Goal: Task Accomplishment & Management: Manage account settings

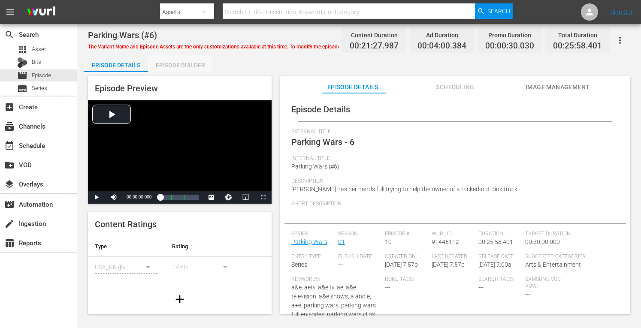
click at [190, 62] on div "Episode Builder" at bounding box center [180, 65] width 64 height 21
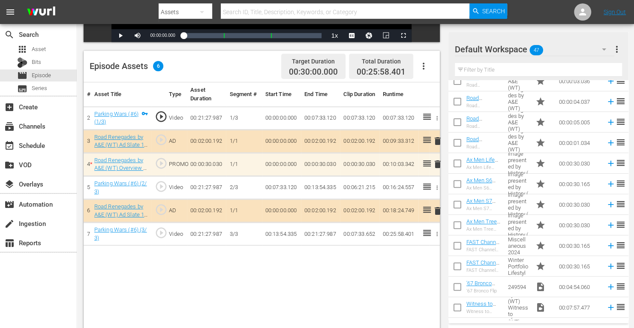
scroll to position [153, 0]
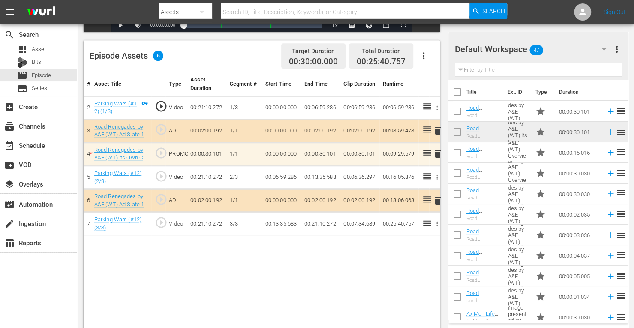
scroll to position [214, 0]
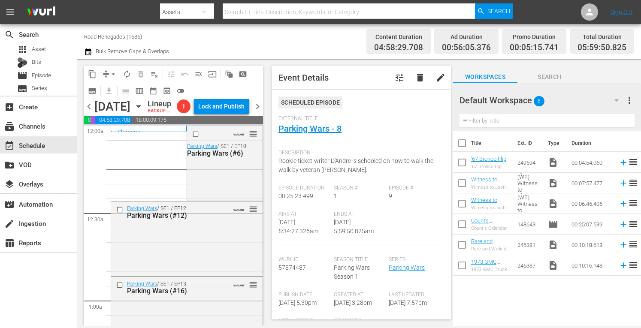
scroll to position [903, 0]
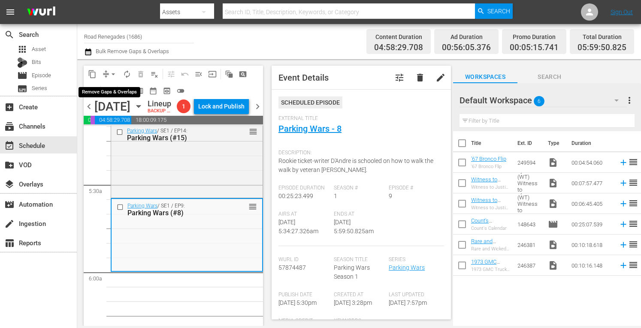
click at [109, 71] on span "arrow_drop_down" at bounding box center [113, 74] width 9 height 9
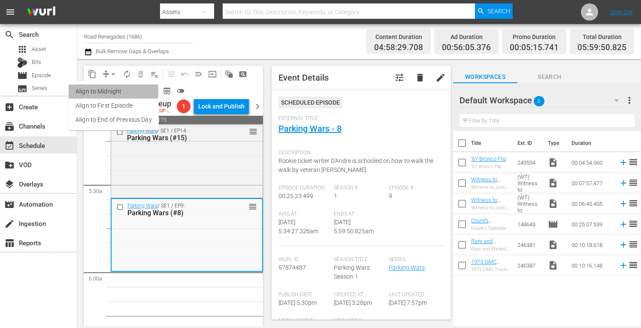
click at [109, 91] on li "Align to Midnight" at bounding box center [114, 91] width 90 height 14
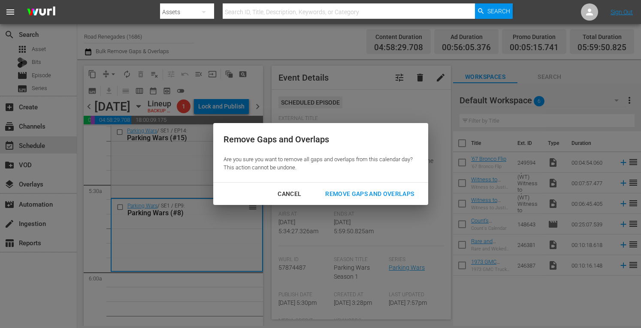
click at [343, 189] on div "Remove Gaps and Overlaps" at bounding box center [369, 194] width 102 height 11
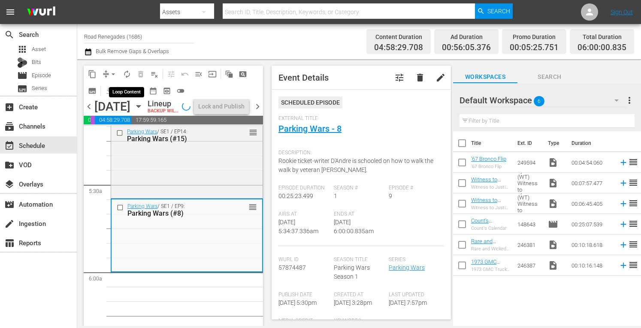
click at [126, 72] on span "autorenew_outlined" at bounding box center [127, 74] width 9 height 9
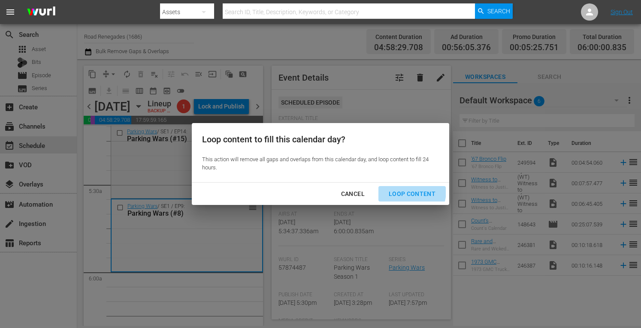
click at [401, 191] on div "Loop Content" at bounding box center [412, 194] width 60 height 11
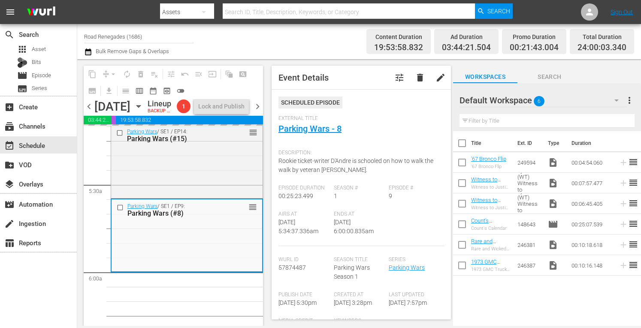
click at [256, 112] on span "chevron_right" at bounding box center [257, 106] width 11 height 11
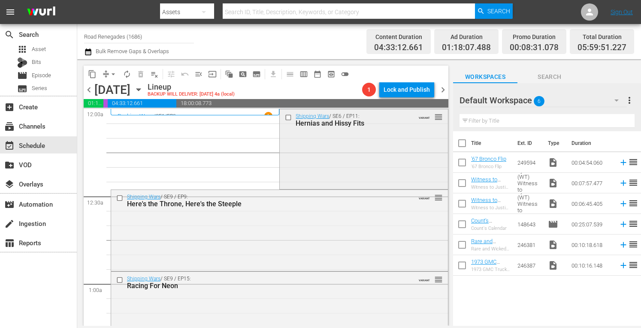
click at [355, 170] on div "Shipping Wars / SE6 / EP11: Hernias and Hissy Fits VARIANT reorder" at bounding box center [364, 148] width 168 height 78
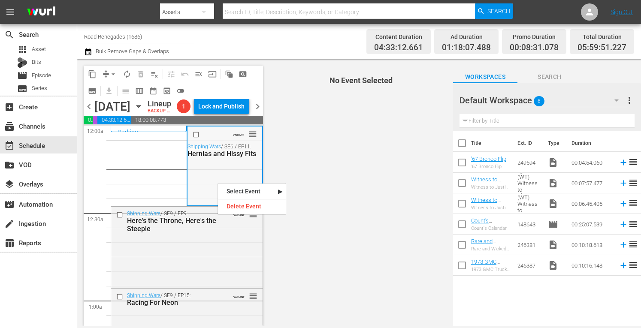
click at [199, 179] on div "VARIANT reorder Shipping Wars / SE6 / EP11: Hernias and Hissy Fits" at bounding box center [224, 165] width 74 height 78
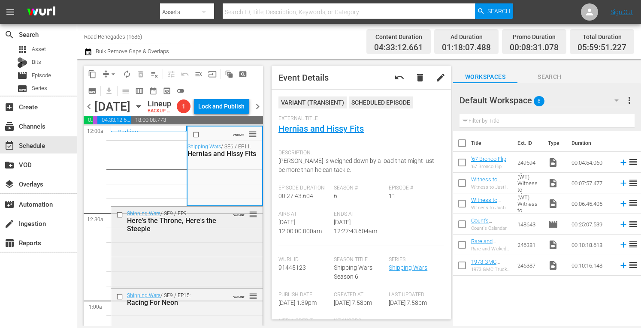
click at [201, 261] on div "Shipping Wars / SE9 / EP9: Here's the Throne, Here's the Steeple VARIANT reorder" at bounding box center [186, 246] width 151 height 79
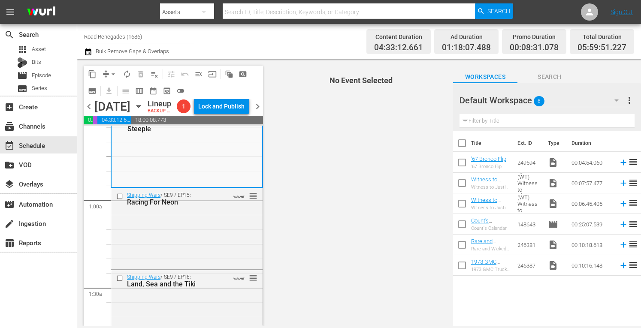
scroll to position [108, 0]
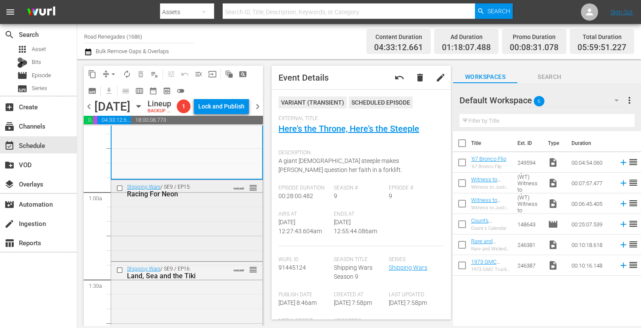
click at [230, 231] on div "Shipping Wars / SE9 / EP15: Racing For Neon VARIANT reorder" at bounding box center [186, 219] width 151 height 79
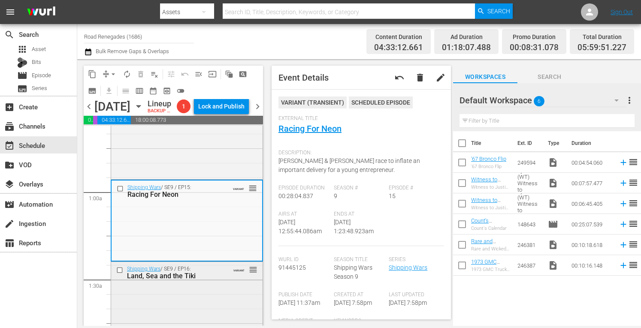
click at [201, 310] on div "Shipping Wars / SE9 / EP16: Land, Sea and the Tiki VARIANT reorder" at bounding box center [186, 301] width 151 height 78
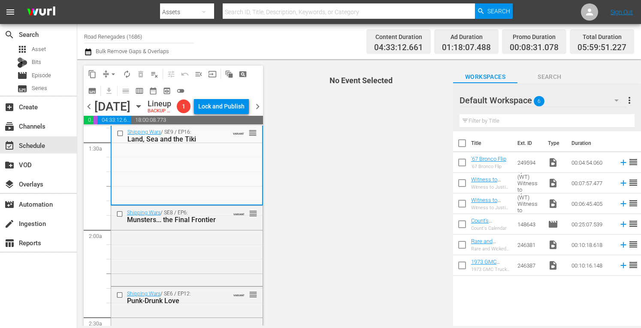
scroll to position [274, 0]
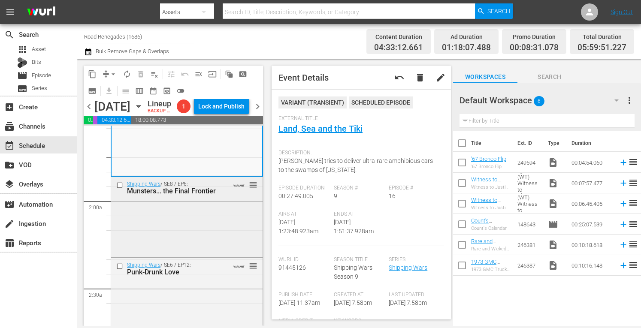
click at [221, 226] on div "Shipping Wars / SE8 / EP6: Munsters... the Final Frontier VARIANT reorder" at bounding box center [186, 216] width 151 height 78
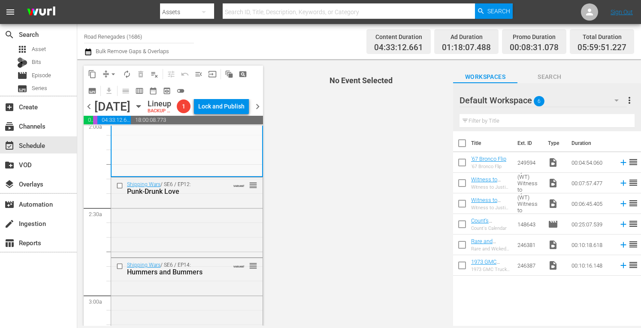
scroll to position [360, 0]
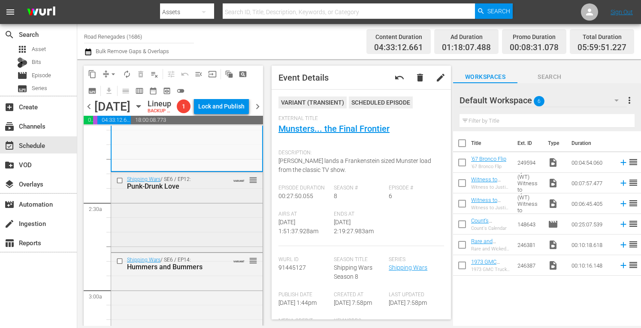
click at [204, 230] on div "Shipping Wars / SE6 / EP12: Punk-Drunk Love VARIANT reorder" at bounding box center [186, 211] width 151 height 78
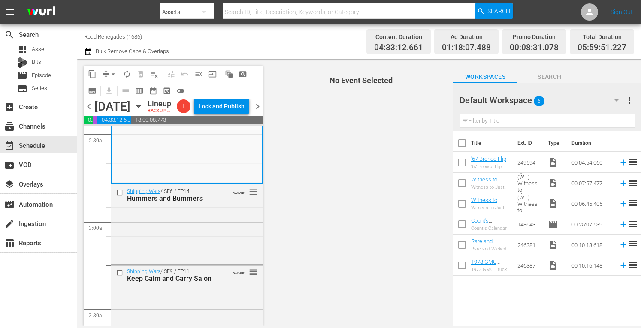
scroll to position [457, 0]
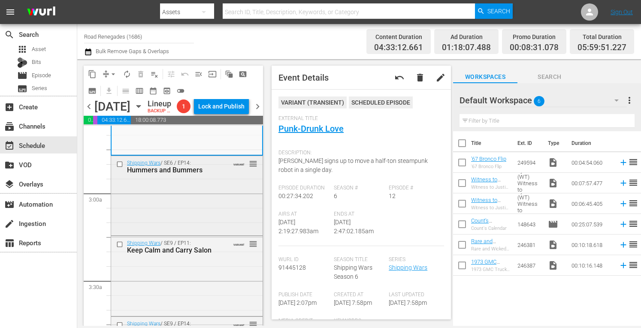
click at [207, 203] on div "Shipping Wars / SE6 / EP14: Hummers and Bummers VARIANT reorder" at bounding box center [186, 195] width 151 height 78
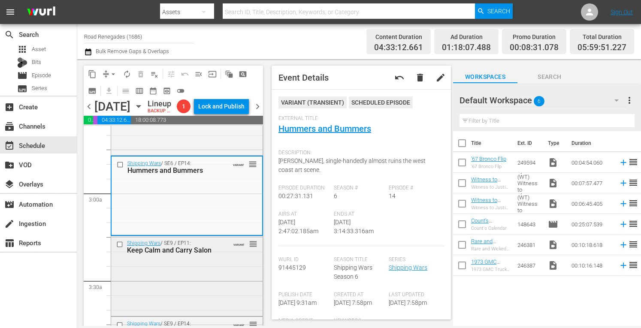
click at [208, 283] on div "Shipping Wars / SE9 / EP11: Keep Calm and Carry Salon VARIANT reorder" at bounding box center [186, 275] width 151 height 78
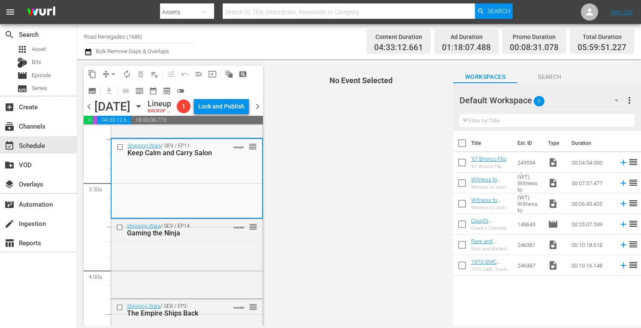
scroll to position [589, 0]
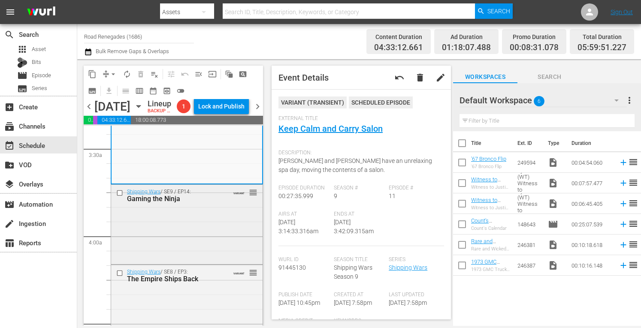
click at [205, 251] on div "Shipping Wars / SE9 / EP14: Gaming the Ninja VARIANT reorder" at bounding box center [186, 224] width 151 height 78
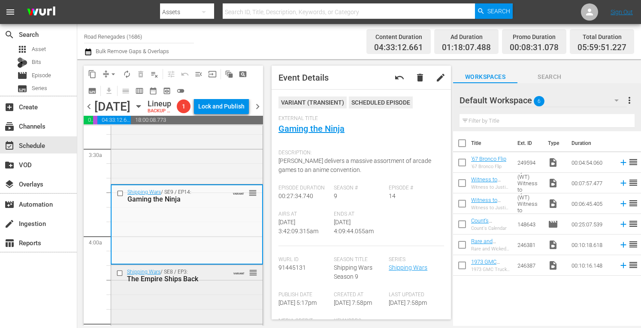
click at [221, 310] on div "Shipping Wars / SE8 / EP3: The Empire Ships Back VARIANT reorder" at bounding box center [186, 304] width 151 height 78
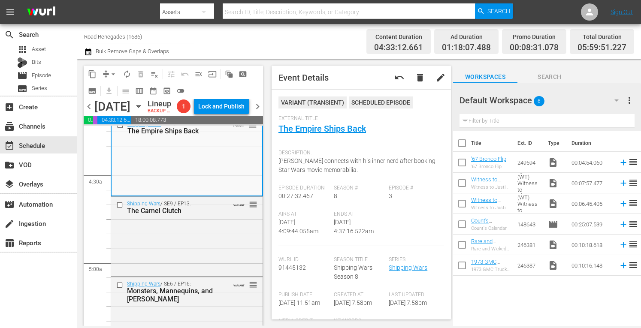
scroll to position [772, 0]
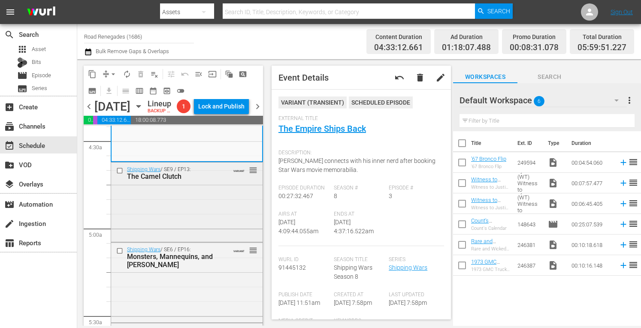
click at [214, 230] on div "Shipping Wars / SE9 / EP13: The Camel Clutch VARIANT reorder" at bounding box center [186, 200] width 151 height 77
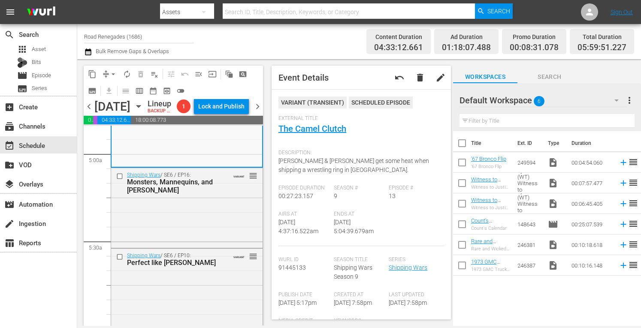
scroll to position [869, 0]
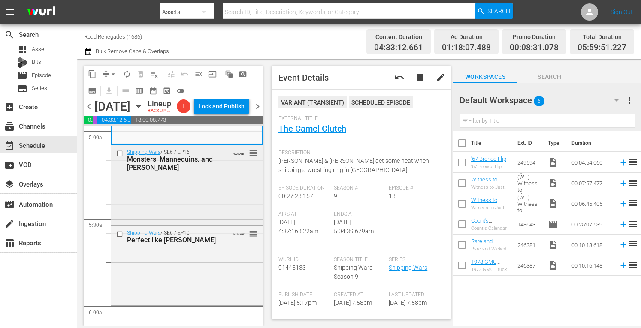
click at [221, 202] on div "Shipping Wars / SE6 / EP16: Monsters, Mannequins, and Mayhem VARIANT reorder" at bounding box center [186, 184] width 151 height 78
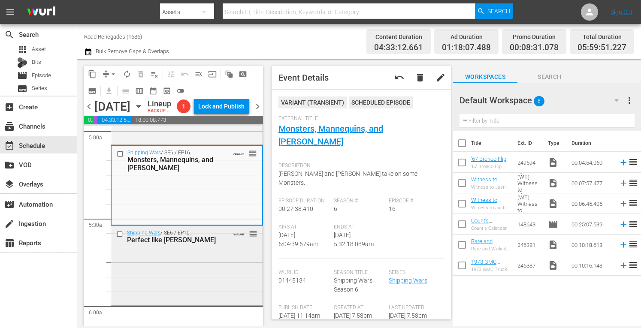
click at [228, 292] on div "Shipping Wars / SE6 / EP10: Perfect like Roy VARIANT reorder" at bounding box center [186, 265] width 151 height 78
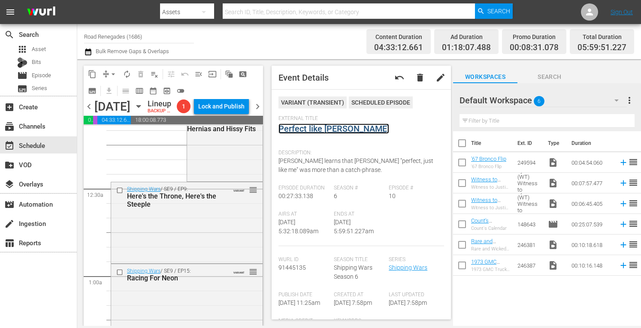
scroll to position [0, 0]
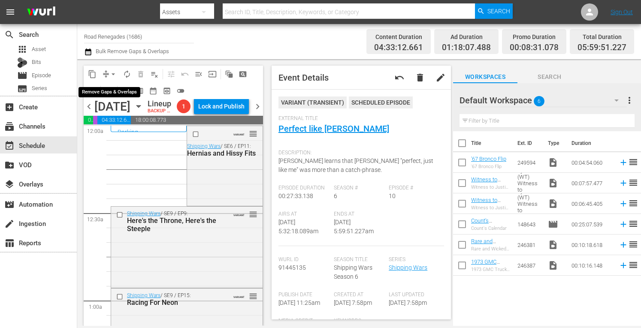
click at [112, 71] on span "arrow_drop_down" at bounding box center [113, 74] width 9 height 9
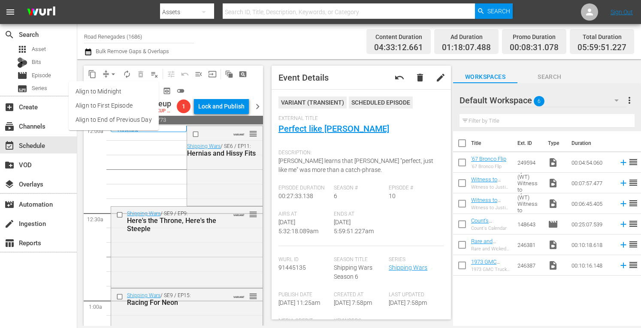
click at [113, 91] on li "Align to Midnight" at bounding box center [114, 91] width 90 height 14
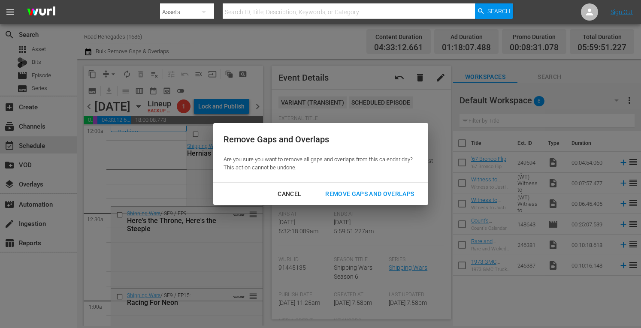
click at [339, 192] on div "Remove Gaps and Overlaps" at bounding box center [369, 194] width 102 height 11
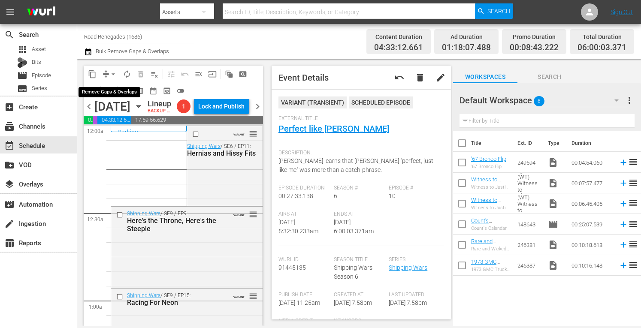
click at [113, 72] on span "arrow_drop_down" at bounding box center [113, 74] width 9 height 9
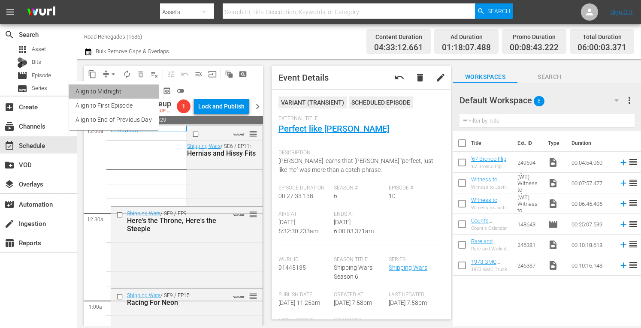
click at [113, 92] on li "Align to Midnight" at bounding box center [114, 91] width 90 height 14
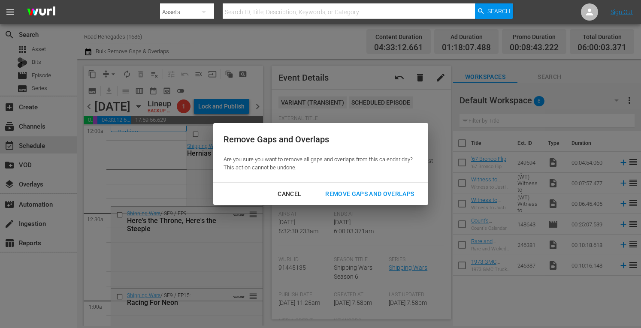
click at [370, 189] on div "Remove Gaps and Overlaps" at bounding box center [369, 194] width 102 height 11
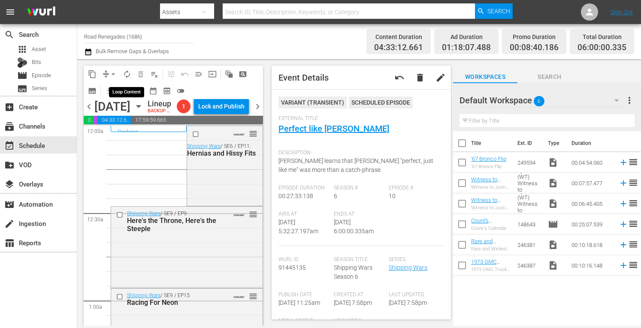
click at [126, 73] on span "autorenew_outlined" at bounding box center [127, 74] width 9 height 9
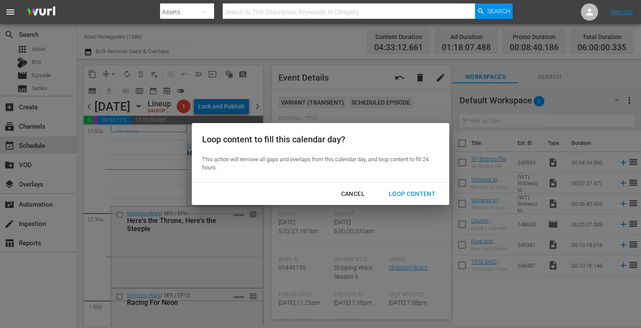
click at [401, 193] on div "Loop Content" at bounding box center [412, 194] width 60 height 11
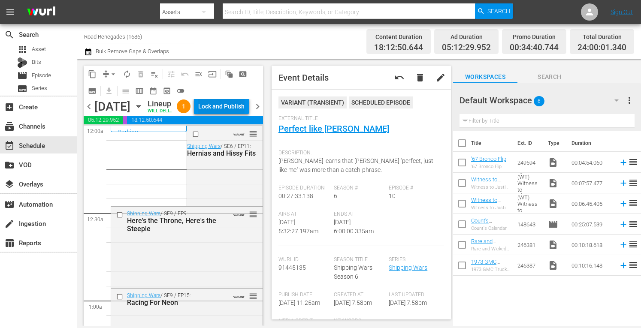
click at [240, 109] on div "Lock and Publish" at bounding box center [221, 106] width 46 height 15
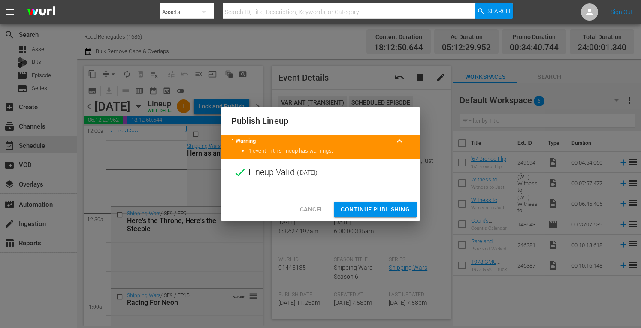
click at [364, 210] on span "Continue Publishing" at bounding box center [374, 209] width 69 height 11
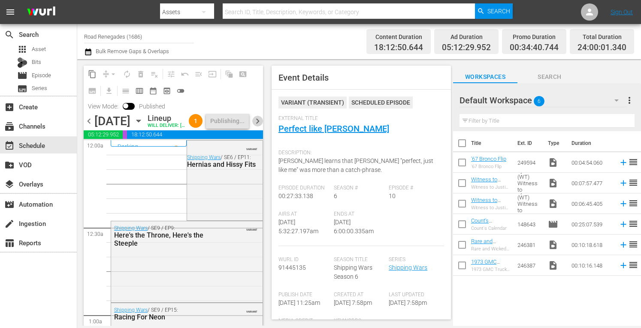
click at [259, 126] on span "chevron_right" at bounding box center [257, 121] width 11 height 11
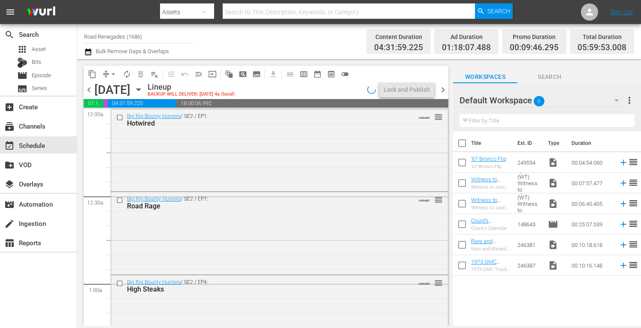
click at [259, 130] on div "Big Rig Bounty Hunters / SE2 / EP1: Hotwired VARIANT reorder" at bounding box center [279, 119] width 337 height 21
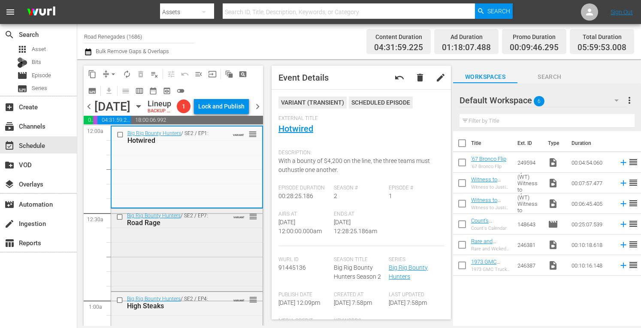
click at [204, 255] on div "Big Rig Bounty Hunters / SE2 / EP7: Road Rage VARIANT reorder" at bounding box center [186, 249] width 151 height 80
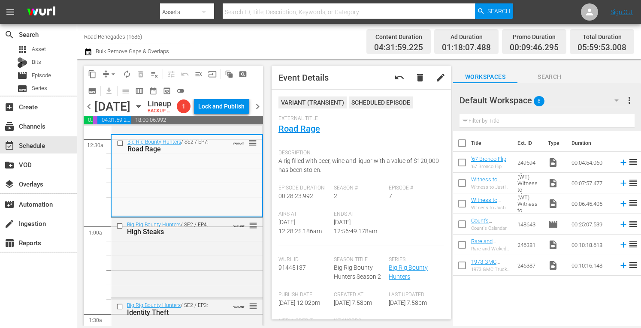
scroll to position [57, 0]
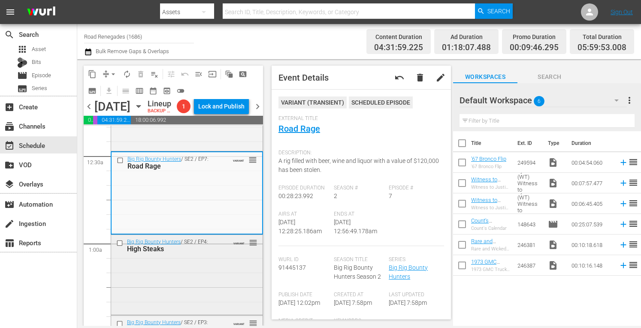
click at [194, 286] on div "Big Rig Bounty Hunters / SE2 / EP4: High Steaks VARIANT reorder" at bounding box center [186, 274] width 151 height 78
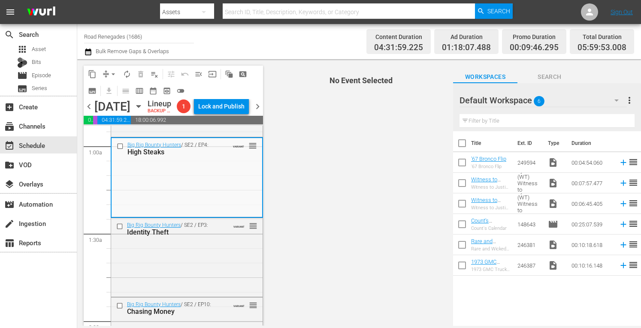
scroll to position [189, 0]
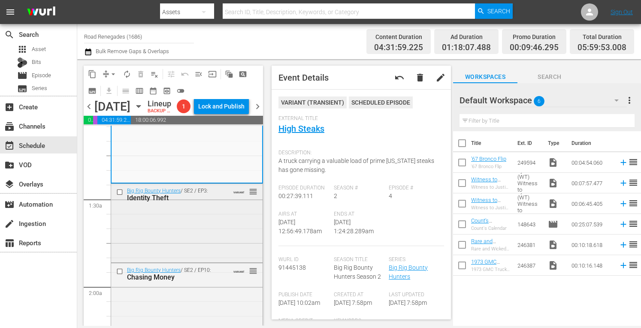
click at [199, 231] on div "Big Rig Bounty Hunters / SE2 / EP3: Identity Theft VARIANT reorder" at bounding box center [186, 222] width 151 height 77
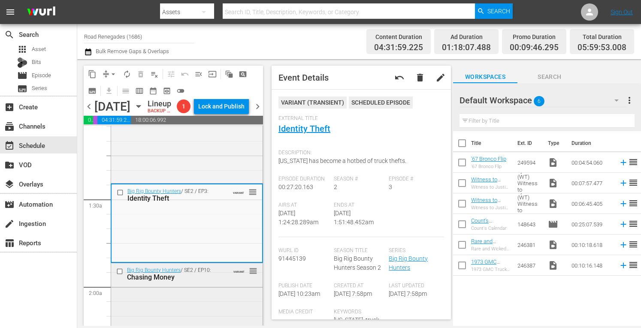
click at [216, 281] on div "Chasing Money" at bounding box center [174, 277] width 95 height 8
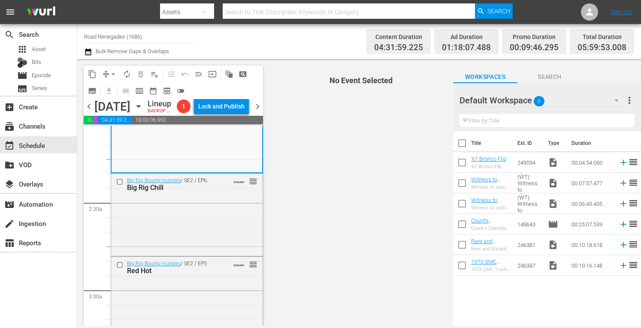
scroll to position [371, 0]
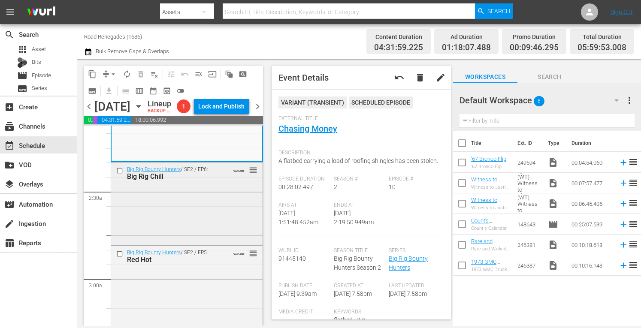
click at [205, 221] on div "Big Rig Bounty Hunters / SE2 / EP6: Big Rig Chill VARIANT reorder" at bounding box center [186, 202] width 151 height 80
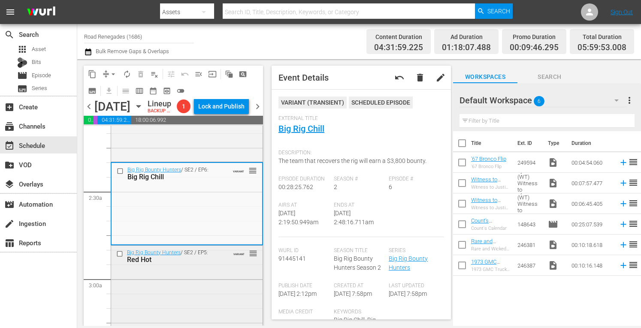
click at [227, 267] on div "Big Rig Bounty Hunters / SE2 / EP5: Red Hot VARIANT reorder" at bounding box center [186, 256] width 151 height 21
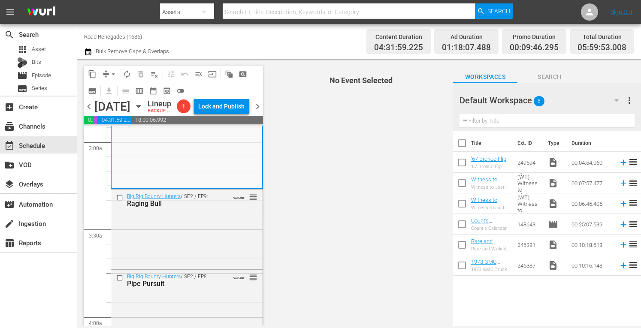
scroll to position [549, 0]
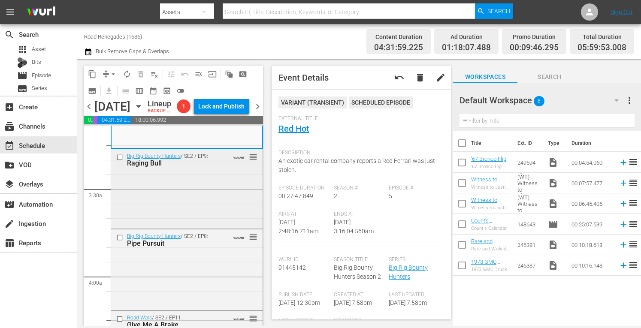
click at [203, 209] on div "Big Rig Bounty Hunters / SE2 / EP9: Raging Bull VARIANT reorder" at bounding box center [186, 188] width 151 height 78
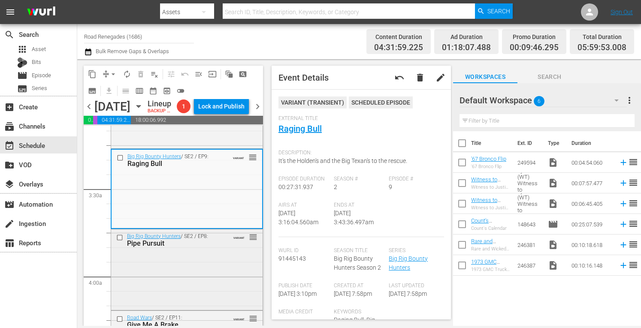
click at [201, 281] on div "Big Rig Bounty Hunters / SE2 / EP8: Pipe Pursuit VARIANT reorder" at bounding box center [186, 268] width 151 height 79
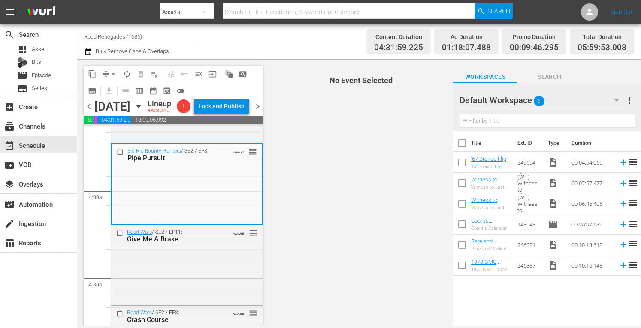
scroll to position [674, 0]
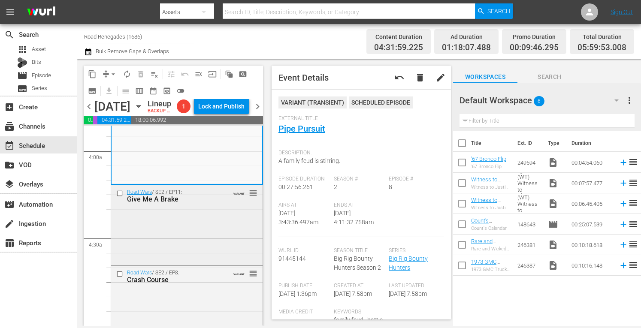
click at [211, 226] on div "Road Wars / SE2 / EP11: Give Me A Brake VARIANT reorder" at bounding box center [186, 224] width 151 height 78
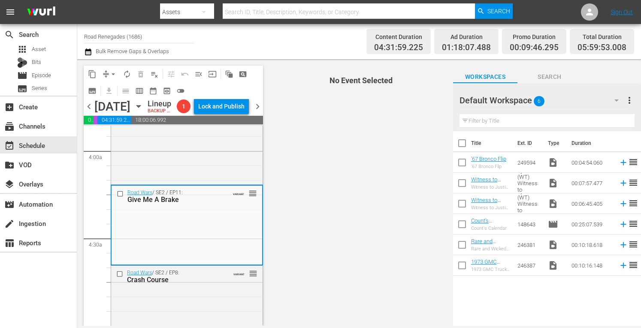
click at [344, 165] on span "No Event Selected" at bounding box center [359, 192] width 188 height 267
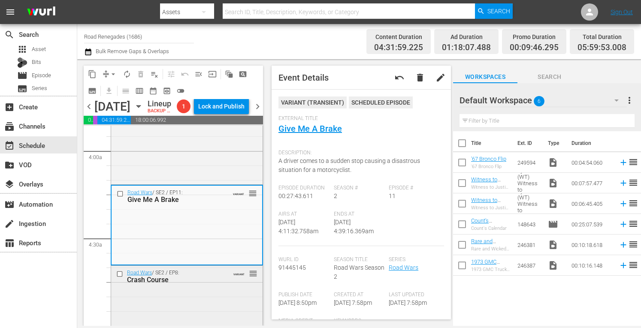
click at [208, 284] on div "Crash Course" at bounding box center [174, 280] width 95 height 8
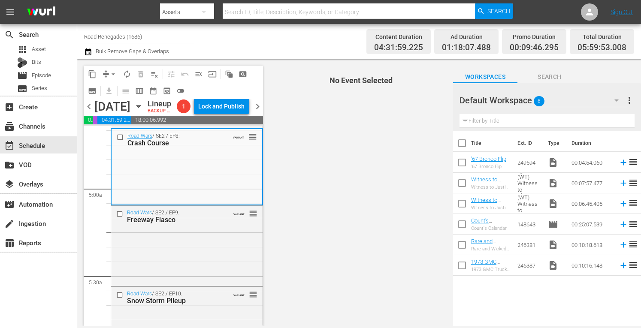
scroll to position [834, 0]
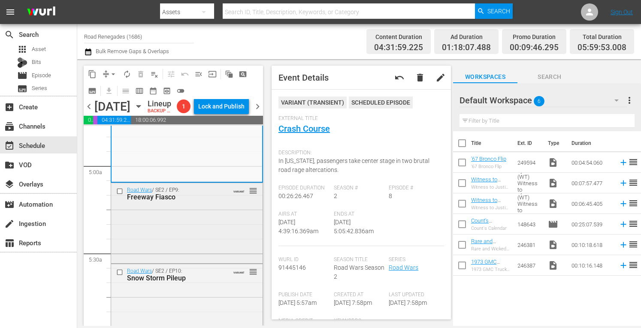
click at [208, 228] on div "Road Wars / SE2 / EP9: Freeway Fiasco VARIANT reorder" at bounding box center [186, 222] width 151 height 78
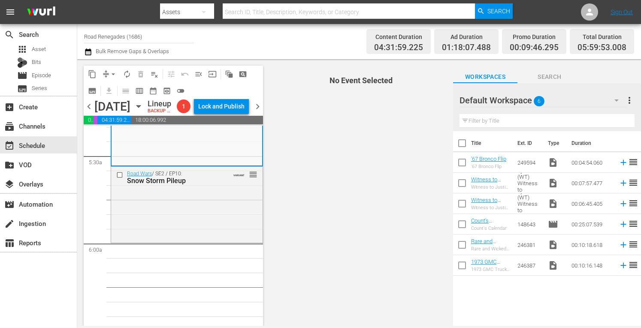
scroll to position [954, 0]
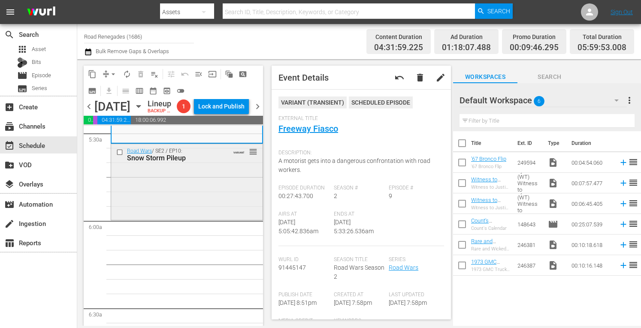
click at [204, 196] on div "Road Wars / SE2 / EP10: Snow Storm Pileup VARIANT reorder" at bounding box center [186, 181] width 151 height 75
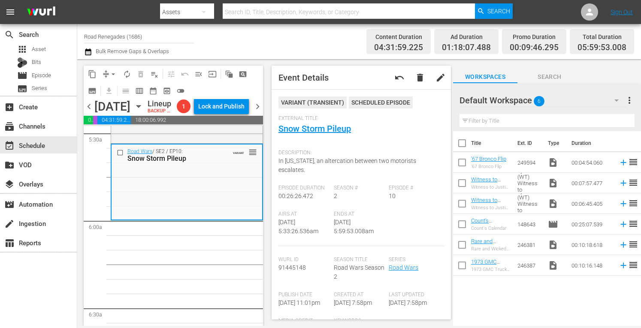
drag, startPoint x: 225, startPoint y: 0, endPoint x: 217, endPoint y: 44, distance: 44.4
click at [217, 44] on div "Channel Title Road Renegades (1686) Bulk Remove Gaps & Overlaps" at bounding box center [223, 41] width 279 height 31
click at [113, 72] on span "arrow_drop_down" at bounding box center [113, 74] width 9 height 9
click at [116, 91] on li "Align to Midnight" at bounding box center [113, 91] width 71 height 14
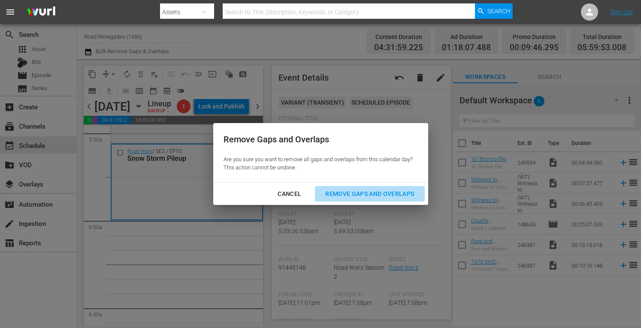
click at [341, 196] on div "Remove Gaps and Overlaps" at bounding box center [369, 194] width 102 height 11
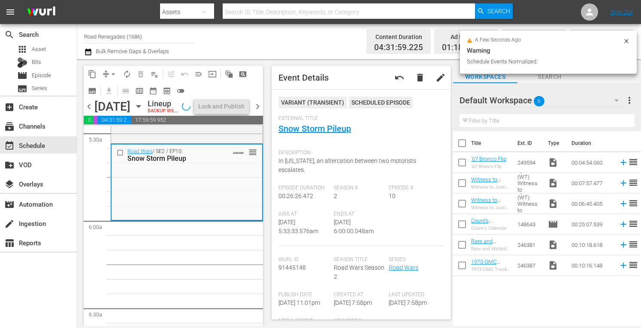
scroll to position [940, 0]
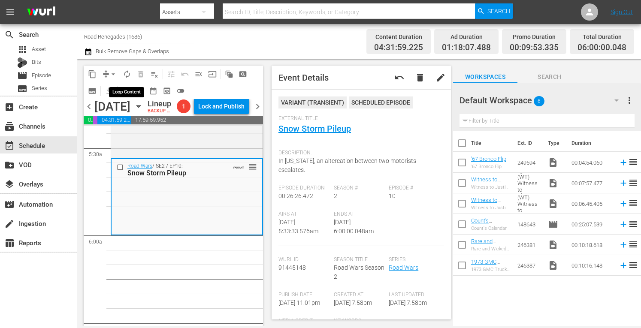
click at [129, 72] on span "autorenew_outlined" at bounding box center [127, 74] width 9 height 9
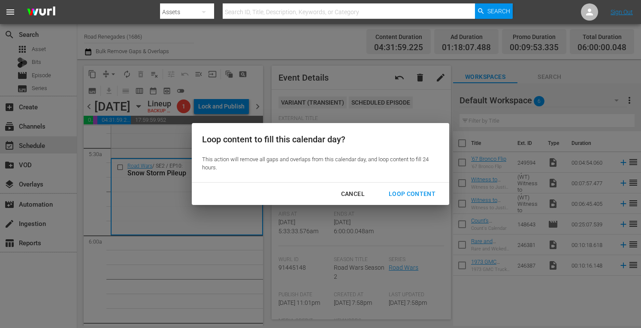
click at [406, 192] on div "Loop Content" at bounding box center [412, 194] width 60 height 11
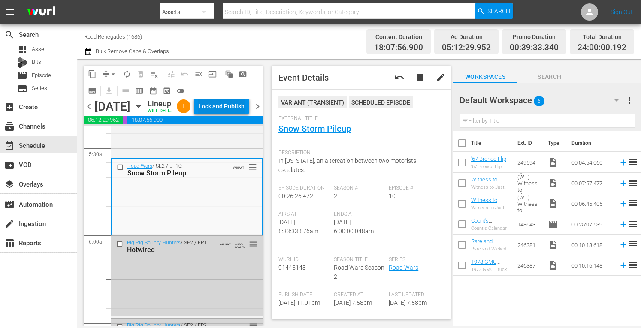
click at [229, 103] on div "Lock and Publish" at bounding box center [221, 106] width 46 height 15
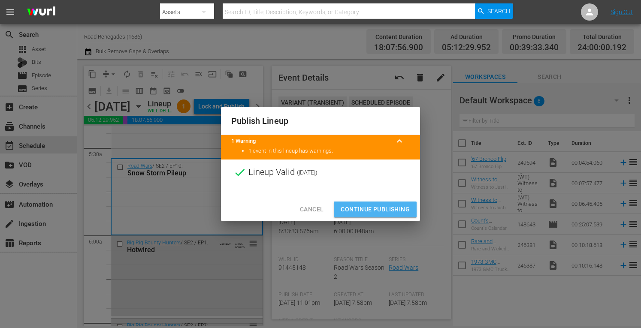
click at [369, 211] on span "Continue Publishing" at bounding box center [374, 209] width 69 height 11
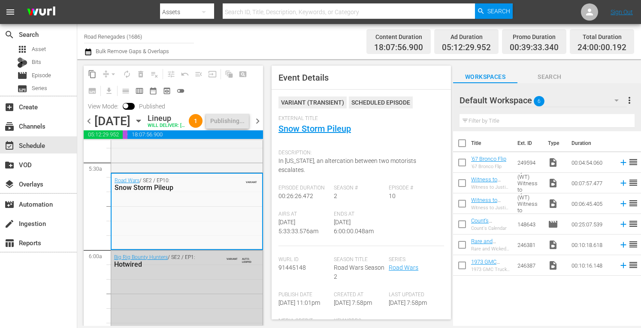
click at [259, 126] on span "chevron_right" at bounding box center [257, 121] width 11 height 11
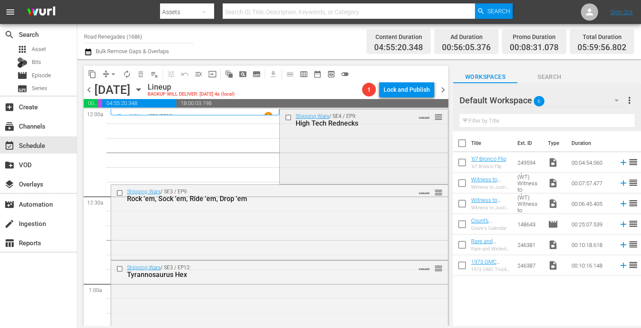
click at [388, 147] on div "Shipping Wars / SE4 / EP9: High Tech Rednecks VARIANT reorder" at bounding box center [364, 145] width 168 height 72
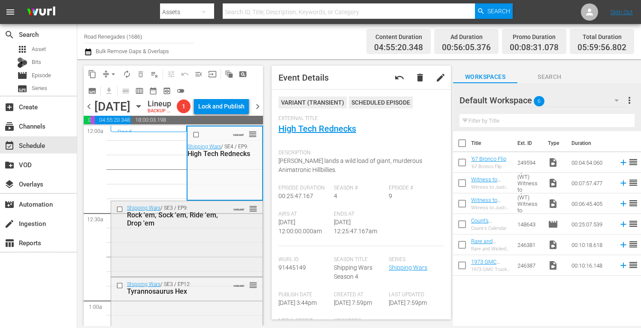
click at [196, 227] on div "Rock 'em, Sock 'em, Ride 'em, Drop 'em" at bounding box center [174, 219] width 95 height 16
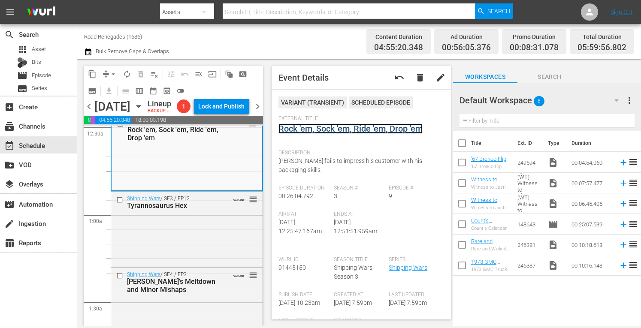
scroll to position [126, 0]
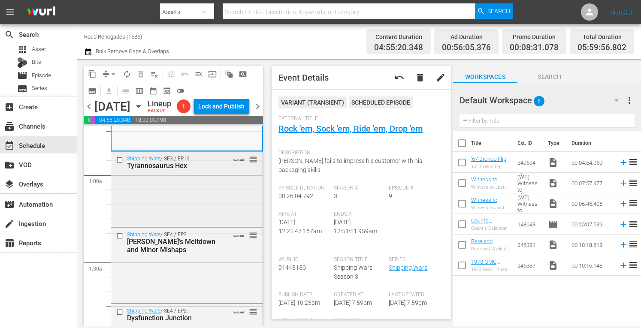
click at [223, 219] on div "Shipping Wars / SE3 / EP12: Tyrannosaurus Hex VARIANT reorder" at bounding box center [186, 189] width 151 height 74
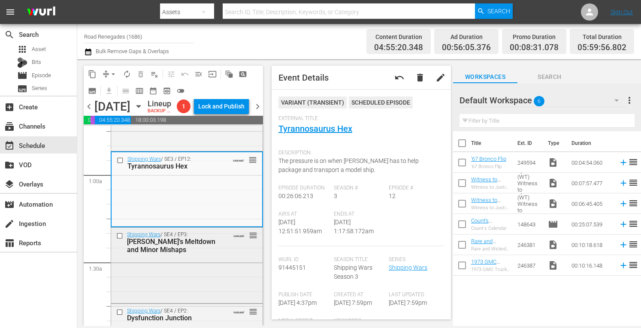
click at [190, 280] on div "Shipping Wars / SE4 / EP3: Manner's Meltdown and Minor Mishaps VARIANT reorder" at bounding box center [186, 265] width 151 height 74
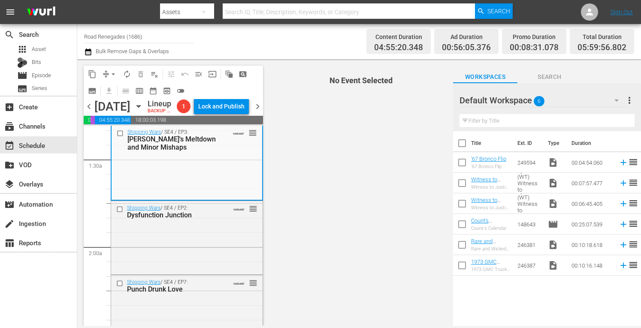
scroll to position [240, 0]
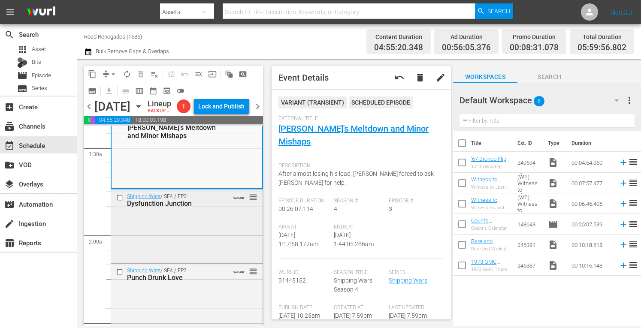
click at [214, 229] on div "Shipping Wars / SE4 / EP2: Dysfunction Junction VARIANT reorder" at bounding box center [186, 225] width 151 height 72
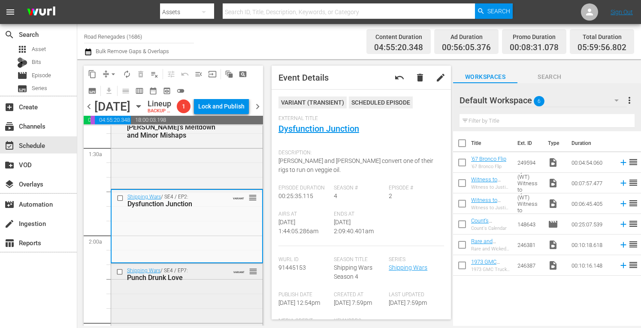
click at [217, 306] on div "Shipping Wars / SE4 / EP7: Punch Drunk Love VARIANT reorder" at bounding box center [186, 299] width 151 height 71
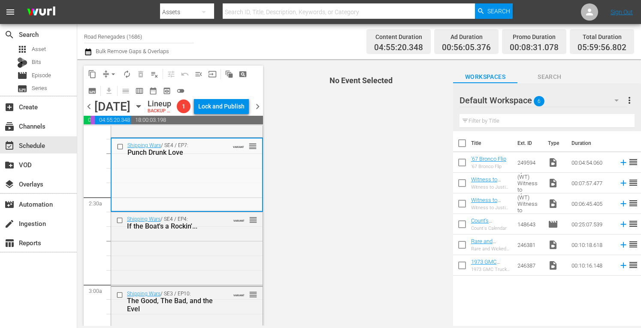
scroll to position [394, 0]
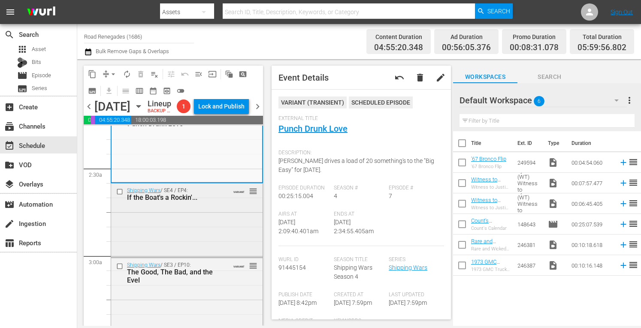
click at [203, 228] on div "Shipping Wars / SE4 / EP4: If the Boat's a Rockin'... VARIANT reorder" at bounding box center [186, 219] width 151 height 72
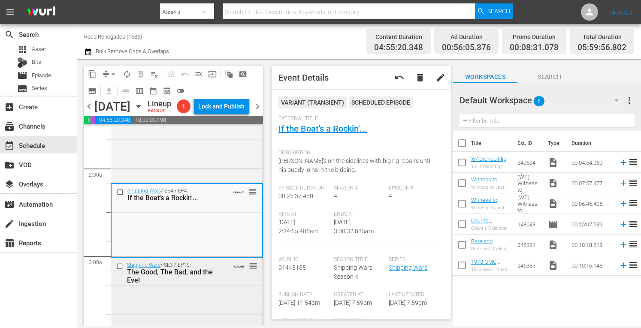
click at [217, 287] on div "Shipping Wars / SE3 / EP10: The Good, The Bad, and the Evel VARIANT reorder" at bounding box center [186, 272] width 151 height 29
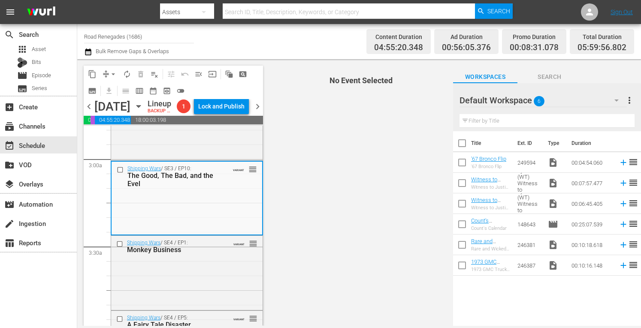
scroll to position [549, 0]
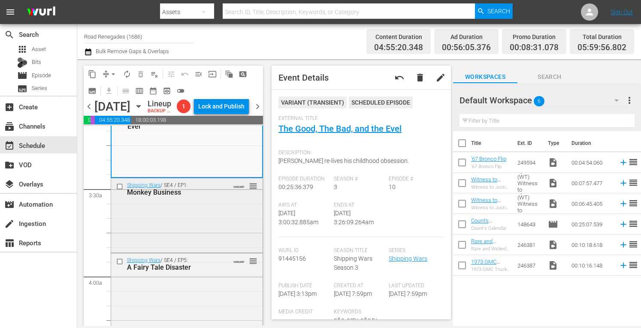
click at [216, 226] on div "Shipping Wars / SE4 / EP1: Monkey Business VARIANT reorder" at bounding box center [186, 214] width 151 height 72
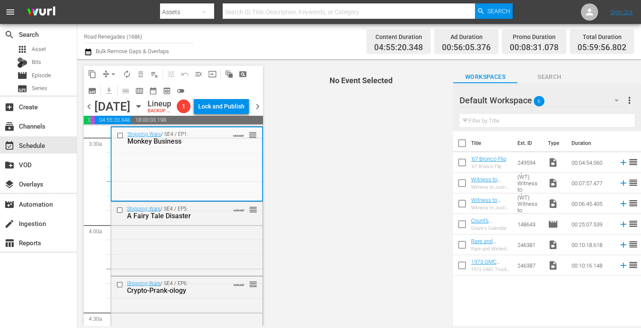
scroll to position [617, 0]
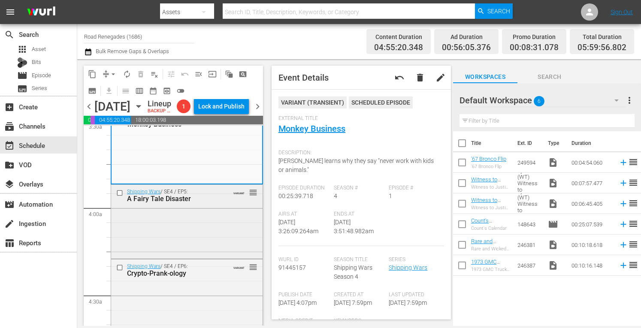
click at [197, 237] on div "Shipping Wars / SE4 / EP5: A Fairy Tale Disaster VARIANT reorder" at bounding box center [186, 221] width 151 height 72
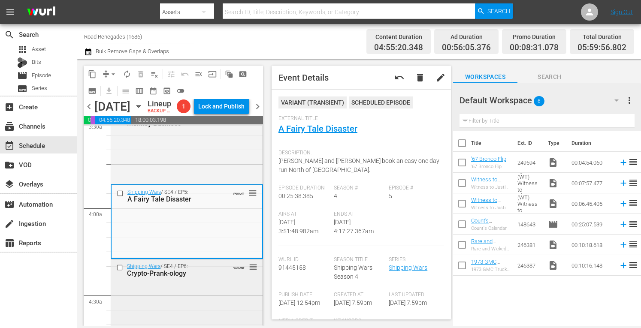
click at [202, 298] on div "Shipping Wars / SE4 / EP6: Crypto-Prank-ology VARIANT reorder" at bounding box center [186, 295] width 151 height 72
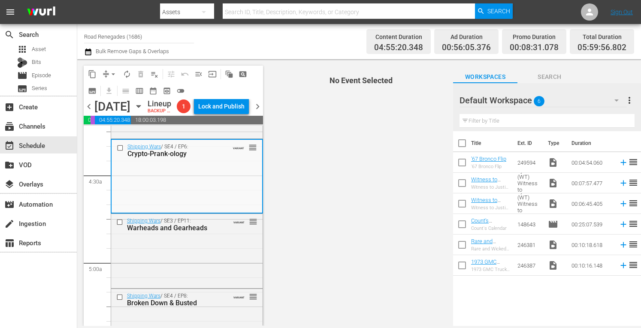
scroll to position [749, 0]
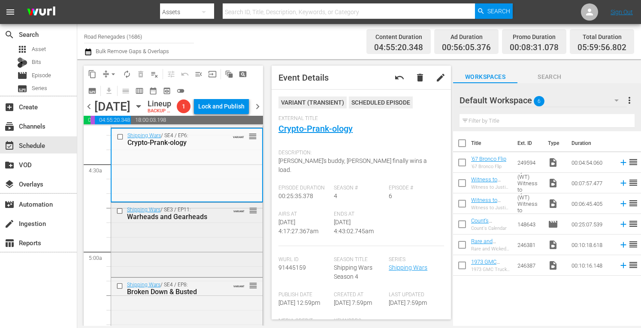
click at [199, 240] on div "Shipping Wars / SE3 / EP11: Warheads and Gearheads VARIANT reorder" at bounding box center [186, 239] width 151 height 72
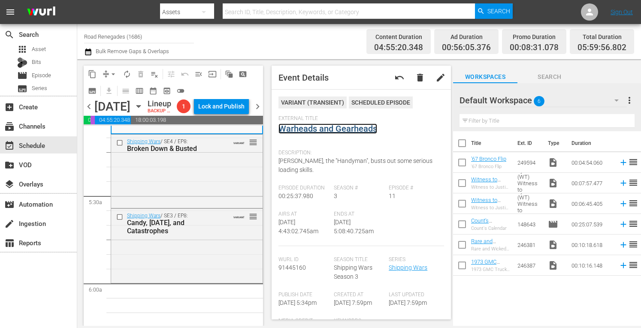
scroll to position [863, 0]
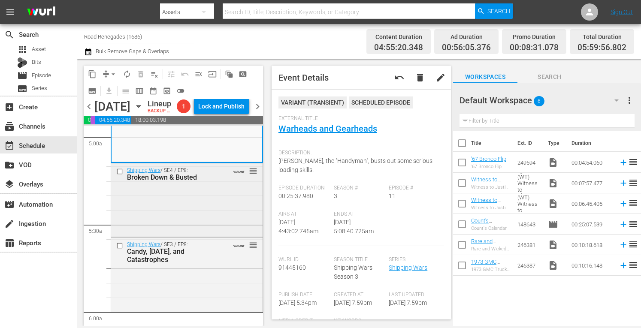
click at [209, 202] on div "Shipping Wars / SE4 / EP8: Broken Down & Busted VARIANT reorder" at bounding box center [186, 199] width 151 height 72
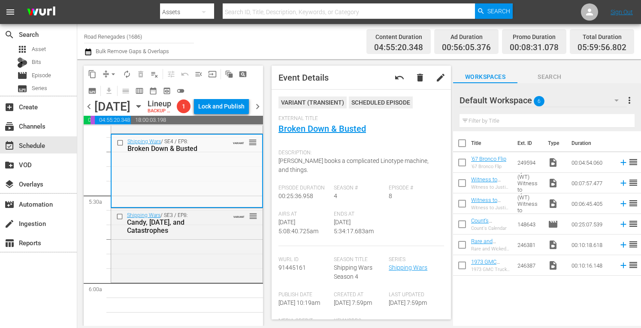
scroll to position [897, 0]
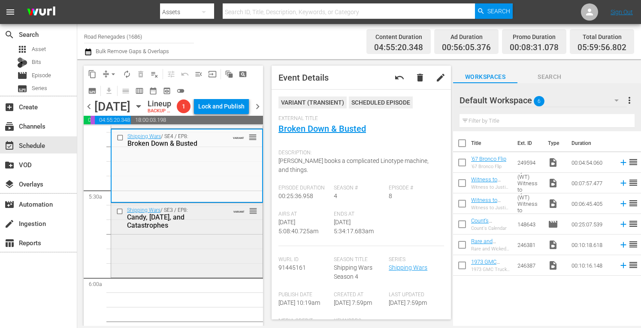
click at [212, 229] on div "Candy, Karma, and Catastrophes" at bounding box center [174, 221] width 95 height 16
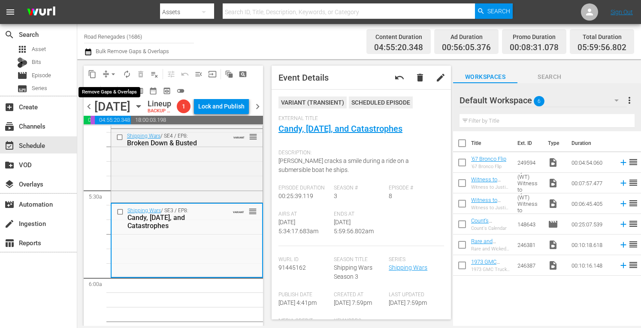
drag, startPoint x: 113, startPoint y: 70, endPoint x: 108, endPoint y: 70, distance: 4.7
click at [108, 70] on button "arrow_drop_down" at bounding box center [113, 74] width 14 height 14
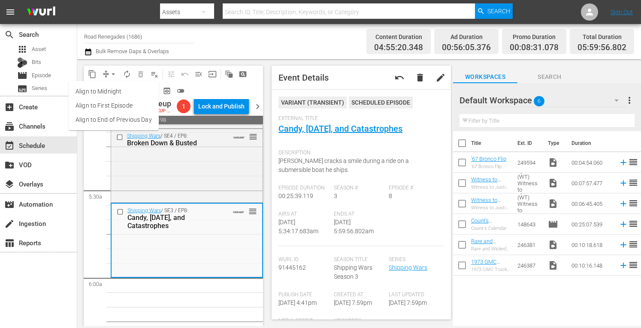
click at [114, 73] on span "arrow_drop_down" at bounding box center [113, 74] width 9 height 9
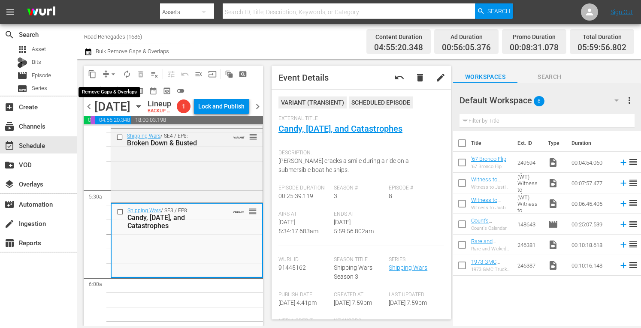
click at [113, 72] on span "arrow_drop_down" at bounding box center [113, 74] width 9 height 9
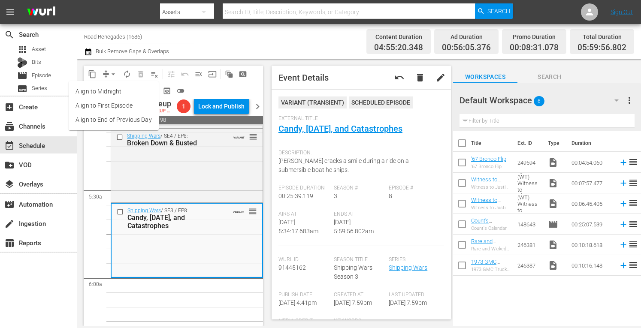
click at [111, 90] on li "Align to Midnight" at bounding box center [114, 91] width 90 height 14
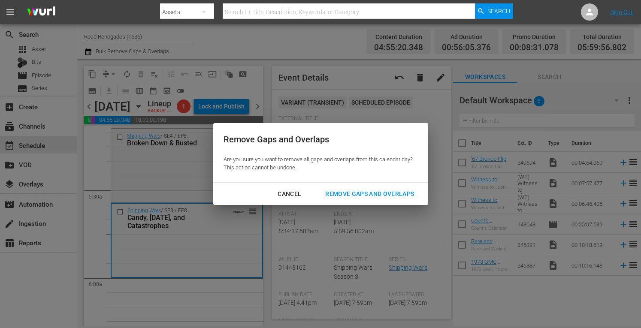
click at [337, 192] on div "Remove Gaps and Overlaps" at bounding box center [369, 194] width 102 height 11
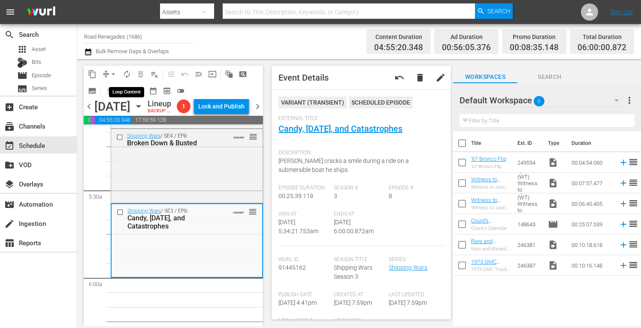
click at [125, 71] on span "autorenew_outlined" at bounding box center [127, 74] width 9 height 9
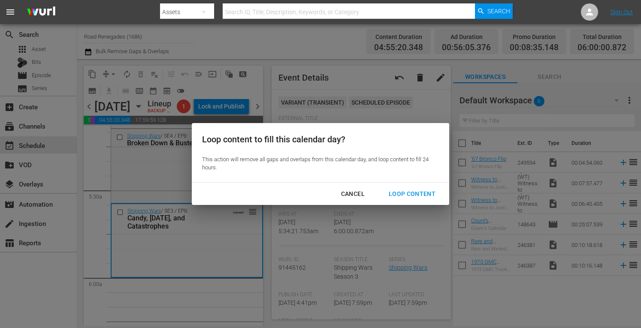
click at [406, 190] on div "Loop Content" at bounding box center [412, 194] width 60 height 11
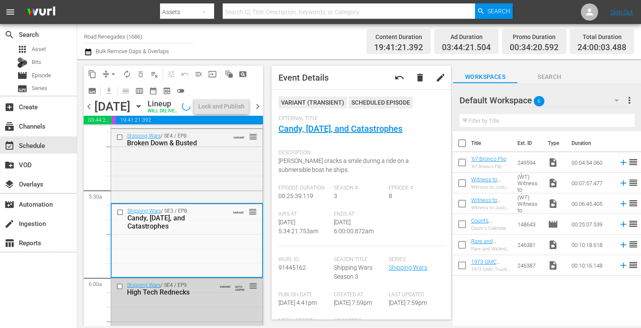
click at [256, 111] on span "chevron_right" at bounding box center [257, 106] width 11 height 11
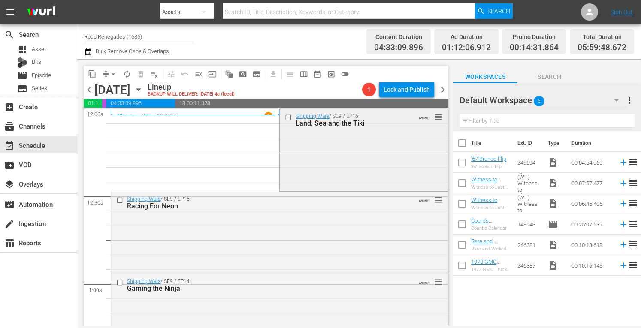
click at [346, 165] on div "Shipping Wars / SE9 / EP16: Land, Sea and the Tiki VARIANT reorder" at bounding box center [364, 149] width 168 height 80
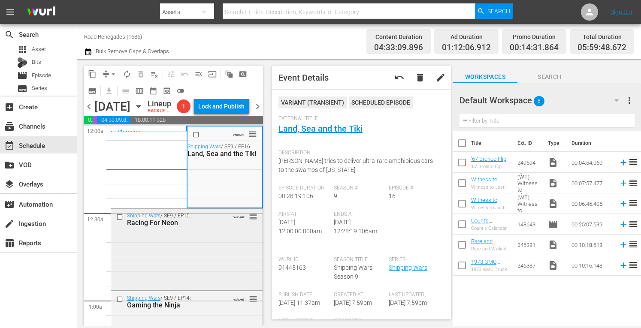
click at [192, 268] on div "Shipping Wars / SE9 / EP15: Racing For Neon VARIANT reorder" at bounding box center [186, 249] width 151 height 80
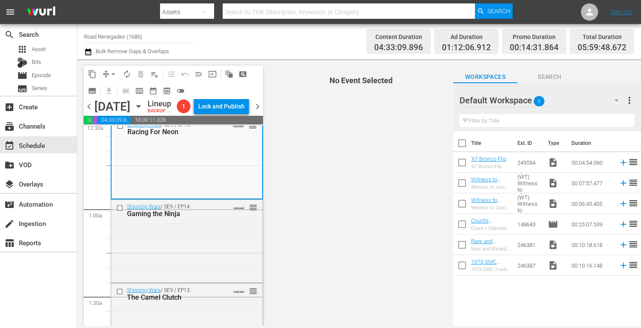
scroll to position [126, 0]
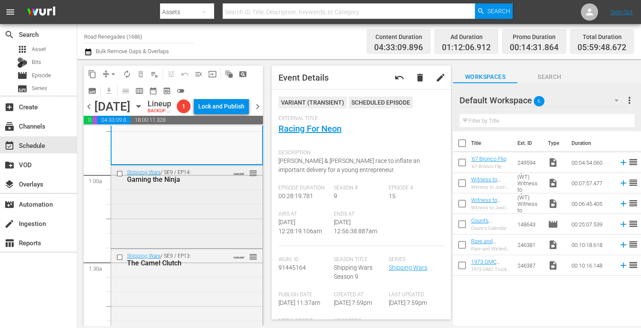
click at [197, 229] on div "Shipping Wars / SE9 / EP14: Gaming the Ninja VARIANT reorder" at bounding box center [186, 205] width 151 height 81
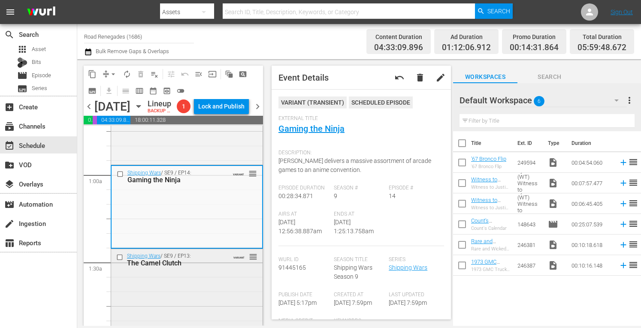
click at [220, 295] on div "Shipping Wars / SE9 / EP13: The Camel Clutch VARIANT reorder" at bounding box center [186, 288] width 151 height 79
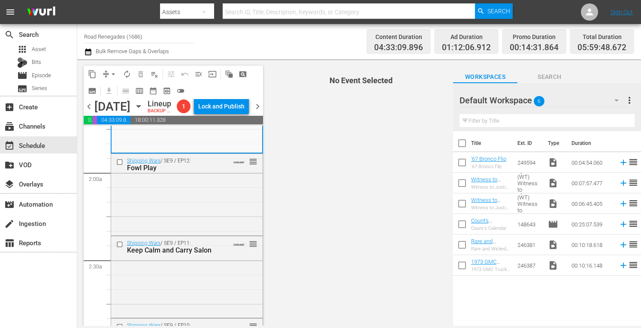
scroll to position [314, 0]
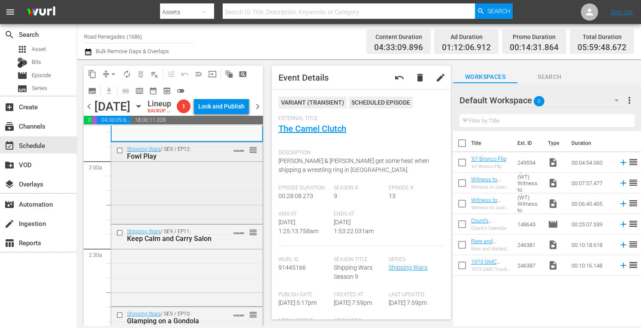
click at [197, 194] on div "Shipping Wars / SE9 / EP12: Fowl Play VARIANT reorder" at bounding box center [186, 182] width 151 height 80
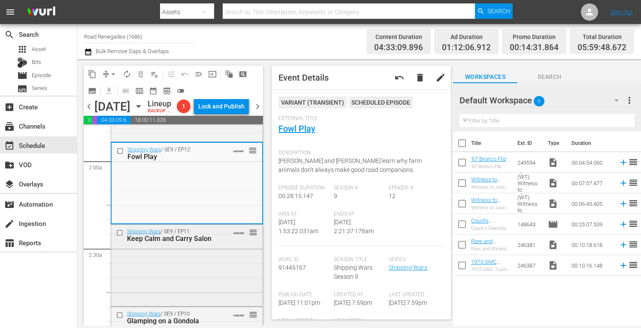
click at [218, 267] on div "Shipping Wars / SE9 / EP11: Keep Calm and Carry Salon VARIANT reorder" at bounding box center [186, 264] width 151 height 79
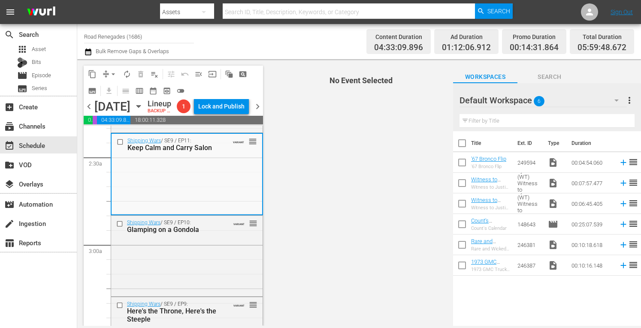
scroll to position [451, 0]
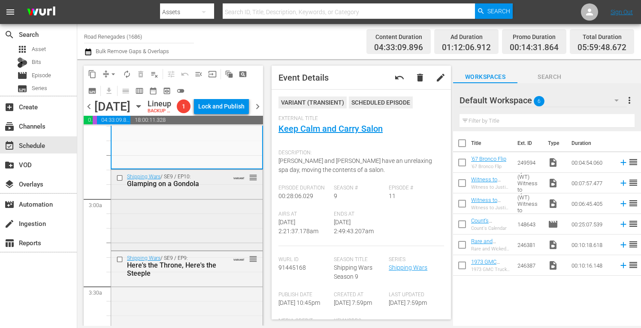
click at [217, 218] on div "Shipping Wars / SE9 / EP10: Glamping on a Gondola VARIANT reorder" at bounding box center [186, 209] width 151 height 79
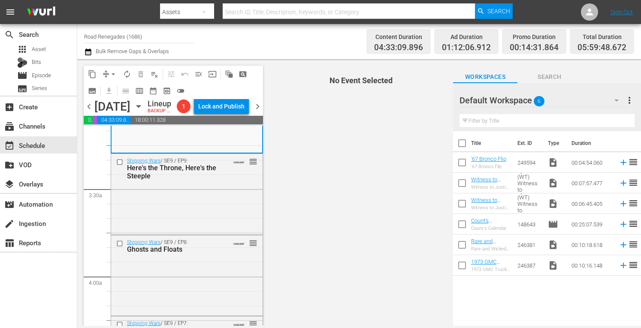
scroll to position [560, 0]
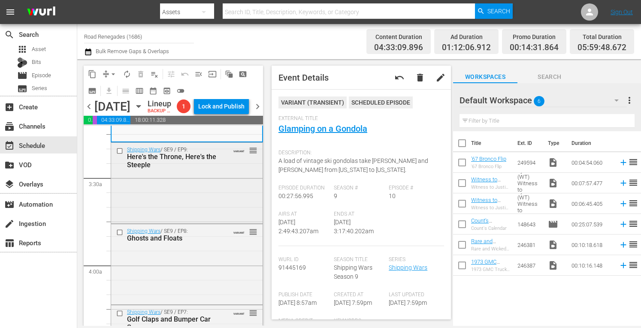
click at [177, 207] on div "Shipping Wars / SE9 / EP9: Here's the Throne, Here's the Steeple VARIANT reorder" at bounding box center [186, 182] width 151 height 79
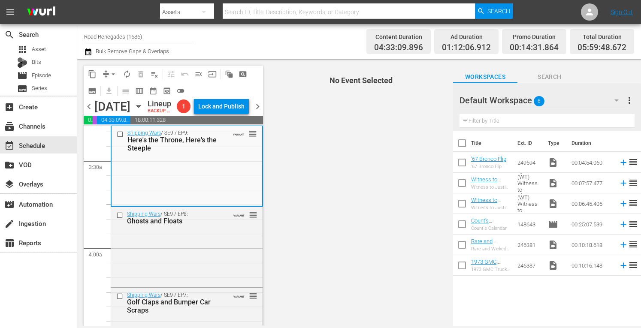
scroll to position [629, 0]
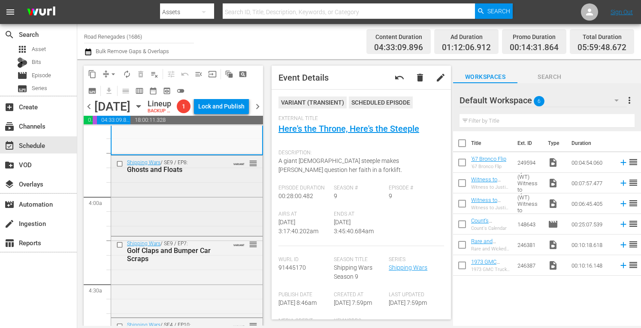
click at [205, 208] on div "Shipping Wars / SE9 / EP8: Ghosts and Floats VARIANT reorder" at bounding box center [186, 195] width 151 height 78
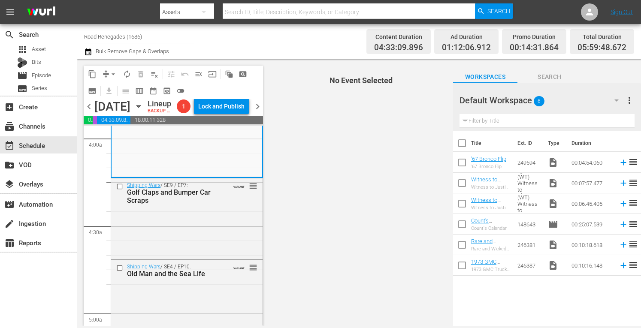
scroll to position [697, 0]
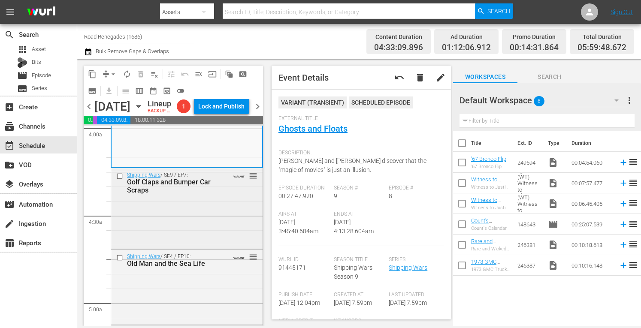
click at [210, 214] on div "Shipping Wars / SE9 / EP7: Golf Claps and Bumper Car Scraps VARIANT reorder" at bounding box center [186, 207] width 151 height 78
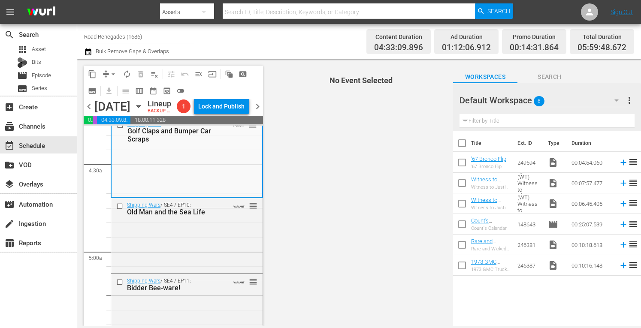
scroll to position [766, 0]
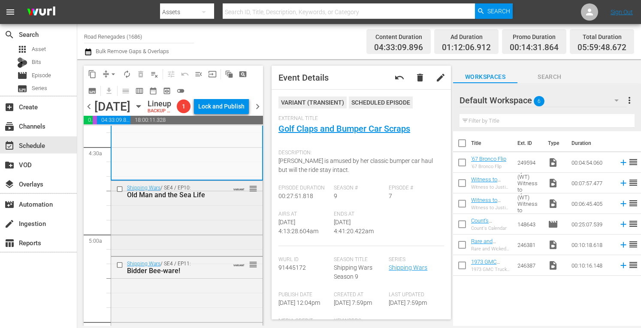
click at [218, 231] on div "Shipping Wars / SE4 / EP10: Old Man and the Sea Life VARIANT reorder" at bounding box center [186, 218] width 151 height 74
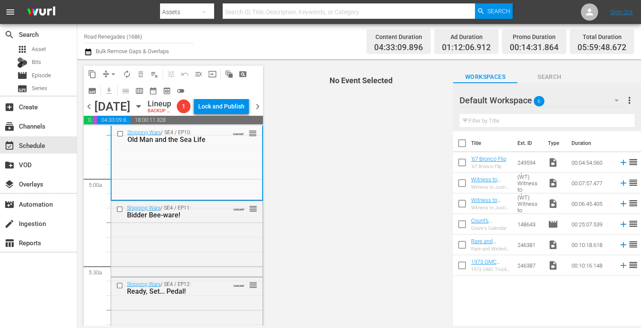
scroll to position [834, 0]
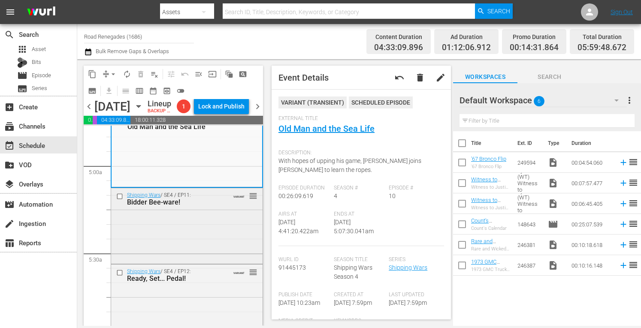
click at [162, 262] on div "Shipping Wars / SE4 / EP11: Bidder Bee-ware! VARIANT reorder" at bounding box center [186, 225] width 151 height 74
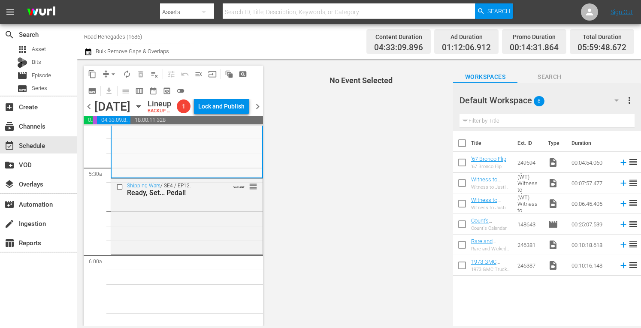
scroll to position [937, 0]
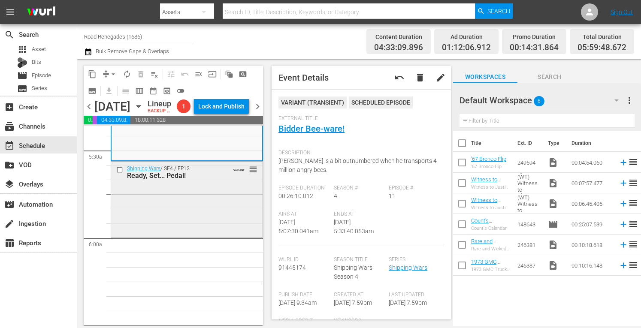
click at [209, 214] on div "Shipping Wars / SE4 / EP12: Ready, Set... Pedal! VARIANT reorder" at bounding box center [186, 199] width 151 height 74
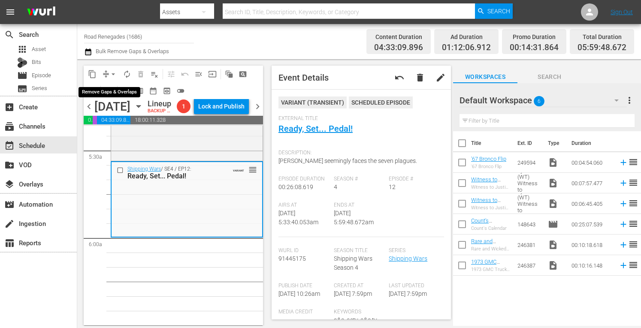
drag, startPoint x: 113, startPoint y: 71, endPoint x: 103, endPoint y: 69, distance: 10.1
click at [103, 69] on button "compress" at bounding box center [106, 74] width 14 height 14
click at [114, 72] on span "arrow_drop_down" at bounding box center [113, 74] width 9 height 9
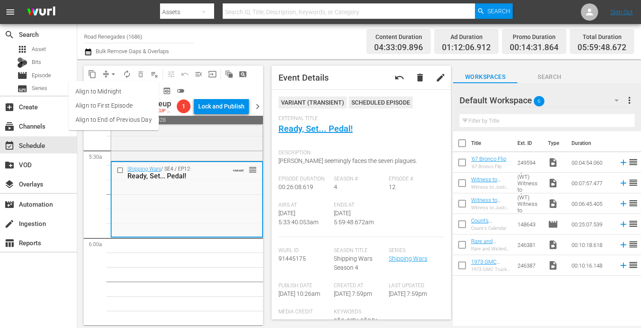
click at [111, 94] on li "Align to Midnight" at bounding box center [114, 91] width 90 height 14
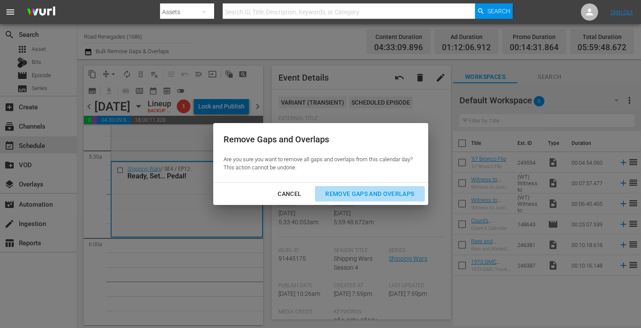
click at [340, 189] on div "Remove Gaps and Overlaps" at bounding box center [369, 194] width 102 height 11
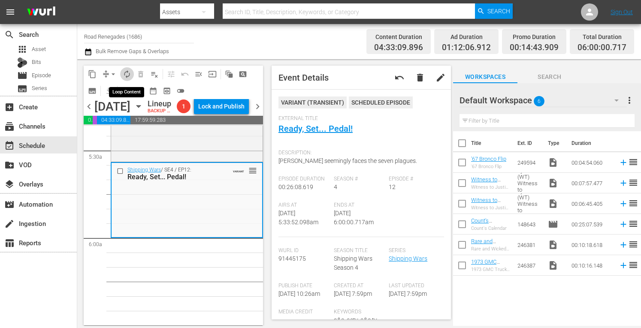
click at [129, 73] on span "autorenew_outlined" at bounding box center [127, 74] width 9 height 9
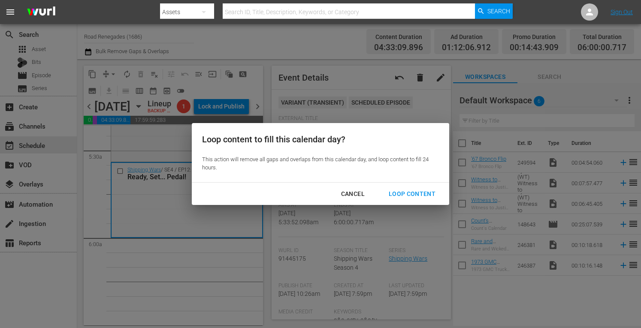
click at [414, 192] on div "Loop Content" at bounding box center [412, 194] width 60 height 11
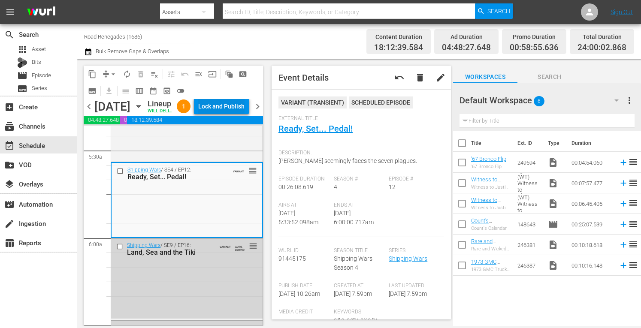
click at [235, 104] on div "Lock and Publish" at bounding box center [221, 106] width 46 height 15
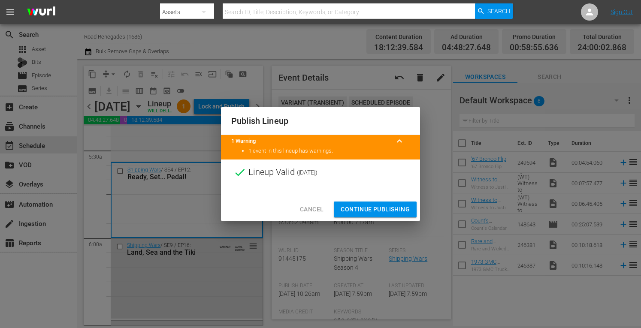
click at [381, 207] on span "Continue Publishing" at bounding box center [374, 209] width 69 height 11
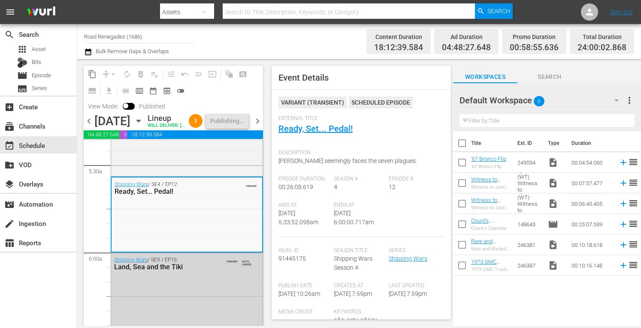
click at [258, 126] on span "chevron_right" at bounding box center [257, 121] width 11 height 11
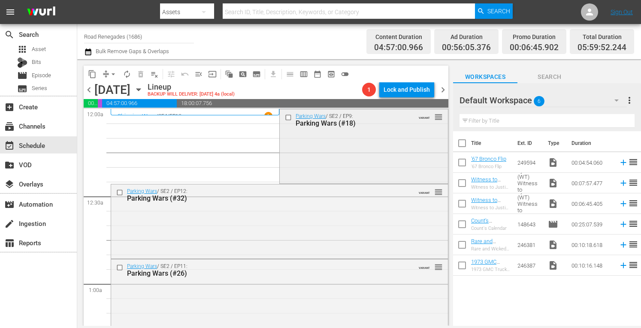
click at [341, 155] on div "Parking Wars / SE2 / EP9: Parking Wars (#18) VARIANT reorder" at bounding box center [364, 145] width 168 height 72
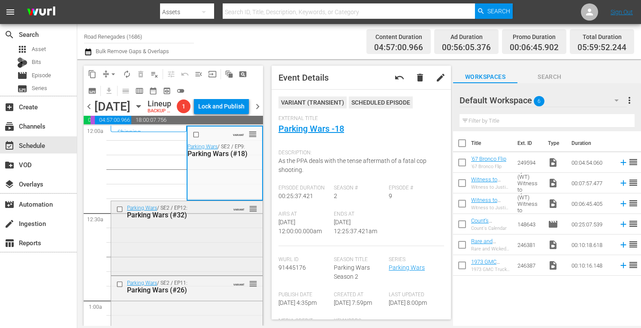
click at [231, 246] on div "Parking Wars / SE2 / EP12: Parking Wars (#32) VARIANT reorder" at bounding box center [186, 237] width 151 height 73
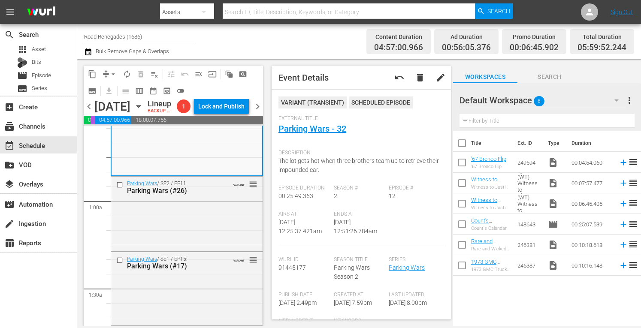
scroll to position [103, 0]
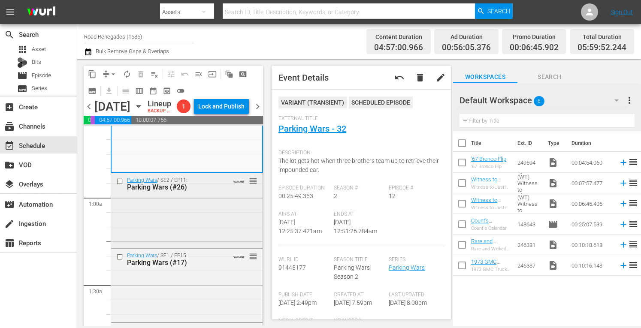
click at [221, 214] on div "Parking Wars / SE2 / EP11: Parking Wars (#26) VARIANT reorder" at bounding box center [186, 209] width 151 height 73
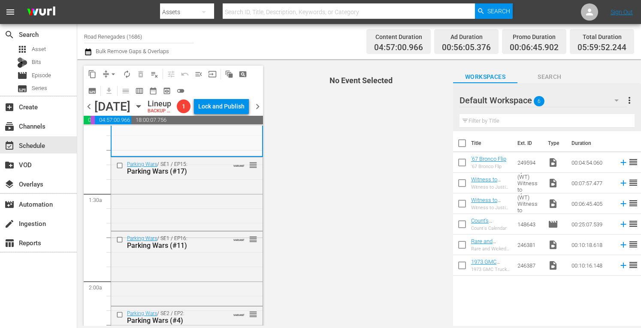
scroll to position [223, 0]
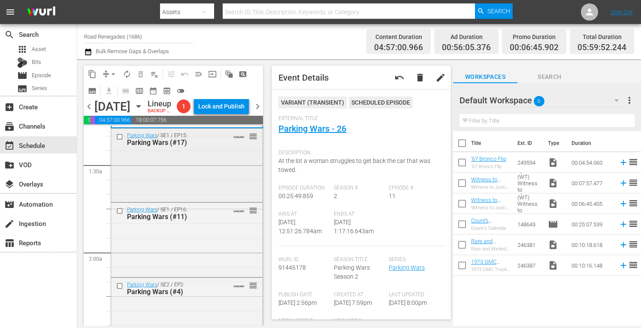
click at [186, 190] on div "Parking Wars / SE1 / EP15: Parking Wars (#17) VARIANT reorder" at bounding box center [186, 165] width 151 height 72
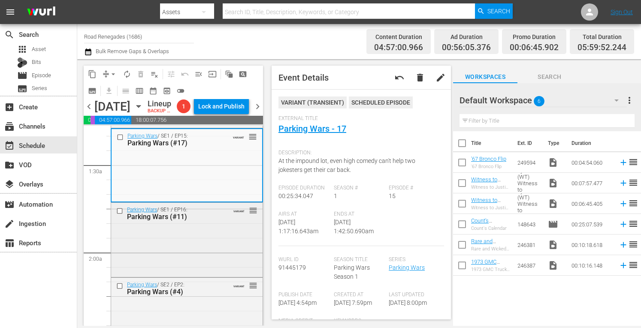
click at [217, 224] on div "Parking Wars / SE1 / EP16: Parking Wars (#11) VARIANT reorder" at bounding box center [186, 213] width 151 height 21
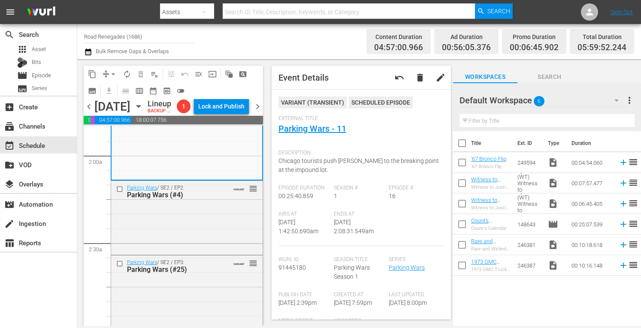
scroll to position [337, 0]
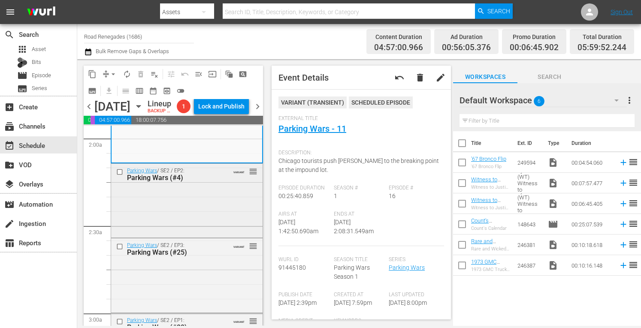
click at [205, 214] on div "Parking Wars / SE2 / EP2: Parking Wars (#4) VARIANT reorder" at bounding box center [186, 200] width 151 height 72
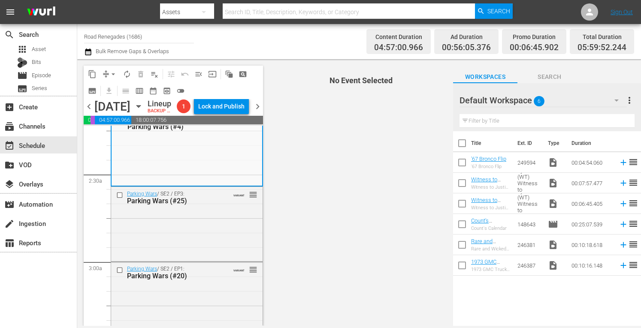
scroll to position [406, 0]
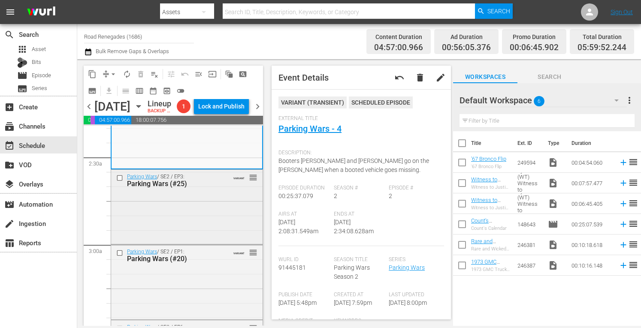
click at [209, 217] on div "Parking Wars / SE2 / EP3: Parking Wars (#25) VARIANT reorder" at bounding box center [186, 206] width 151 height 72
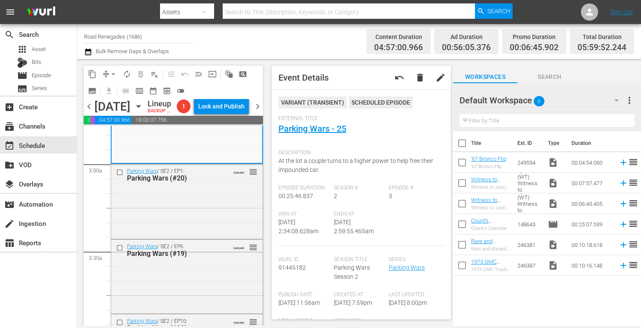
scroll to position [491, 0]
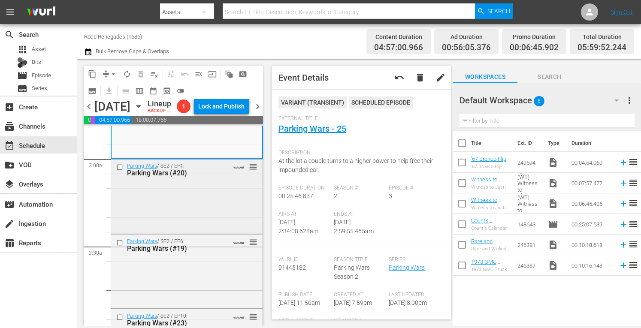
click at [215, 213] on div "Parking Wars / SE2 / EP1: Parking Wars (#20) VARIANT reorder" at bounding box center [186, 195] width 151 height 72
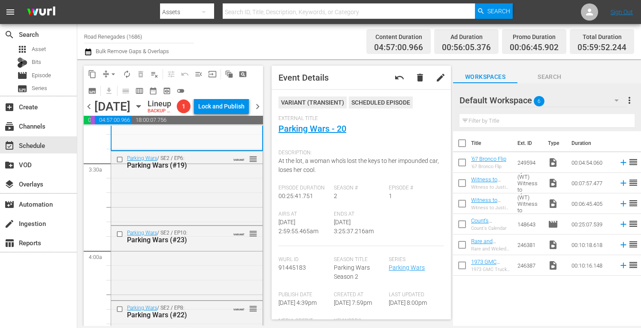
scroll to position [577, 0]
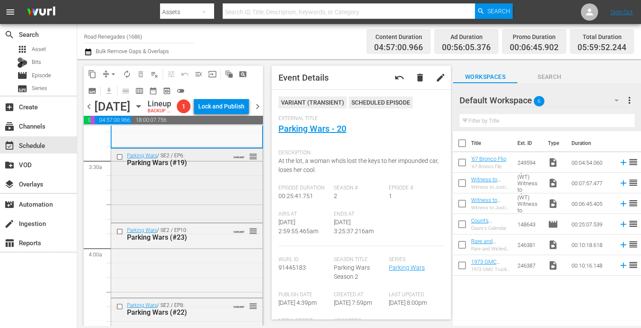
click at [222, 210] on div "Parking Wars / SE2 / EP6: Parking Wars (#19) VARIANT reorder" at bounding box center [186, 185] width 151 height 72
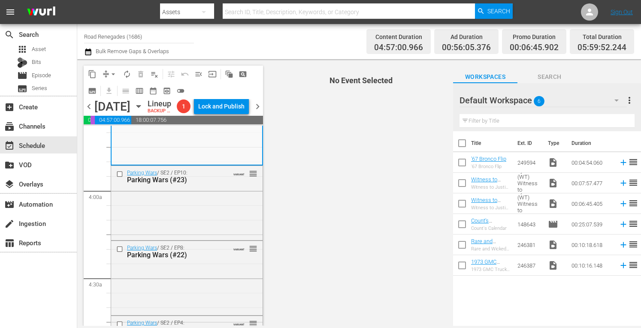
scroll to position [640, 0]
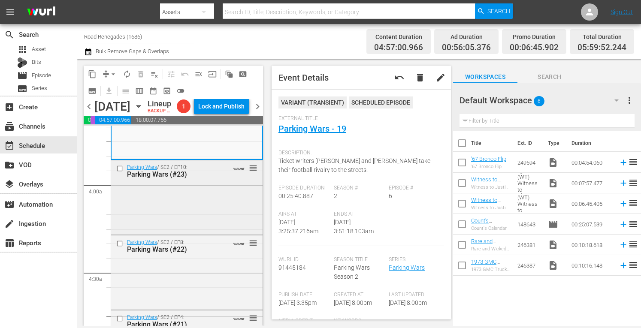
click at [200, 215] on div "Parking Wars / SE2 / EP10: Parking Wars (#23) VARIANT reorder" at bounding box center [186, 196] width 151 height 72
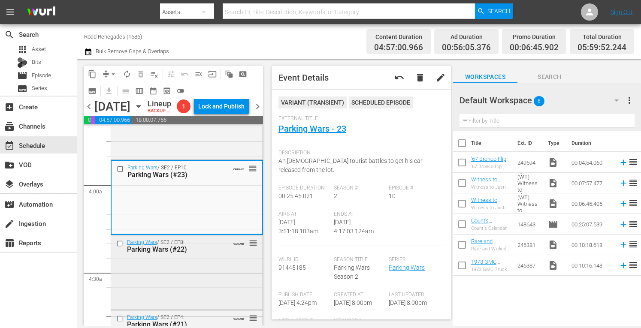
click at [218, 277] on div "Parking Wars / SE2 / EP8: Parking Wars (#22) VARIANT reorder" at bounding box center [186, 271] width 151 height 72
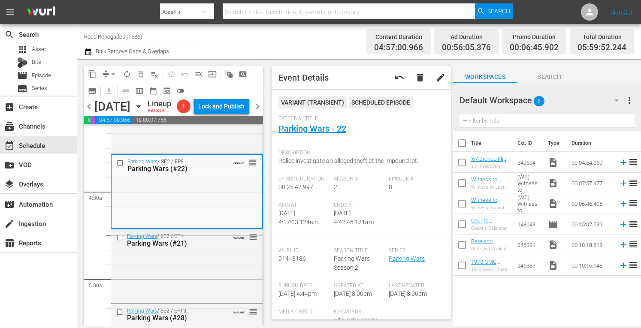
scroll to position [726, 0]
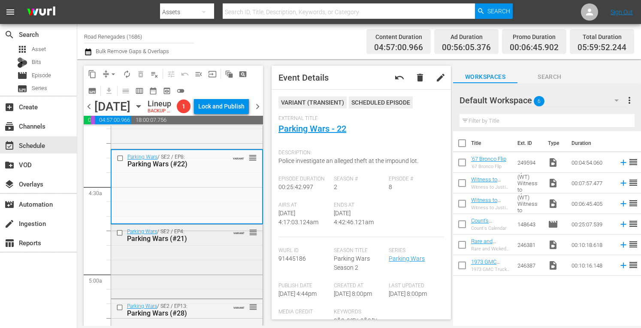
click at [225, 236] on div "VARIANT reorder" at bounding box center [239, 232] width 35 height 9
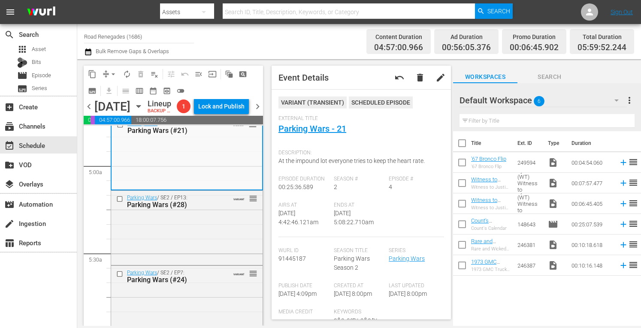
scroll to position [851, 0]
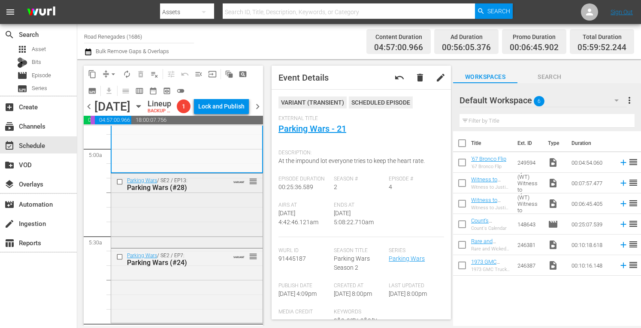
click at [204, 212] on div "Parking Wars / SE2 / EP13: Parking Wars (#28) VARIANT reorder" at bounding box center [186, 210] width 151 height 72
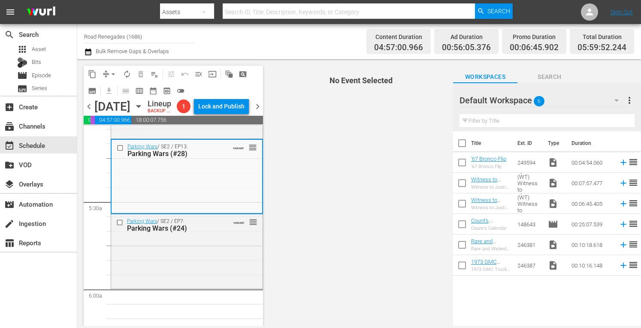
scroll to position [903, 0]
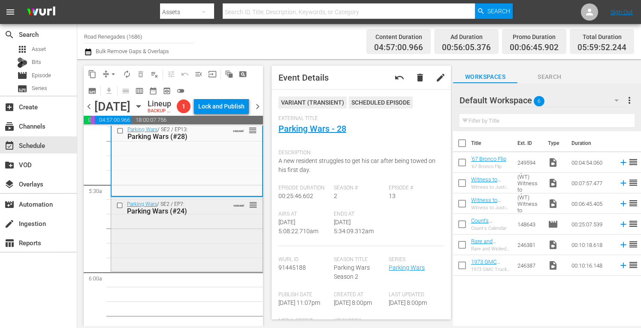
click at [203, 235] on div "Parking Wars / SE2 / EP7: Parking Wars (#24) VARIANT reorder" at bounding box center [186, 233] width 151 height 72
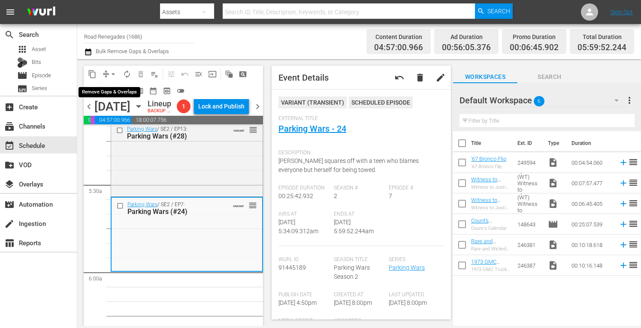
click at [112, 72] on span "arrow_drop_down" at bounding box center [113, 74] width 9 height 9
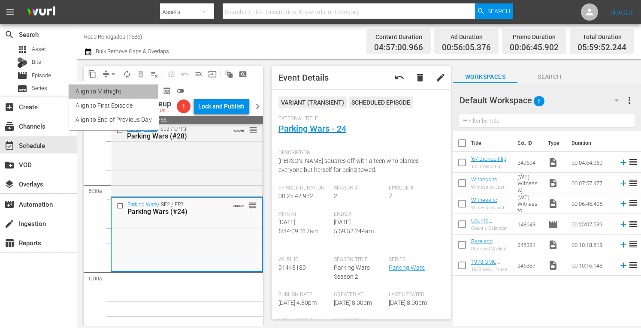
click at [108, 92] on li "Align to Midnight" at bounding box center [114, 91] width 90 height 14
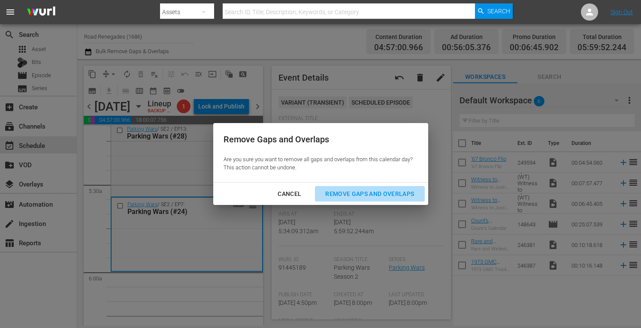
click at [336, 193] on div "Remove Gaps and Overlaps" at bounding box center [369, 194] width 102 height 11
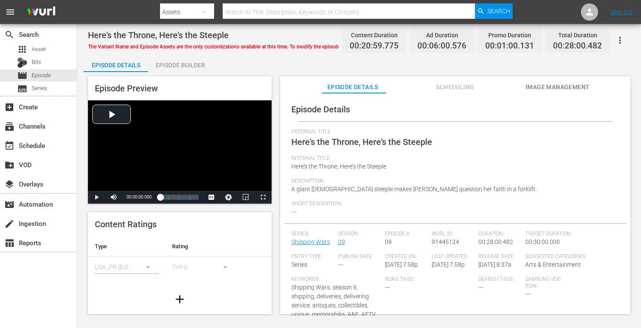
click at [193, 60] on div "Episode Builder" at bounding box center [180, 65] width 64 height 21
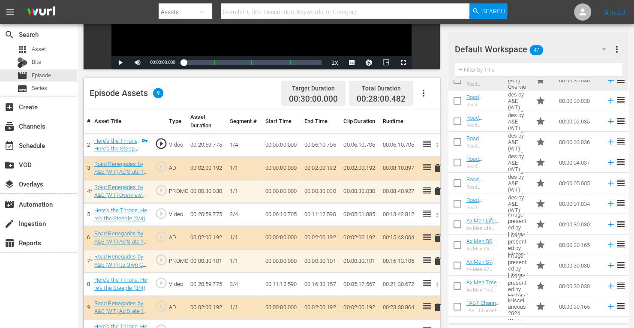
scroll to position [223, 0]
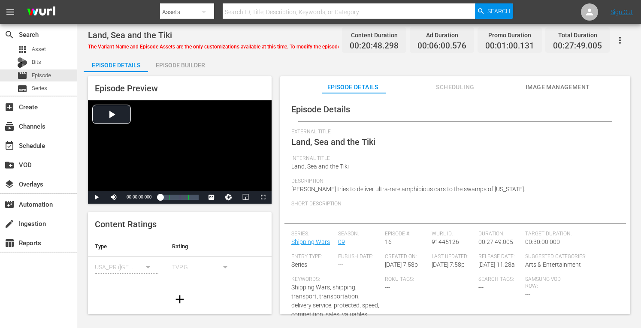
click at [174, 63] on div "Episode Builder" at bounding box center [180, 65] width 64 height 21
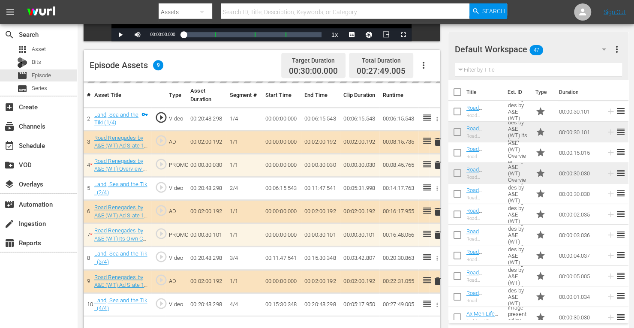
scroll to position [201, 0]
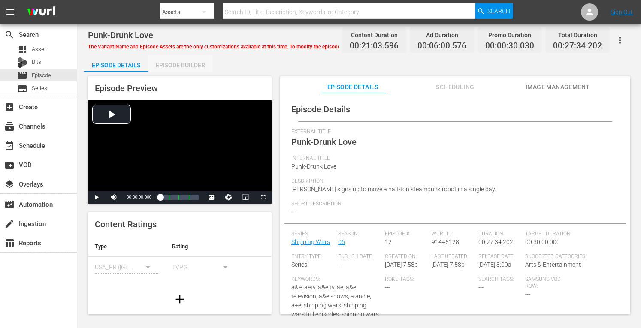
click at [192, 65] on div "Episode Builder" at bounding box center [180, 65] width 64 height 21
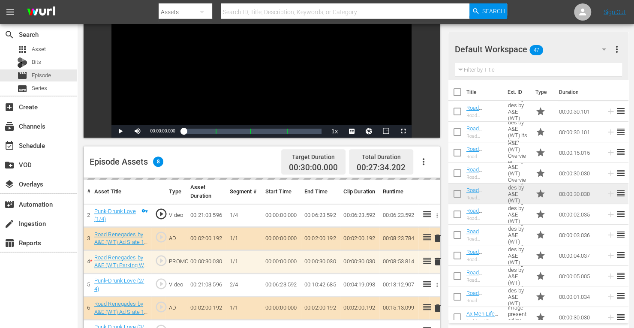
scroll to position [223, 0]
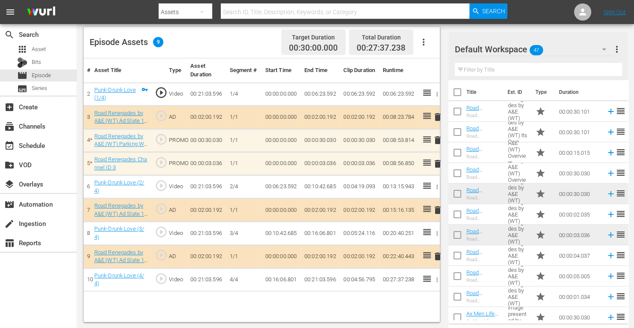
click at [436, 162] on span "delete" at bounding box center [438, 164] width 10 height 10
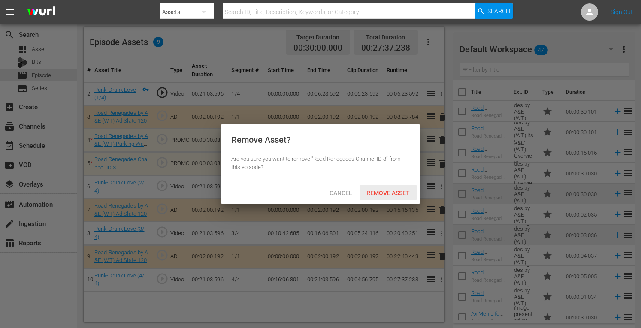
click at [388, 192] on span "Remove Asset" at bounding box center [387, 192] width 57 height 7
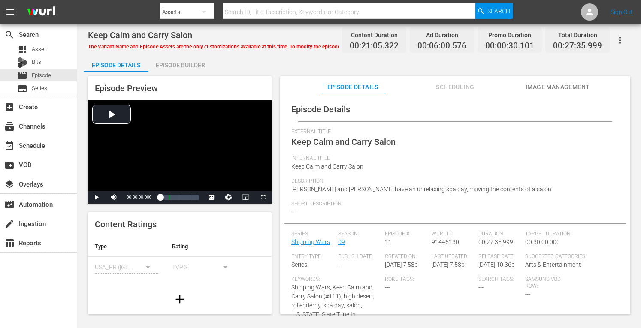
click at [189, 64] on div "Episode Builder" at bounding box center [180, 65] width 64 height 21
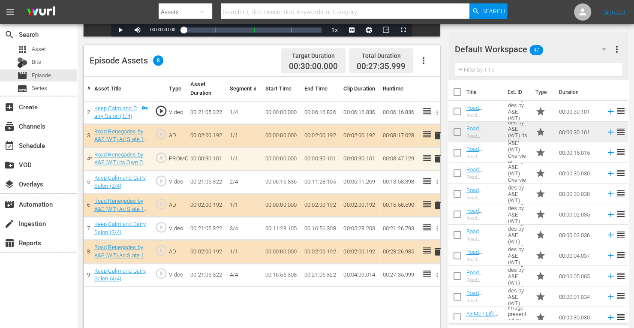
scroll to position [205, 0]
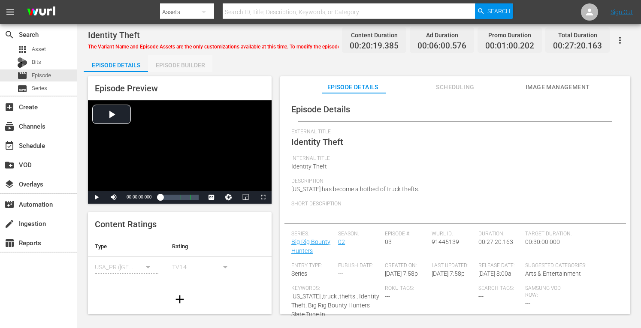
click at [198, 61] on div "Episode Builder" at bounding box center [180, 65] width 64 height 21
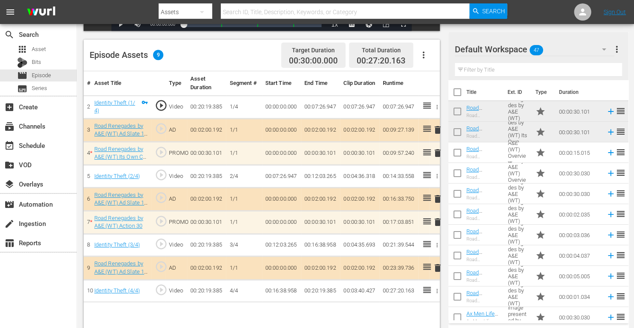
scroll to position [223, 0]
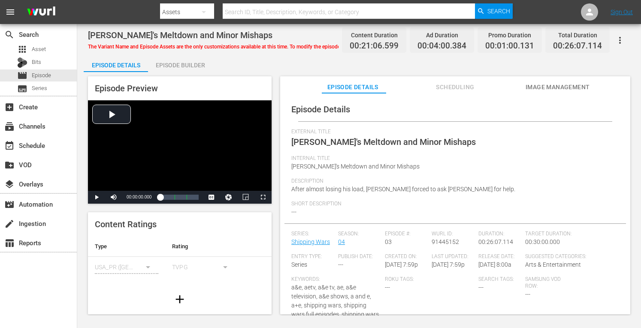
click at [192, 66] on div "Episode Builder" at bounding box center [180, 65] width 64 height 21
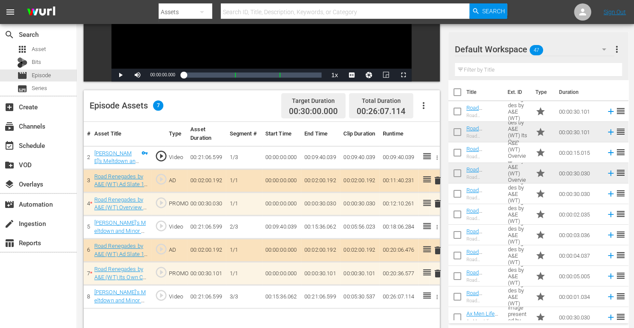
scroll to position [181, 0]
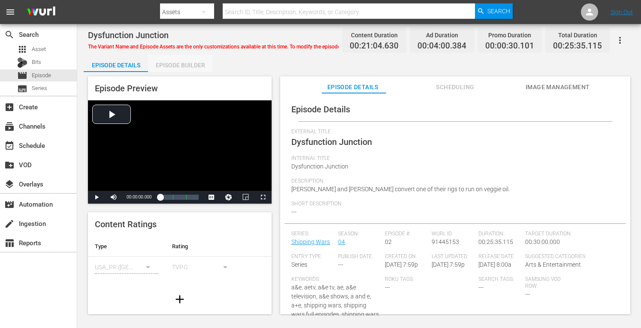
click at [192, 66] on div "Episode Builder" at bounding box center [180, 65] width 64 height 21
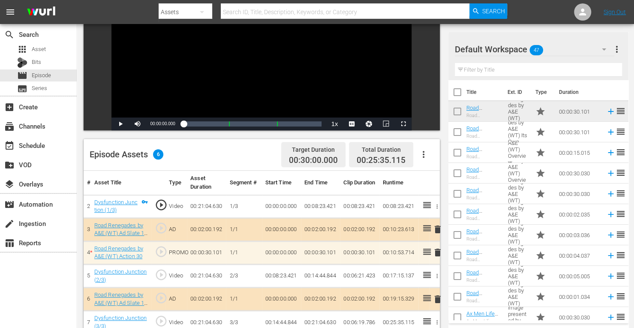
scroll to position [142, 0]
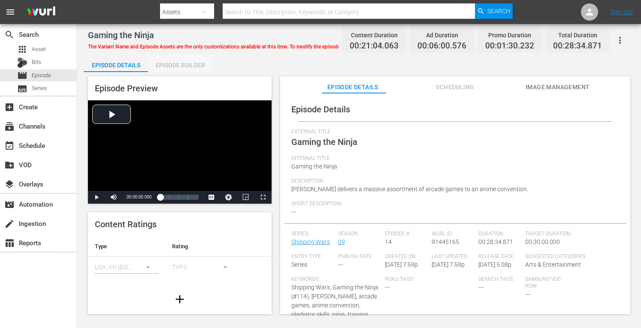
click at [196, 63] on div "Episode Builder" at bounding box center [180, 65] width 64 height 21
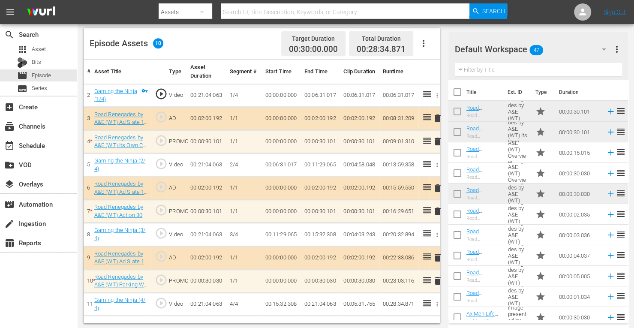
scroll to position [223, 0]
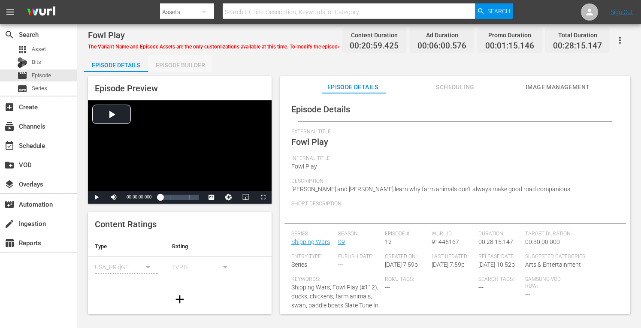
click at [203, 65] on div "Episode Builder" at bounding box center [180, 65] width 64 height 21
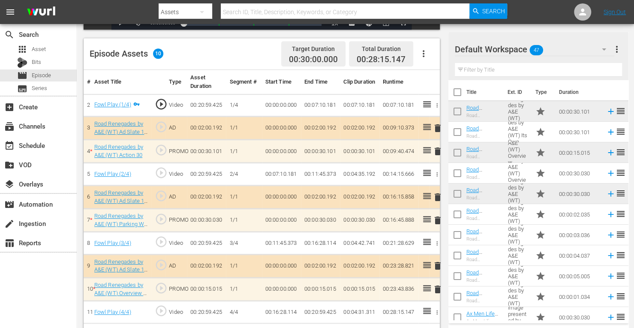
scroll to position [223, 0]
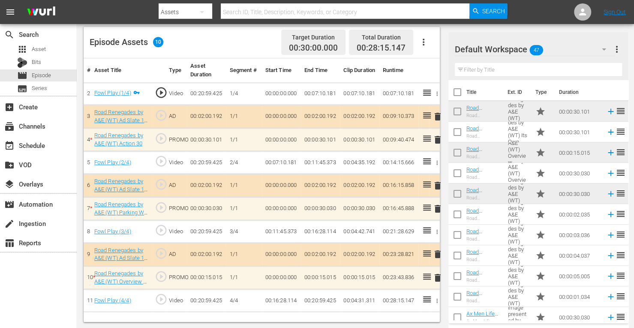
click at [560, 274] on td "00:00:05.005" at bounding box center [579, 276] width 47 height 21
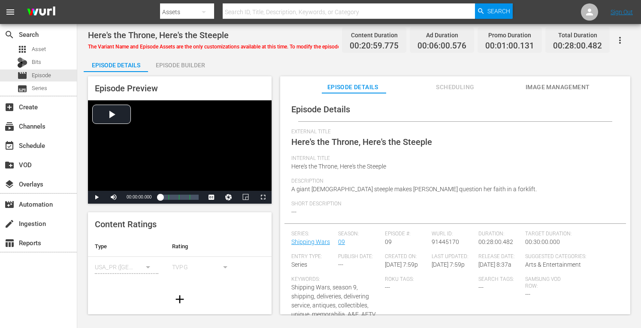
click at [197, 63] on div "Episode Builder" at bounding box center [180, 65] width 64 height 21
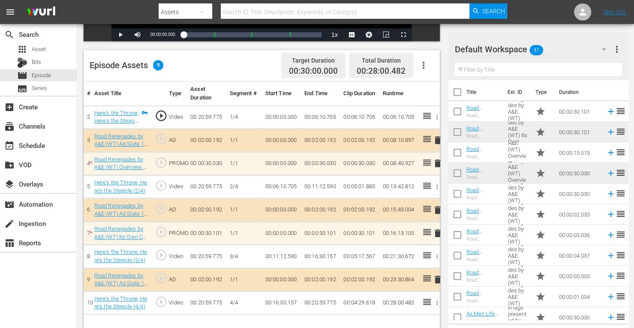
scroll to position [204, 0]
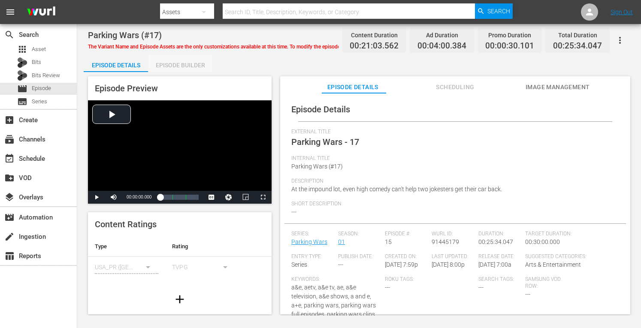
click at [189, 66] on div "Episode Builder" at bounding box center [180, 65] width 64 height 21
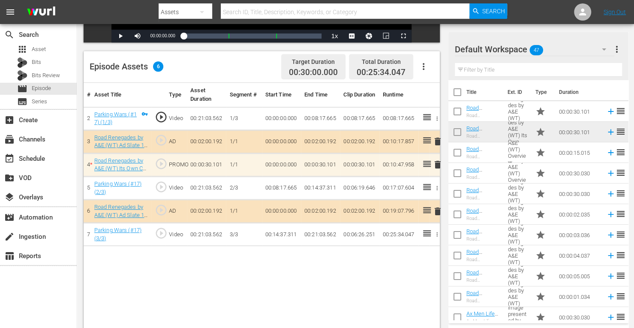
scroll to position [199, 0]
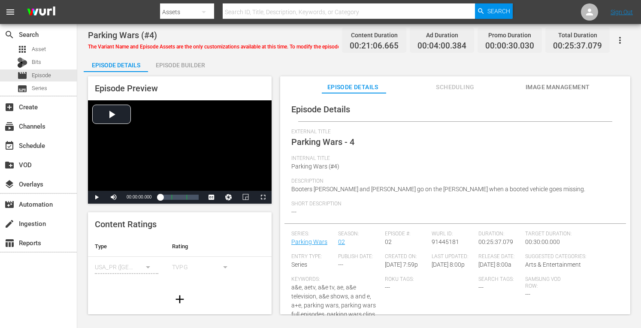
click at [195, 62] on div "Episode Builder" at bounding box center [180, 65] width 64 height 21
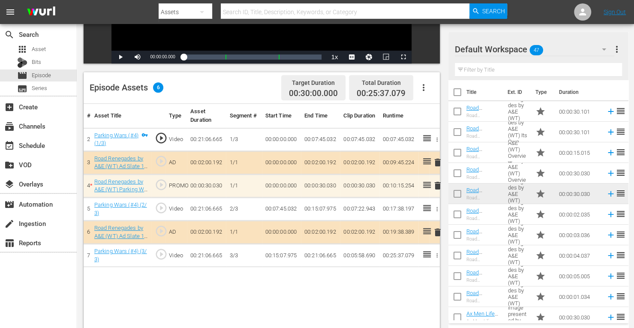
scroll to position [185, 0]
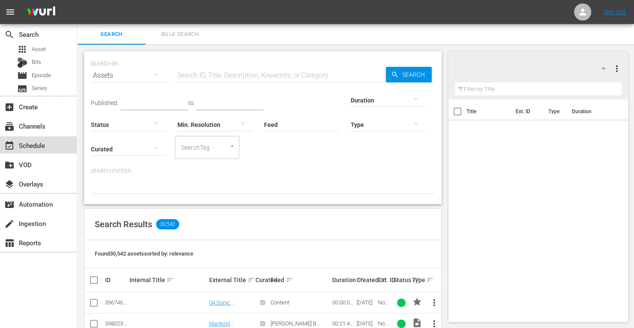
click at [26, 144] on div "event_available Schedule" at bounding box center [24, 144] width 48 height 8
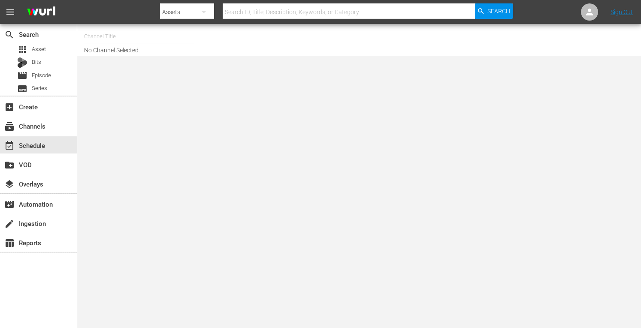
click at [117, 41] on input "text" at bounding box center [139, 36] width 110 height 21
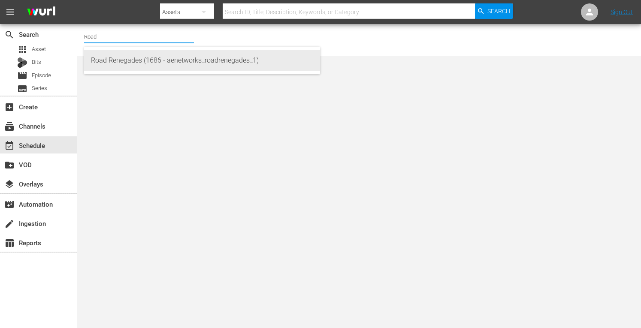
click at [116, 61] on div "Road Renegades (1686 - aenetworks_roadrenegades_1)" at bounding box center [202, 60] width 222 height 21
type input "Road Renegades (1686 - aenetworks_roadrenegades_1)"
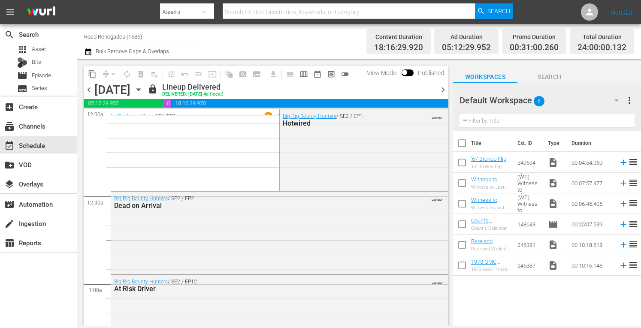
click at [140, 90] on icon "button" at bounding box center [138, 90] width 4 height 2
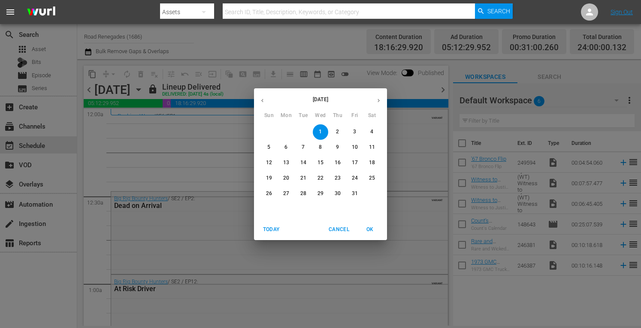
click at [268, 175] on p "19" at bounding box center [269, 177] width 6 height 7
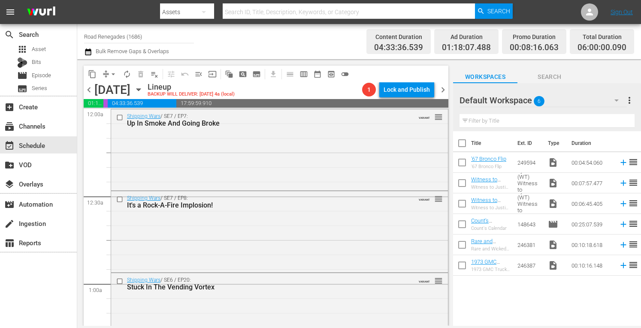
click at [88, 91] on span "chevron_left" at bounding box center [89, 89] width 11 height 11
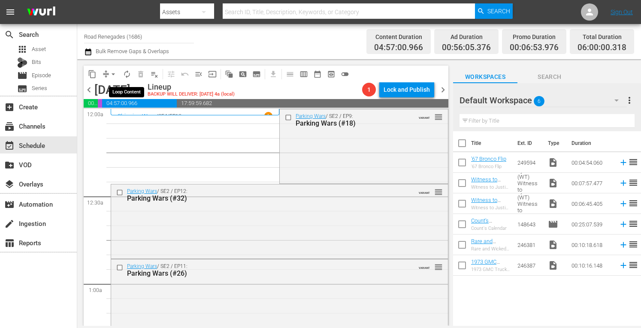
click at [126, 74] on span "autorenew_outlined" at bounding box center [127, 74] width 9 height 9
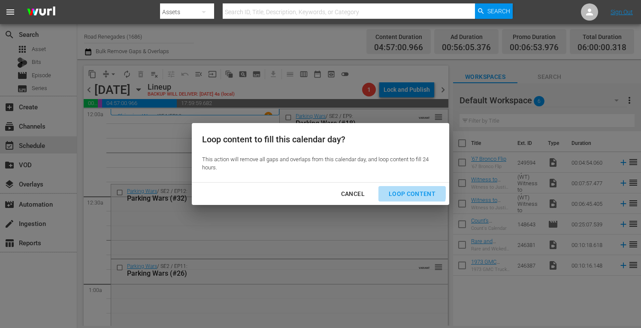
click at [395, 192] on div "Loop Content" at bounding box center [412, 194] width 60 height 11
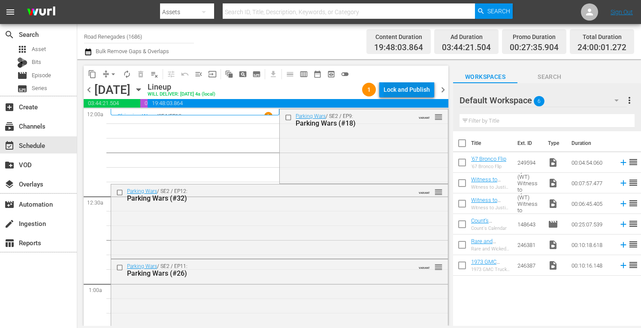
click at [404, 89] on div "Lock and Publish" at bounding box center [406, 89] width 46 height 15
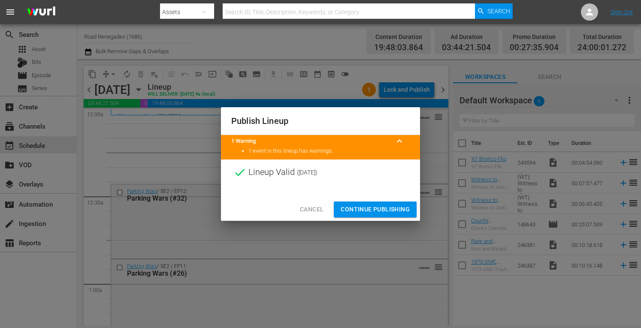
click at [374, 208] on span "Continue Publishing" at bounding box center [374, 209] width 69 height 11
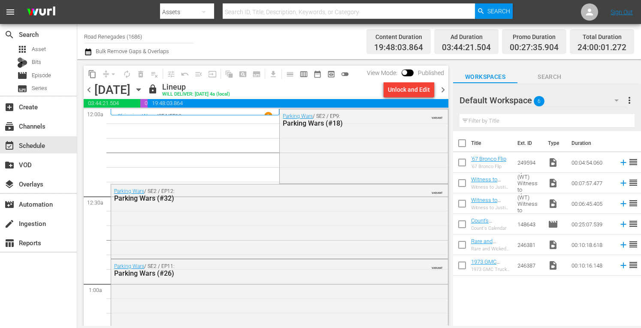
click at [302, 60] on div "content_copy compress arrow_drop_down autorenew_outlined delete_forever_outline…" at bounding box center [263, 192] width 373 height 267
click at [443, 91] on span "chevron_right" at bounding box center [442, 89] width 11 height 11
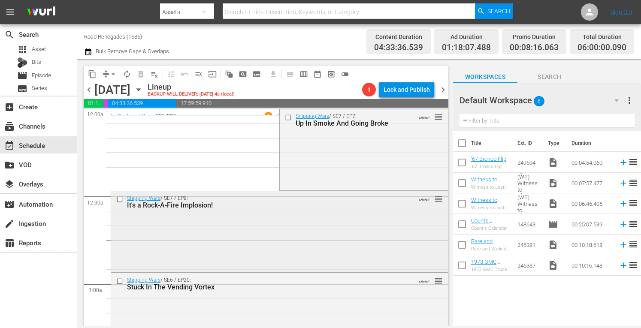
click at [435, 205] on div "Shipping Wars / SE7 / EP8: It's a Rock-A-Fire Implosion! VARIANT reorder" at bounding box center [279, 201] width 337 height 21
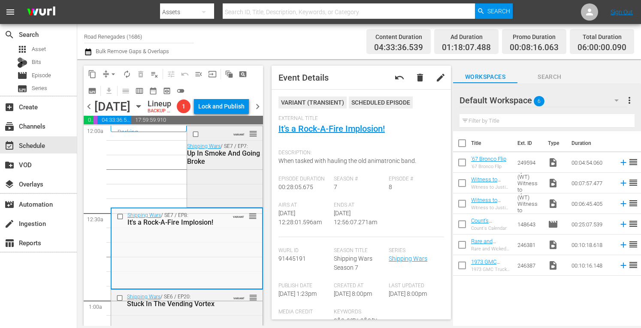
click at [201, 191] on div "VARIANT reorder Shipping Wars / SE7 / EP7: Up In Smoke And Going Broke" at bounding box center [224, 165] width 75 height 79
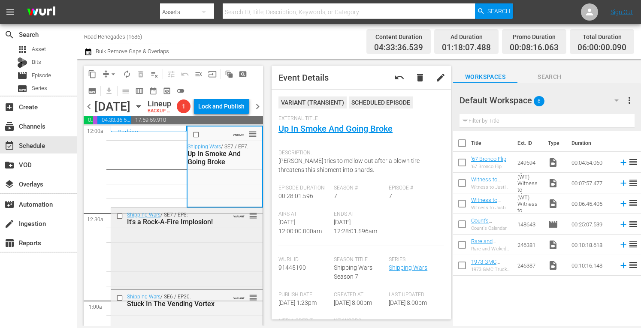
click at [222, 253] on div "Shipping Wars / SE7 / EP8: It's a Rock-A-Fire Implosion! VARIANT reorder" at bounding box center [186, 247] width 151 height 79
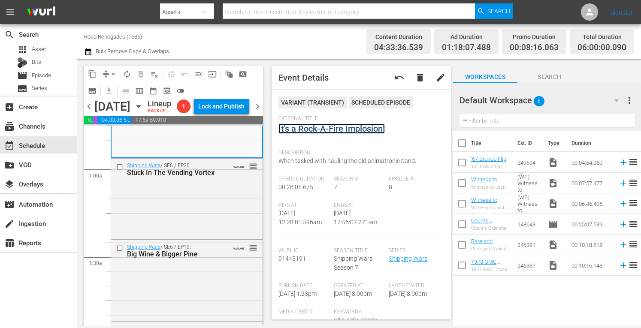
scroll to position [143, 0]
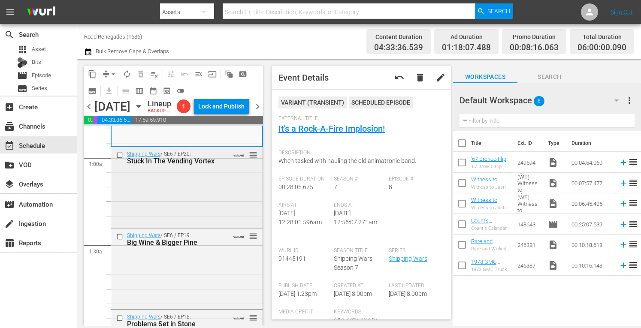
click at [209, 208] on div "Shipping Wars / SE6 / EP20: Stuck In The Vending Vortex VARIANT reorder" at bounding box center [186, 186] width 151 height 79
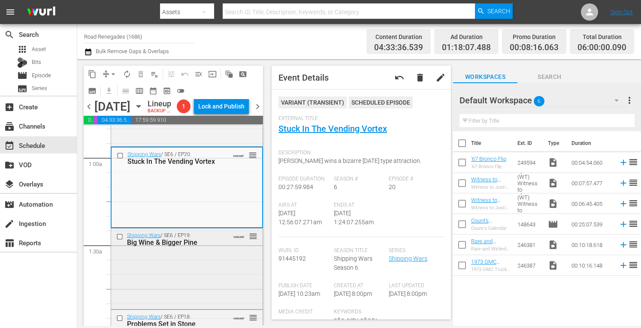
click at [238, 281] on div "Shipping Wars / SE6 / EP19: Big Wine & Bigger Pine VARIANT reorder" at bounding box center [186, 268] width 151 height 79
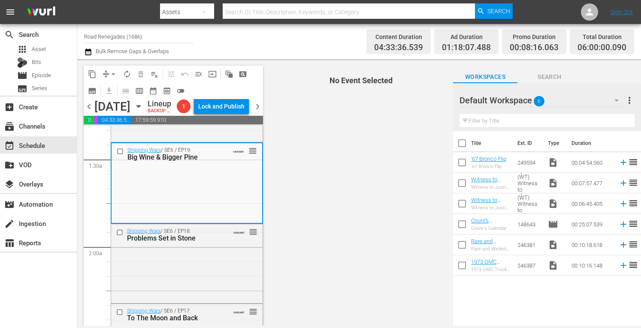
scroll to position [257, 0]
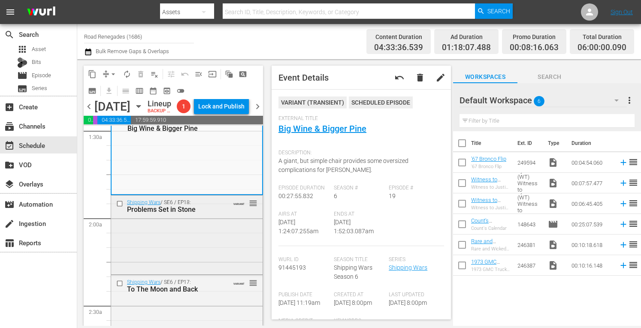
click at [189, 254] on div "Shipping Wars / SE6 / EP18: Problems Set in Stone VARIANT reorder" at bounding box center [186, 234] width 151 height 77
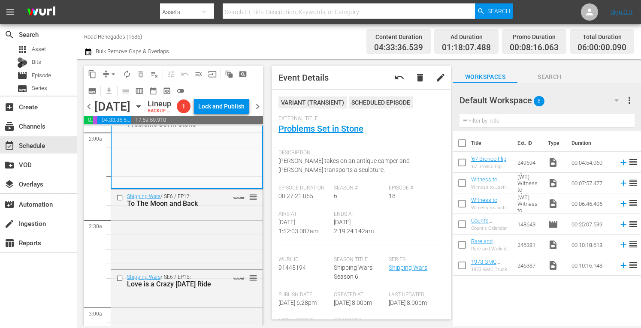
scroll to position [360, 0]
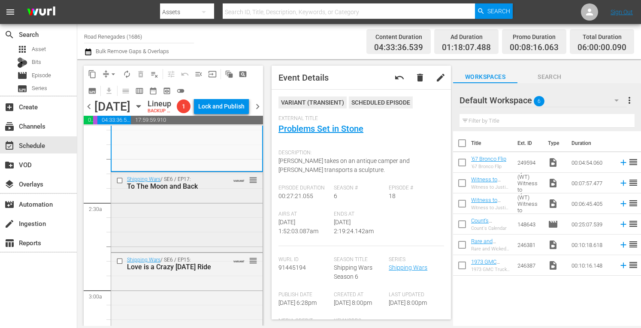
click at [229, 225] on div "Shipping Wars / SE6 / EP17: To The Moon and Back VARIANT reorder" at bounding box center [186, 211] width 151 height 78
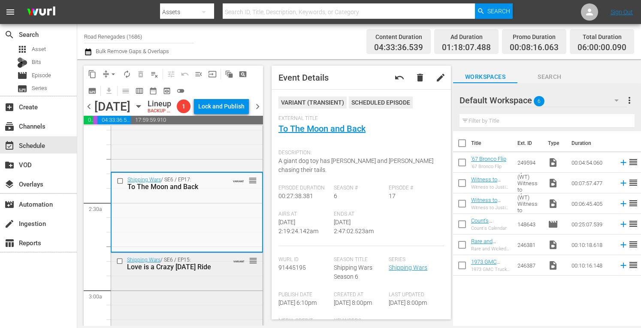
click at [229, 290] on div "Shipping Wars / SE6 / EP15: Love is a Crazy Carnival Ride VARIANT reorder" at bounding box center [186, 292] width 151 height 78
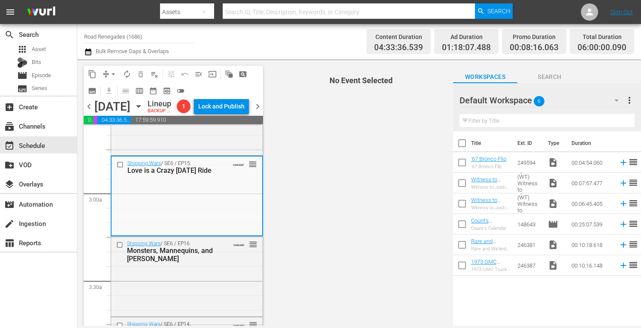
scroll to position [491, 0]
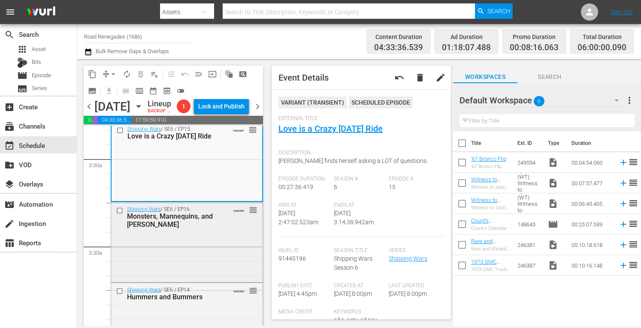
click at [203, 232] on div "Shipping Wars / SE6 / EP16: Monsters, Mannequins, and Mayhem VARIANT reorder" at bounding box center [186, 216] width 151 height 29
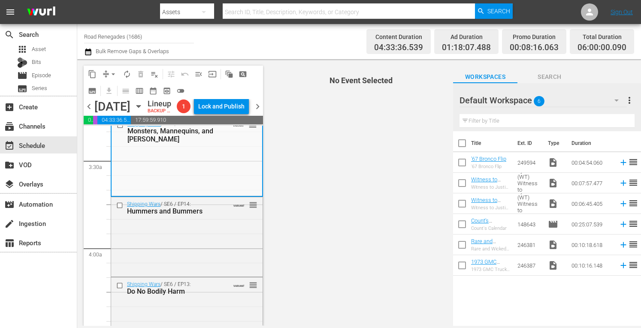
scroll to position [594, 0]
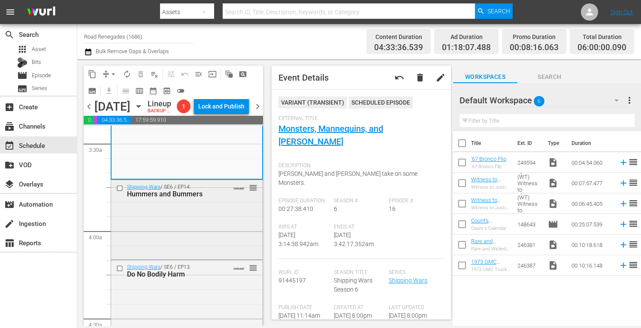
click at [203, 245] on div "Shipping Wars / SE6 / EP14: Hummers and Bummers VARIANT reorder" at bounding box center [186, 219] width 151 height 78
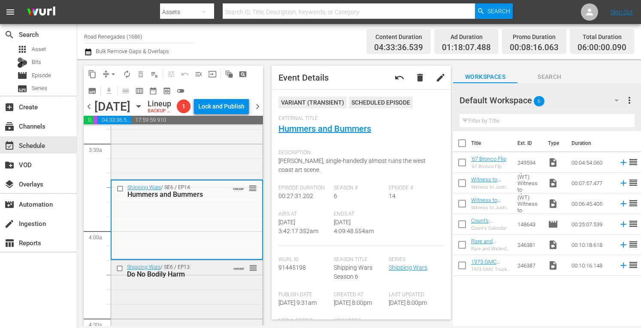
click at [207, 312] on div "Shipping Wars / SE6 / EP13: Do No Bodily Harm VARIANT reorder" at bounding box center [186, 299] width 151 height 78
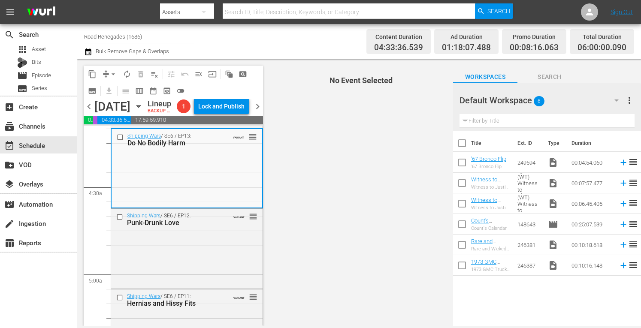
scroll to position [760, 0]
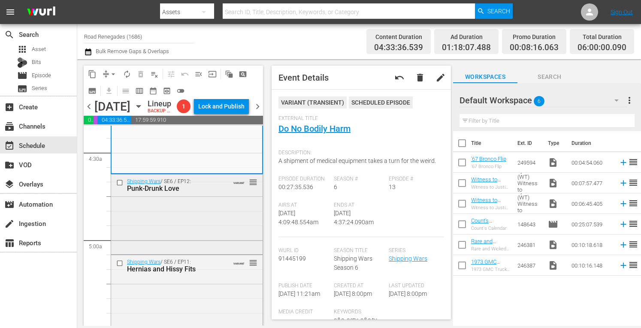
click at [212, 228] on div "Shipping Wars / SE6 / EP12: Punk-Drunk Love VARIANT reorder" at bounding box center [186, 213] width 151 height 78
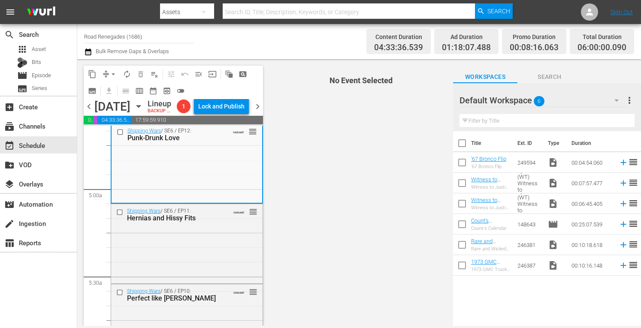
scroll to position [812, 0]
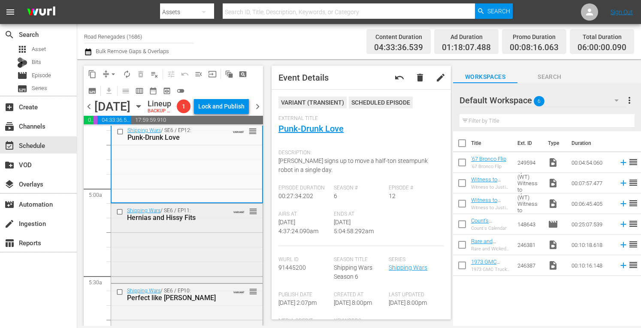
click at [202, 261] on div "Shipping Wars / SE6 / EP11: Hernias and Hissy Fits VARIANT reorder" at bounding box center [186, 243] width 151 height 78
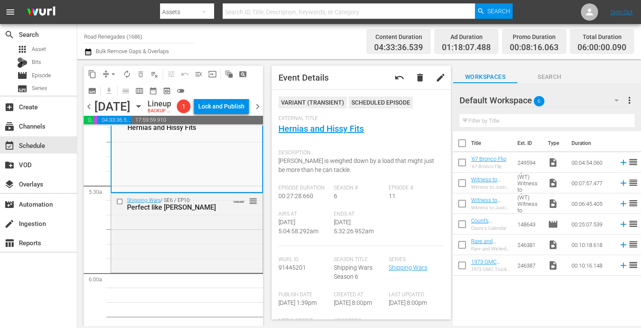
scroll to position [914, 0]
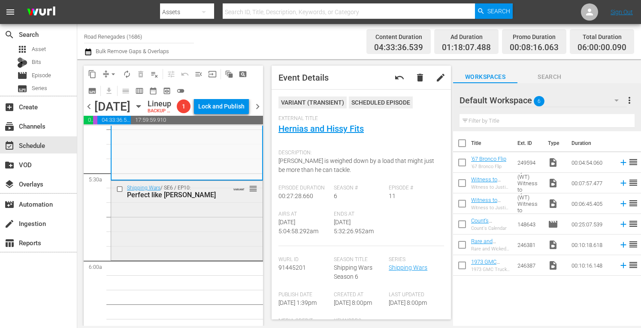
click at [206, 230] on div "Shipping Wars / SE6 / EP10: Perfect like Roy VARIANT reorder" at bounding box center [186, 220] width 151 height 78
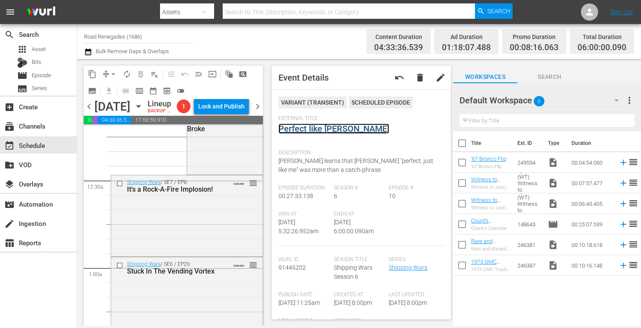
scroll to position [0, 0]
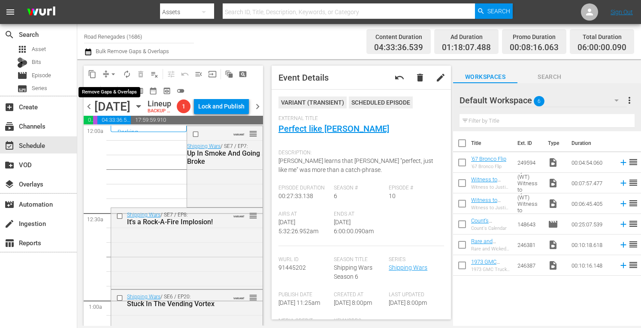
click at [112, 69] on button "arrow_drop_down" at bounding box center [113, 74] width 14 height 14
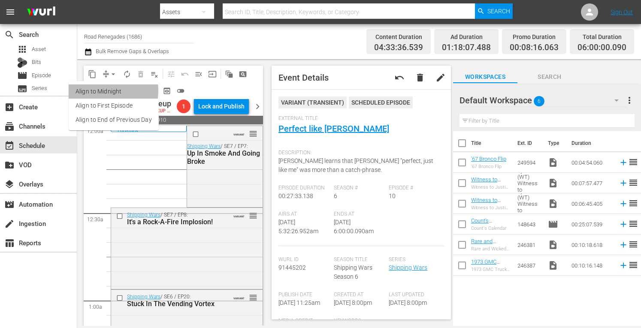
drag, startPoint x: 112, startPoint y: 69, endPoint x: 96, endPoint y: 90, distance: 26.9
click at [96, 90] on li "Align to Midnight" at bounding box center [114, 91] width 90 height 14
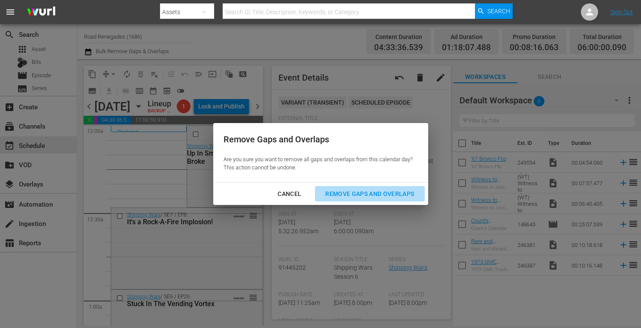
click at [342, 193] on div "Remove Gaps and Overlaps" at bounding box center [369, 194] width 102 height 11
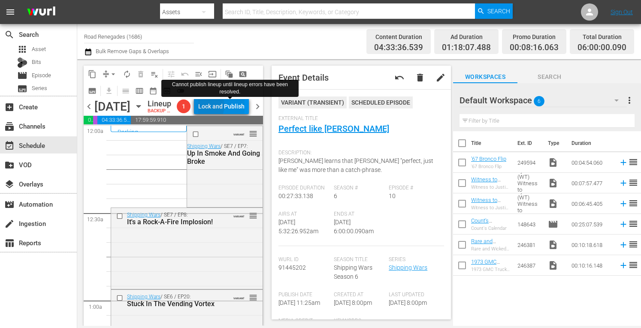
click at [222, 108] on div "Lock and Publish" at bounding box center [221, 106] width 46 height 15
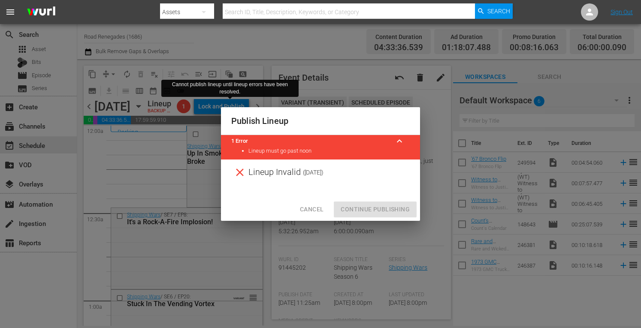
click at [310, 211] on span "Cancel" at bounding box center [312, 209] width 24 height 11
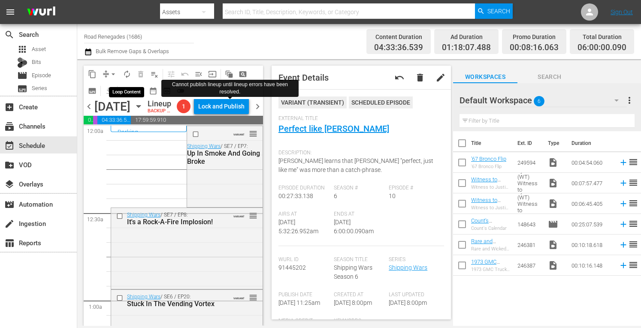
click at [127, 76] on span "autorenew_outlined" at bounding box center [127, 74] width 9 height 9
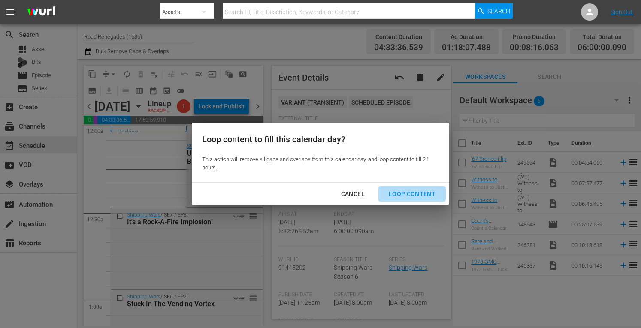
click at [404, 191] on div "Loop Content" at bounding box center [412, 194] width 60 height 11
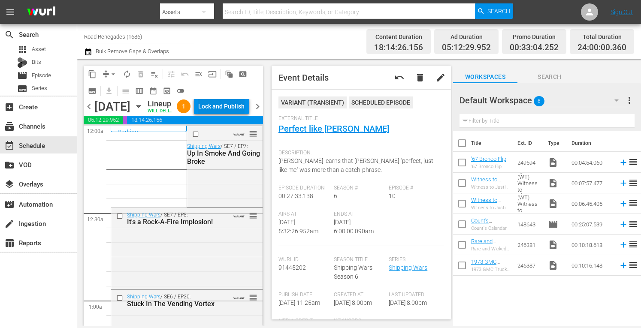
click at [226, 106] on div "Lock and Publish" at bounding box center [221, 106] width 46 height 15
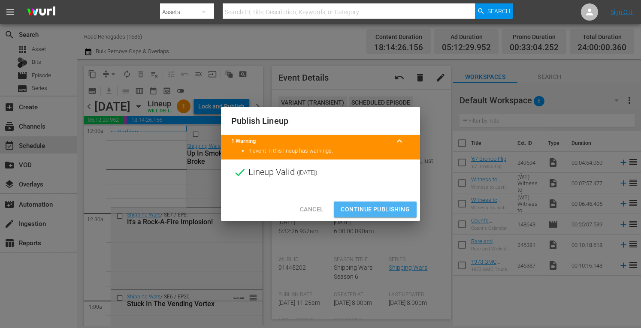
click at [368, 205] on span "Continue Publishing" at bounding box center [374, 209] width 69 height 11
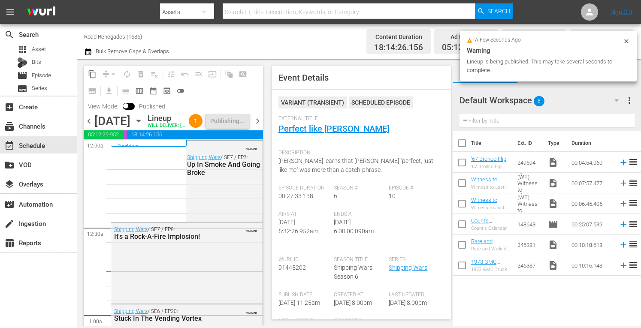
click at [259, 125] on span "chevron_right" at bounding box center [257, 121] width 11 height 11
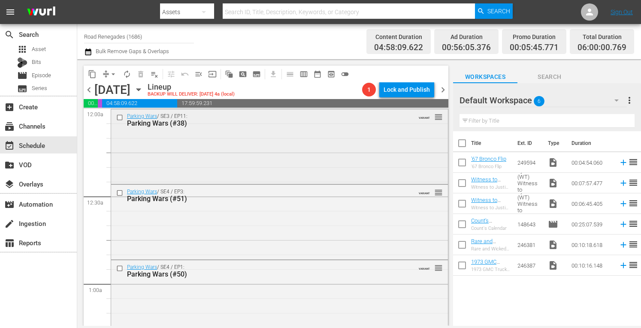
click at [259, 126] on div "Parking Wars (#38)" at bounding box center [264, 123] width 274 height 8
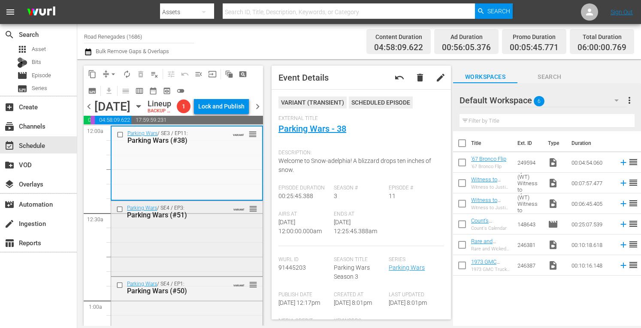
click at [206, 248] on div "Parking Wars / SE4 / EP3: Parking Wars (#51) VARIANT reorder" at bounding box center [186, 237] width 151 height 73
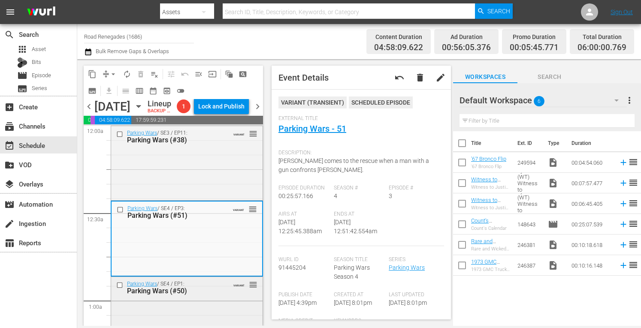
click at [212, 295] on div "Parking Wars (#50)" at bounding box center [174, 291] width 95 height 8
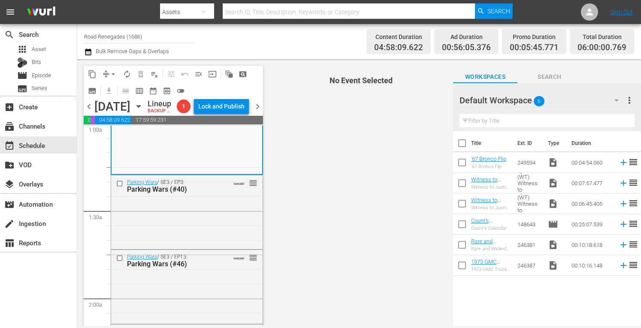
scroll to position [183, 0]
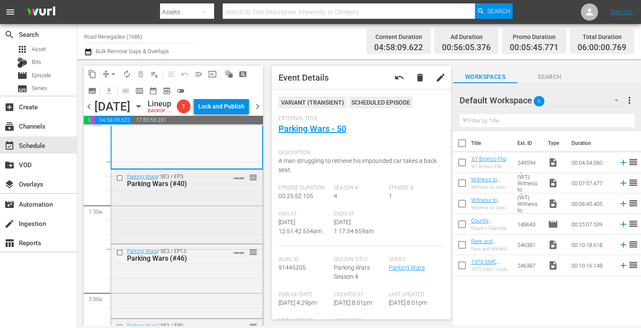
click at [209, 219] on div "Parking Wars / SE3 / EP3: Parking Wars (#40) VARIANT reorder" at bounding box center [186, 206] width 151 height 72
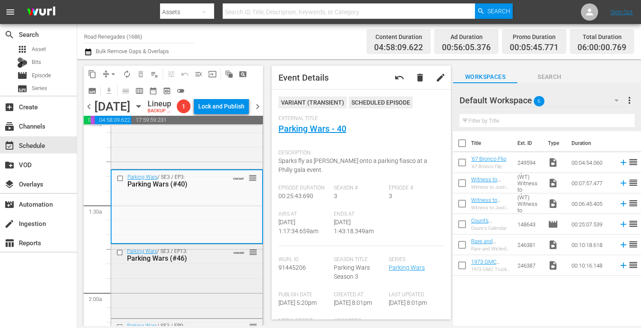
click at [223, 290] on div "Parking Wars / SE3 / EP13: Parking Wars (#46) VARIANT reorder" at bounding box center [186, 280] width 151 height 72
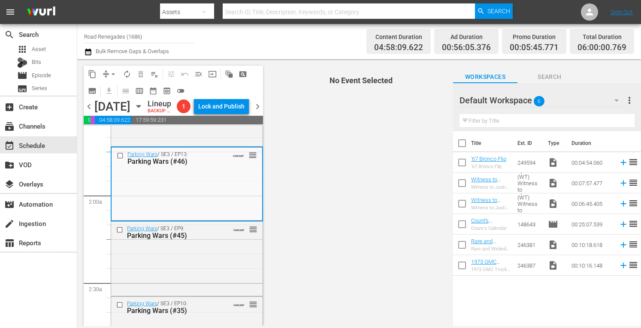
scroll to position [360, 0]
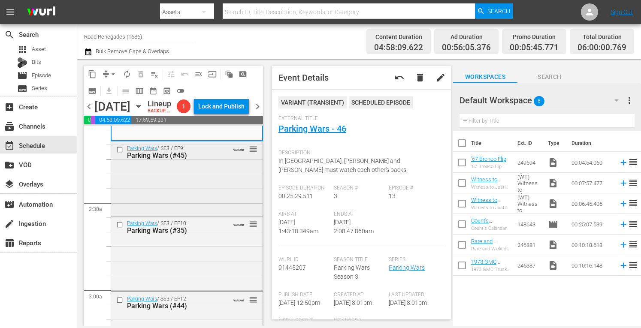
click at [195, 186] on div "Parking Wars / SE3 / EP9: Parking Wars (#45) VARIANT reorder" at bounding box center [186, 177] width 151 height 72
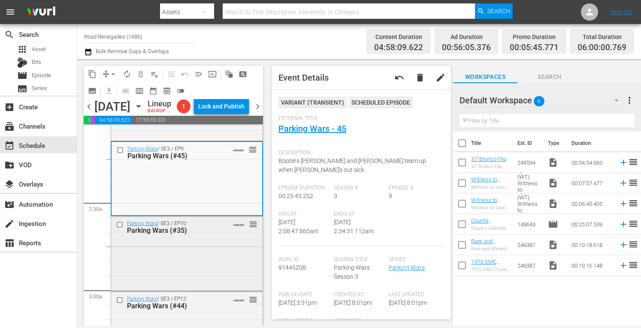
click at [196, 268] on div "Parking Wars / SE3 / EP10: Parking Wars (#35) VARIANT reorder" at bounding box center [186, 253] width 151 height 73
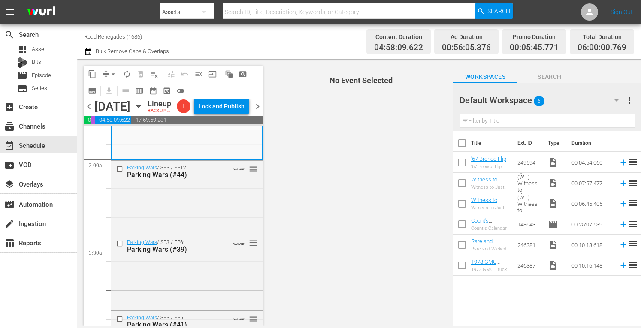
scroll to position [503, 0]
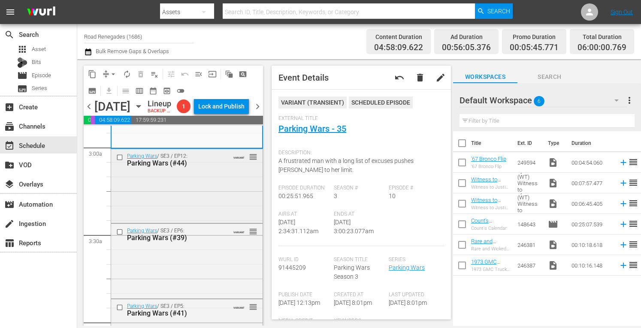
click at [225, 191] on div "Parking Wars / SE3 / EP12: Parking Wars (#44) VARIANT reorder" at bounding box center [186, 185] width 151 height 72
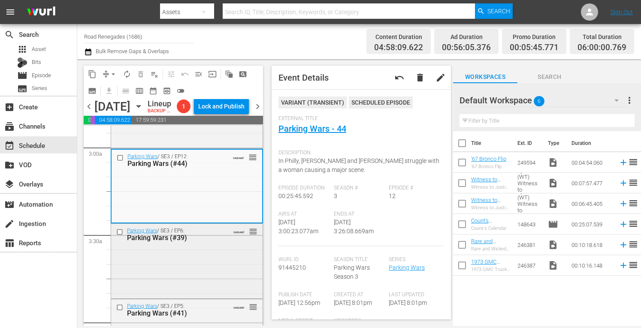
click at [219, 273] on div "Parking Wars / SE3 / EP6: Parking Wars (#39) VARIANT reorder" at bounding box center [186, 260] width 151 height 72
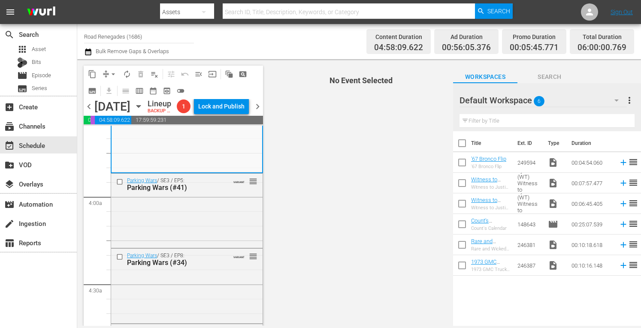
scroll to position [652, 0]
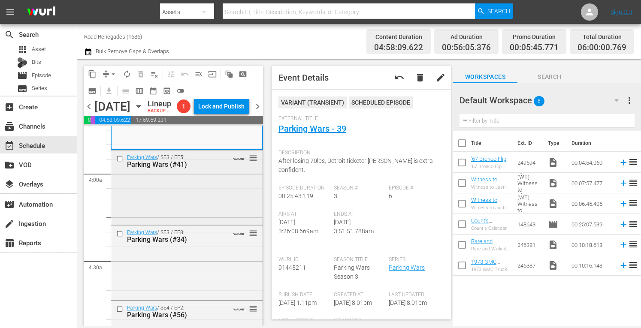
click at [219, 200] on div "Parking Wars / SE3 / EP5: Parking Wars (#41) VARIANT reorder" at bounding box center [186, 186] width 151 height 72
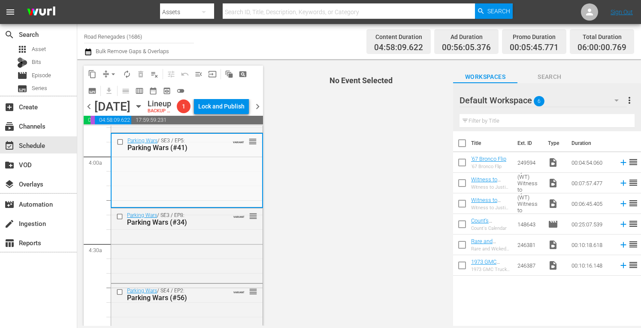
scroll to position [714, 0]
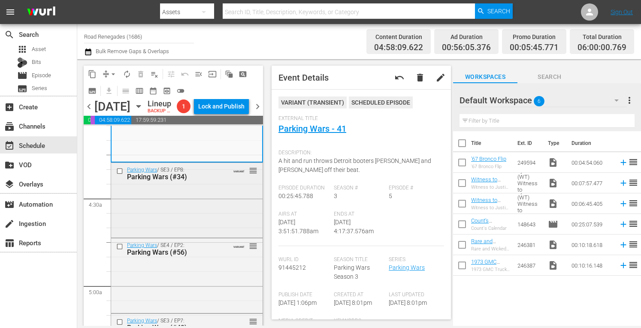
click at [215, 218] on div "Parking Wars / SE3 / EP8: Parking Wars (#34) VARIANT reorder" at bounding box center [186, 199] width 151 height 73
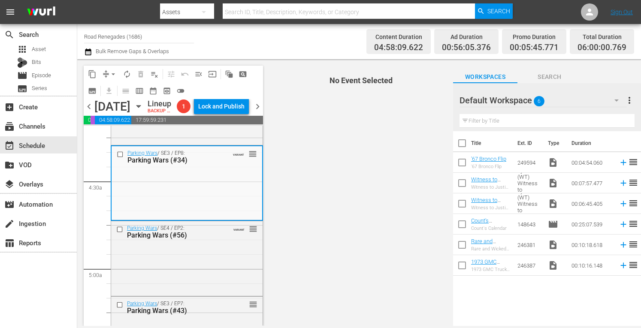
scroll to position [812, 0]
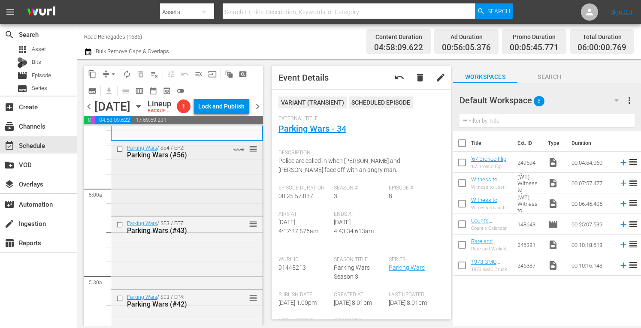
click at [198, 195] on div "Parking Wars / SE4 / EP2: Parking Wars (#56) VARIANT reorder" at bounding box center [186, 177] width 151 height 72
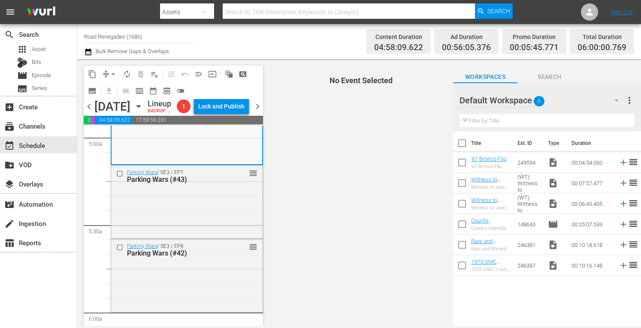
scroll to position [863, 0]
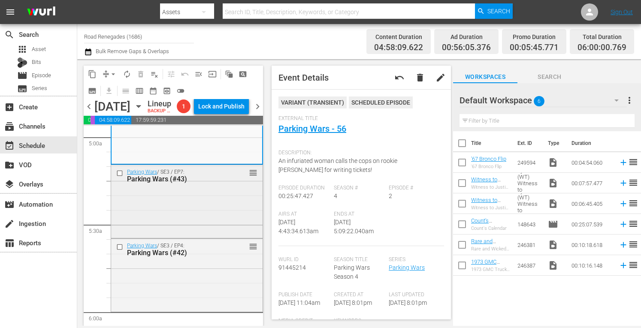
click at [196, 229] on div "Parking Wars / SE3 / EP7: Parking Wars (#43) reorder" at bounding box center [186, 200] width 151 height 71
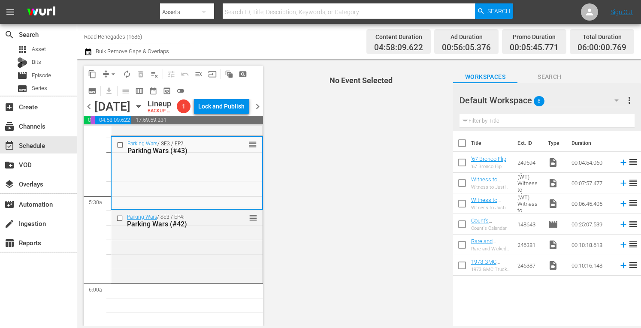
scroll to position [897, 0]
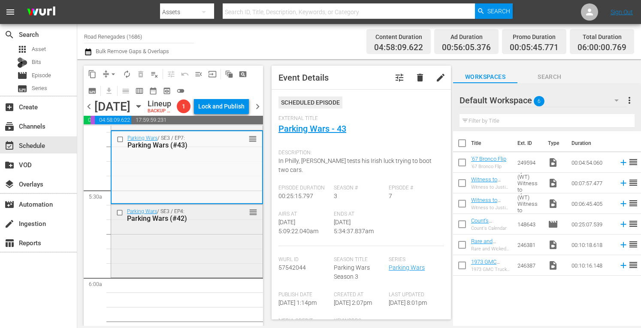
click at [228, 226] on div "Parking Wars / SE3 / EP4: Parking Wars (#42) reorder" at bounding box center [186, 215] width 151 height 21
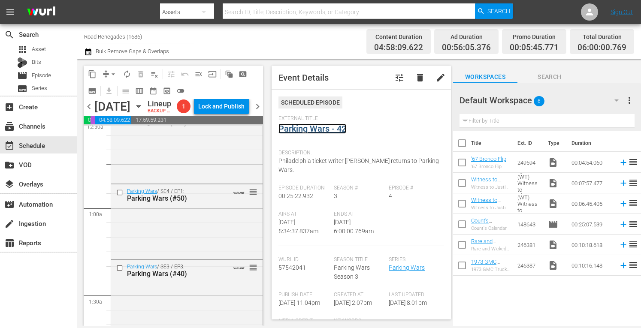
scroll to position [0, 0]
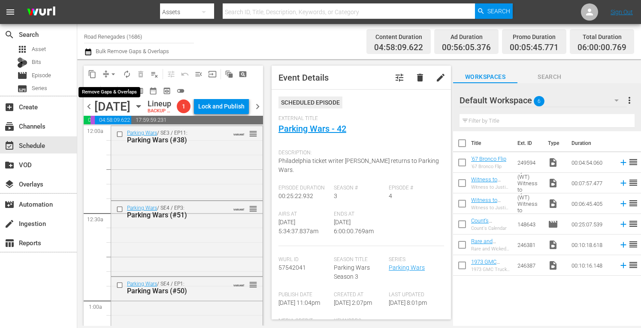
click at [113, 73] on span "arrow_drop_down" at bounding box center [113, 74] width 9 height 9
click at [115, 89] on li "Align to Midnight" at bounding box center [113, 91] width 71 height 14
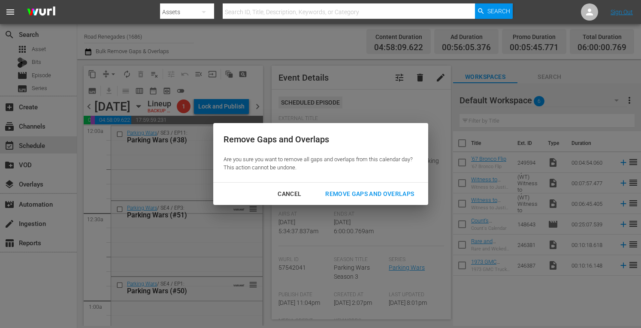
click at [346, 195] on div "Remove Gaps and Overlaps" at bounding box center [369, 194] width 102 height 11
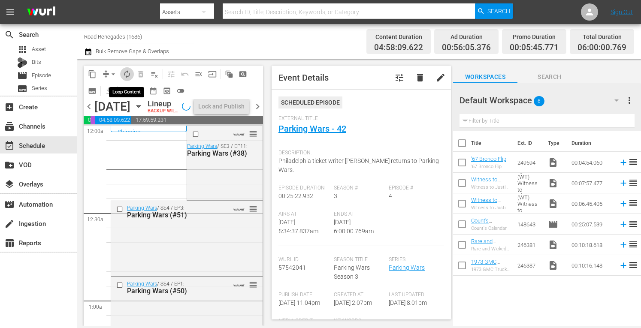
click at [125, 75] on span "autorenew_outlined" at bounding box center [127, 74] width 9 height 9
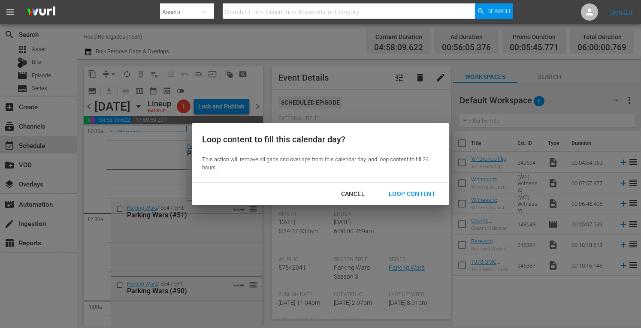
click at [418, 192] on div "Loop Content" at bounding box center [412, 194] width 60 height 11
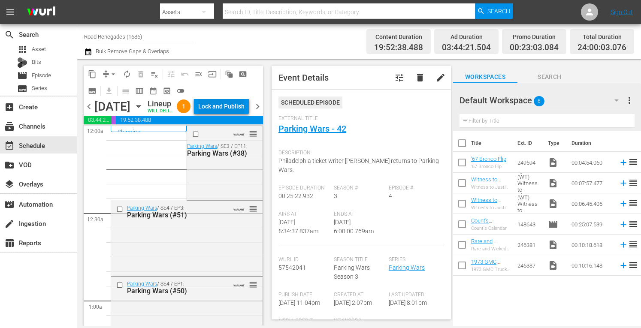
click at [240, 108] on div "Lock and Publish" at bounding box center [221, 106] width 46 height 15
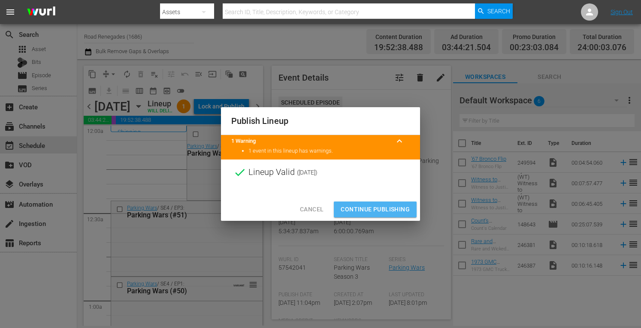
click at [355, 212] on span "Continue Publishing" at bounding box center [374, 209] width 69 height 11
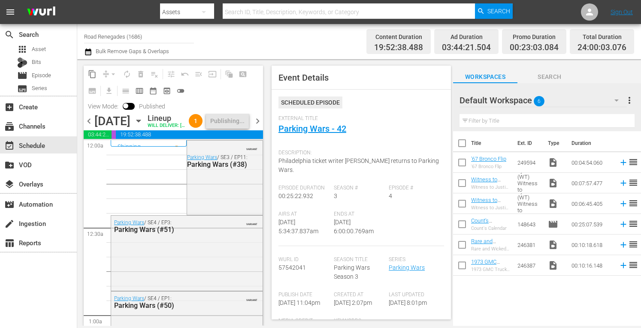
click at [259, 126] on span "chevron_right" at bounding box center [257, 121] width 11 height 11
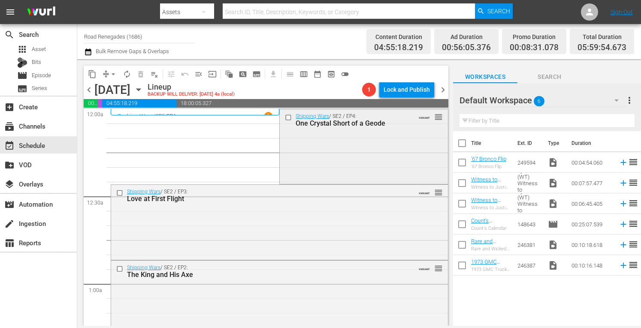
click at [337, 162] on div "Shipping Wars / SE2 / EP4: One Crystal Short of a Geode VARIANT reorder" at bounding box center [364, 145] width 168 height 72
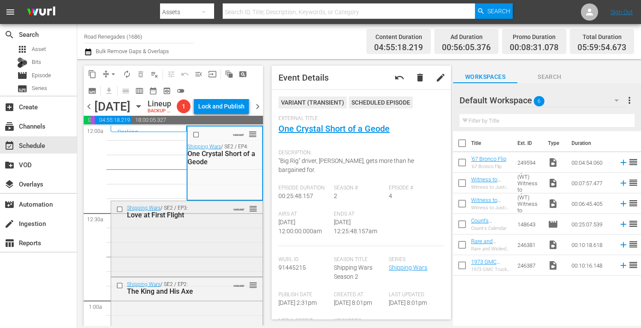
click at [194, 265] on div "Shipping Wars / SE2 / EP3: Love at First Flight VARIANT reorder" at bounding box center [186, 237] width 151 height 73
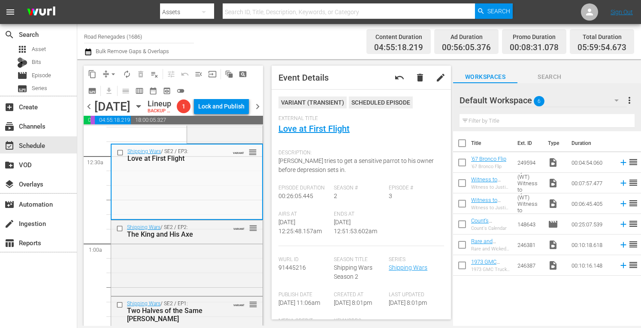
scroll to position [80, 0]
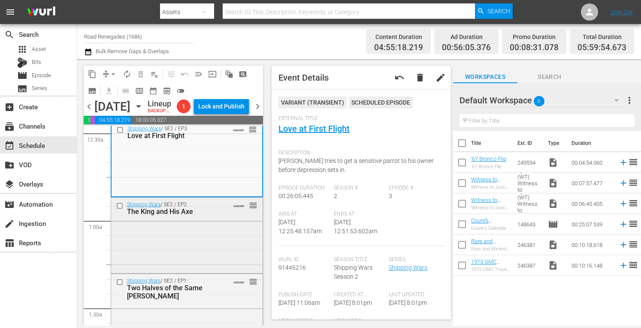
click at [190, 265] on div "Shipping Wars / SE2 / EP2: The King and His Axe VARIANT reorder" at bounding box center [186, 235] width 151 height 74
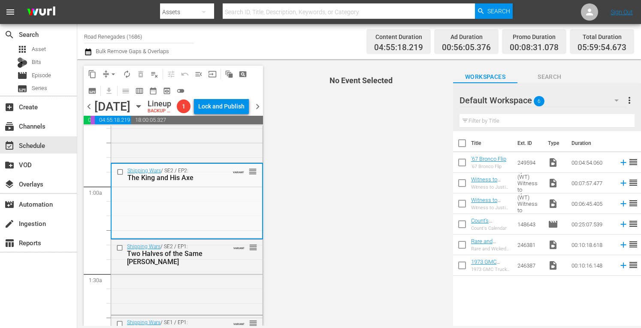
scroll to position [171, 0]
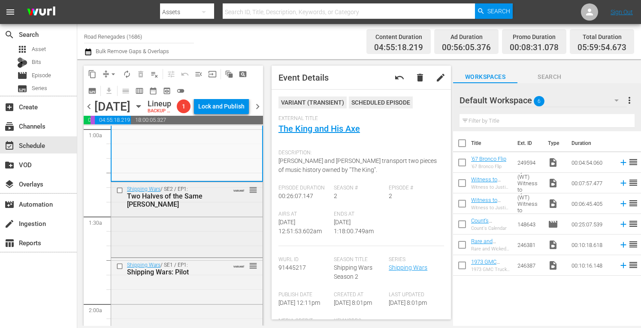
click at [208, 238] on div "Shipping Wars / SE2 / EP1: Two Halves of the Same Willie VARIANT reorder" at bounding box center [186, 219] width 151 height 74
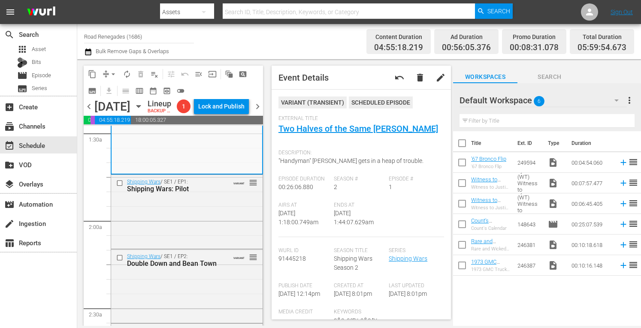
scroll to position [257, 0]
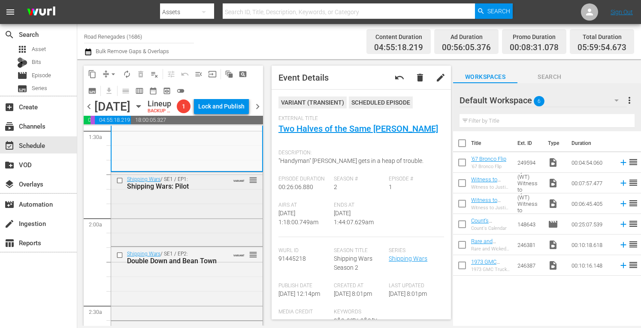
click at [206, 217] on div "Shipping Wars / SE1 / EP1: Shipping Wars: Pilot VARIANT reorder" at bounding box center [186, 208] width 151 height 72
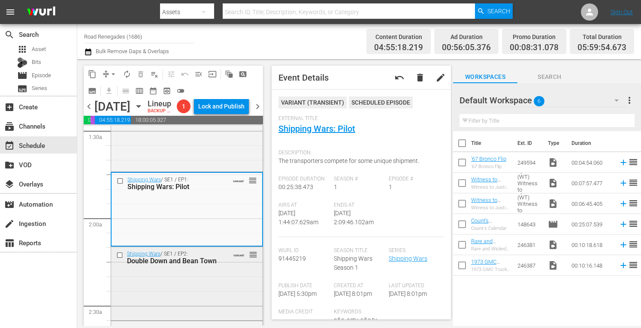
click at [233, 257] on span "VARIANT" at bounding box center [238, 253] width 11 height 7
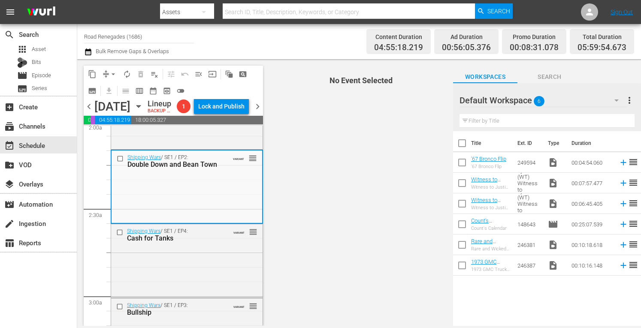
scroll to position [383, 0]
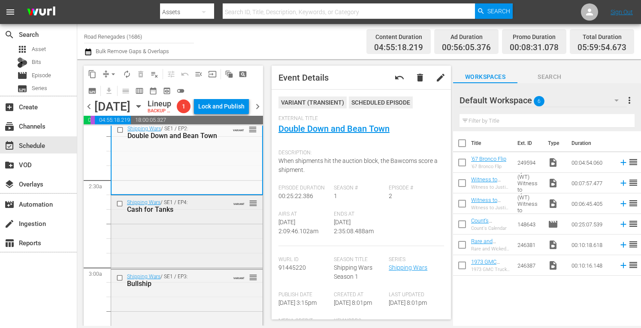
click at [214, 252] on div "Shipping Wars / SE1 / EP4: Cash for Tanks VARIANT reorder" at bounding box center [186, 232] width 151 height 72
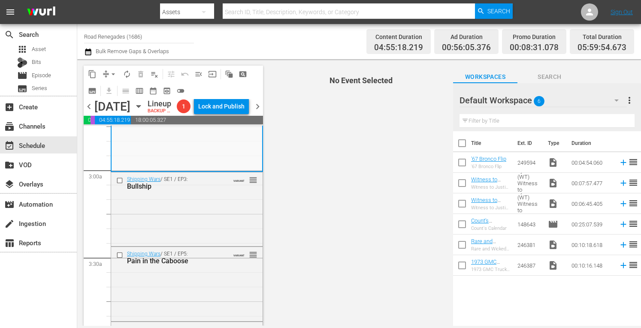
scroll to position [491, 0]
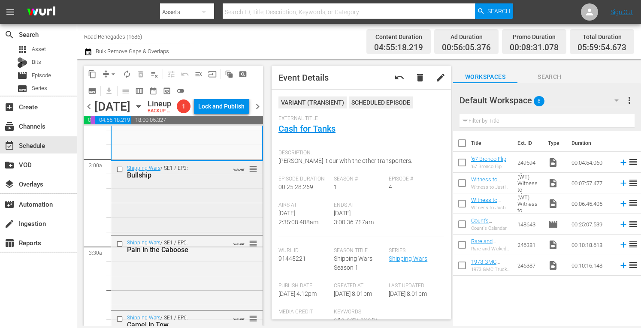
click at [210, 217] on div "Shipping Wars / SE1 / EP3: Bullship VARIANT reorder" at bounding box center [186, 197] width 151 height 72
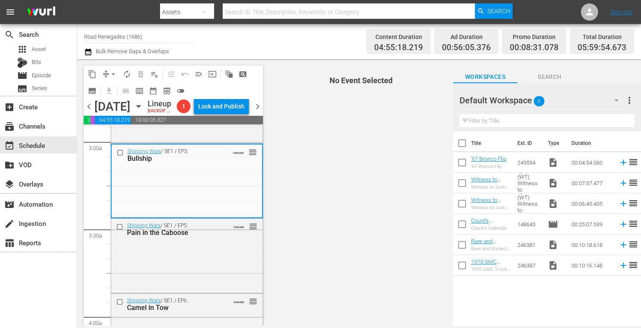
scroll to position [577, 0]
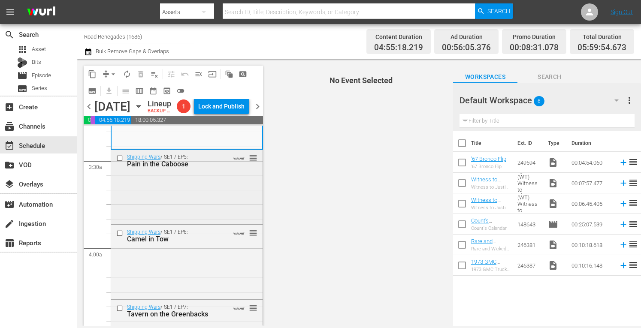
click at [222, 222] on div "Shipping Wars / SE1 / EP5: Pain in the Caboose VARIANT reorder" at bounding box center [186, 186] width 151 height 72
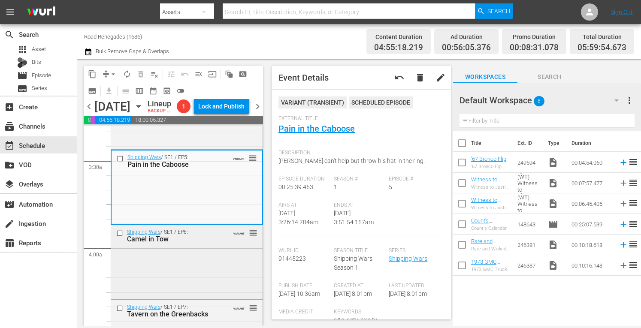
click at [190, 282] on div "Shipping Wars / SE1 / EP6: Camel in Tow VARIANT reorder" at bounding box center [186, 261] width 151 height 72
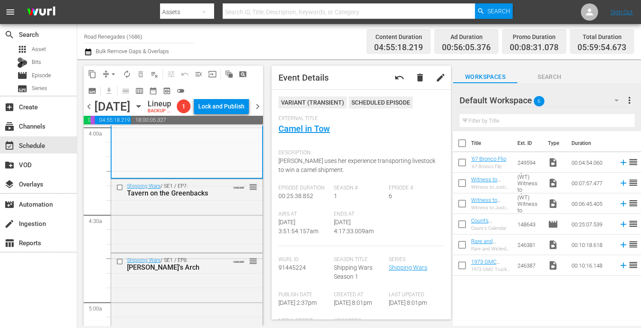
scroll to position [703, 0]
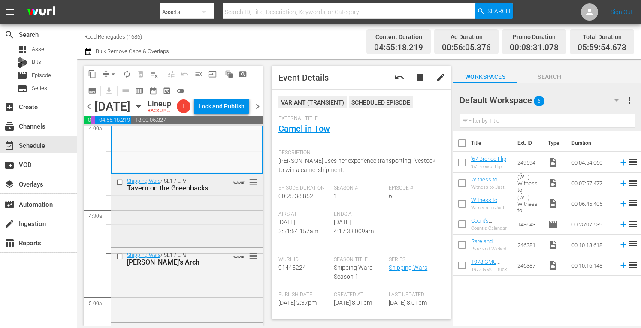
click at [219, 223] on div "Shipping Wars / SE1 / EP7: Tavern on the Greenbacks VARIANT reorder" at bounding box center [186, 210] width 151 height 72
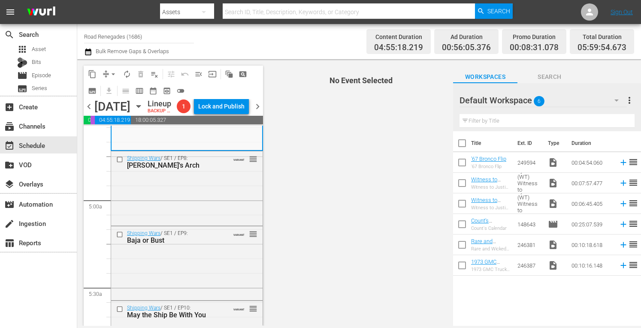
scroll to position [806, 0]
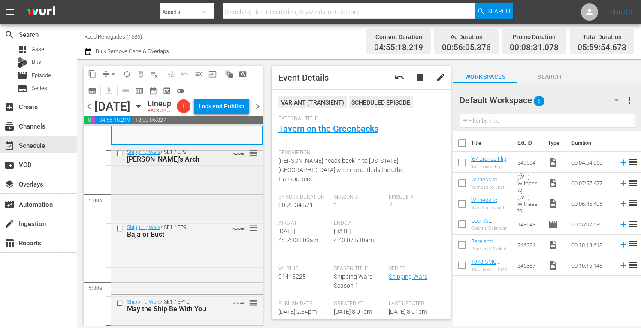
click at [203, 204] on div "Shipping Wars / SE1 / EP8: Jennifer's Arch VARIANT reorder" at bounding box center [186, 181] width 151 height 72
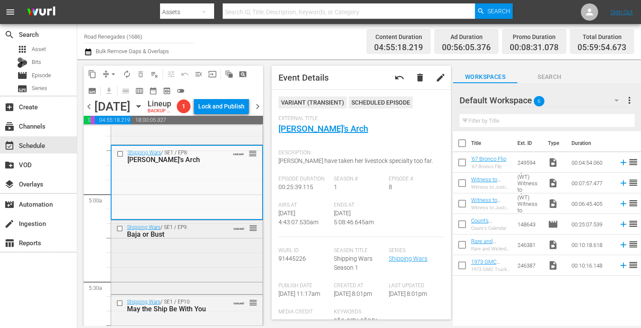
click at [199, 266] on div "Shipping Wars / SE1 / EP9: Baja or Bust VARIANT reorder" at bounding box center [186, 256] width 151 height 72
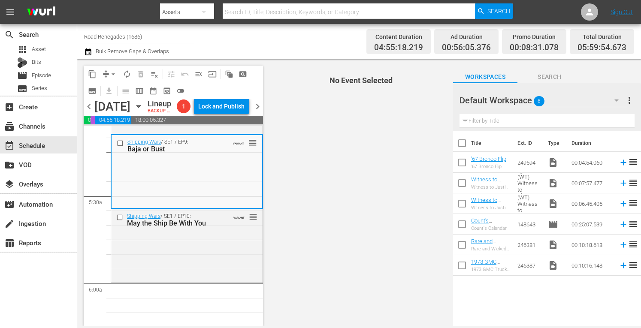
scroll to position [926, 0]
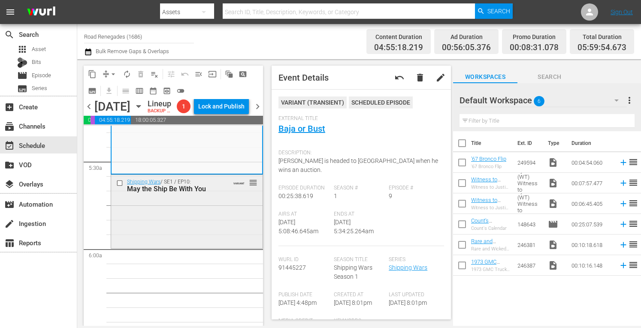
click at [182, 217] on div "Shipping Wars / SE1 / EP10: May the Ship Be With You VARIANT reorder" at bounding box center [186, 211] width 151 height 72
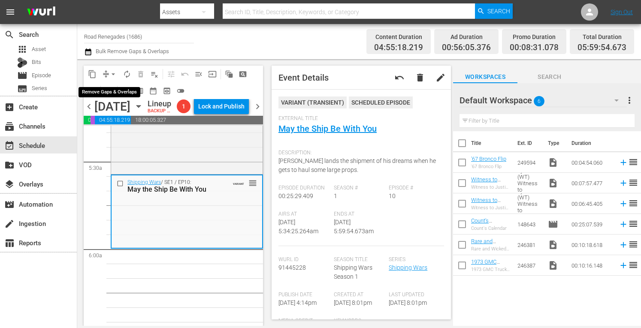
click at [114, 73] on span "arrow_drop_down" at bounding box center [113, 74] width 9 height 9
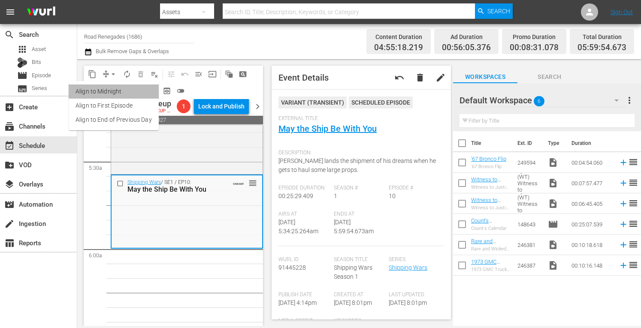
click at [114, 88] on li "Align to Midnight" at bounding box center [114, 91] width 90 height 14
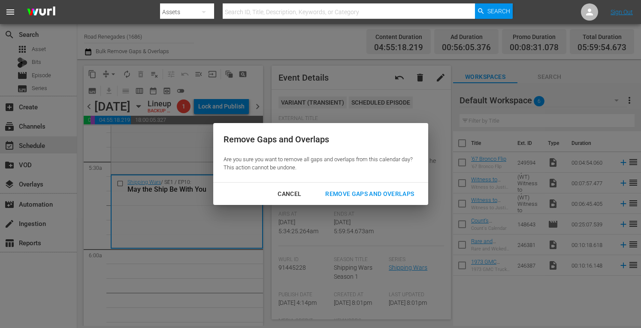
click at [343, 194] on div "Remove Gaps and Overlaps" at bounding box center [369, 194] width 102 height 11
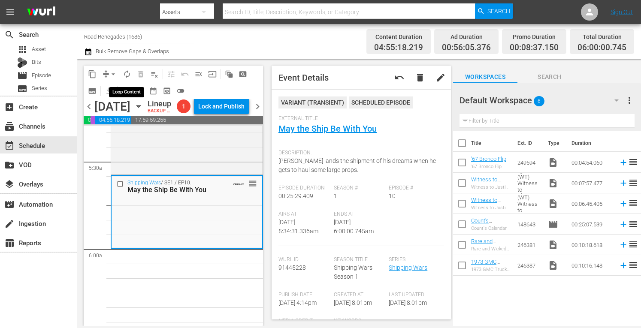
click at [128, 75] on span "autorenew_outlined" at bounding box center [127, 74] width 9 height 9
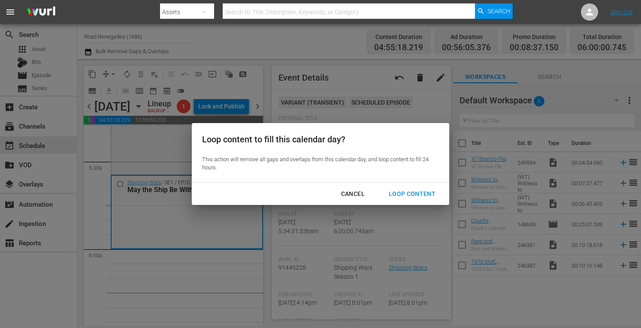
click at [409, 192] on div "Loop Content" at bounding box center [412, 194] width 60 height 11
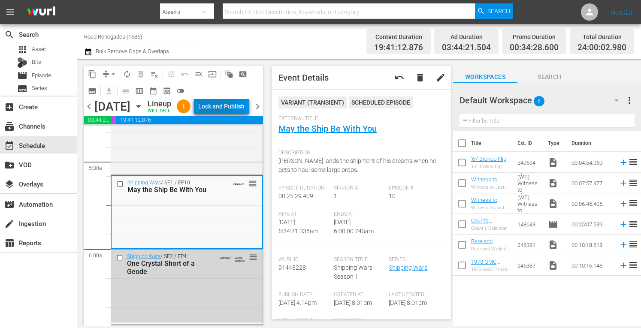
click at [234, 106] on div "Lock and Publish" at bounding box center [221, 106] width 46 height 15
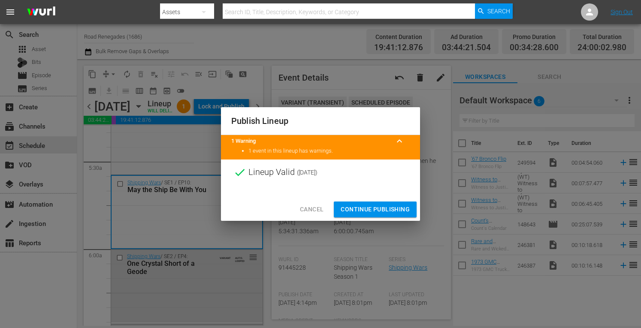
click at [358, 211] on span "Continue Publishing" at bounding box center [374, 209] width 69 height 11
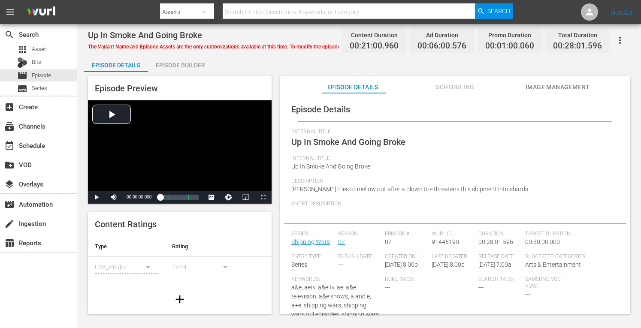
click at [189, 63] on div "Episode Builder" at bounding box center [180, 65] width 64 height 21
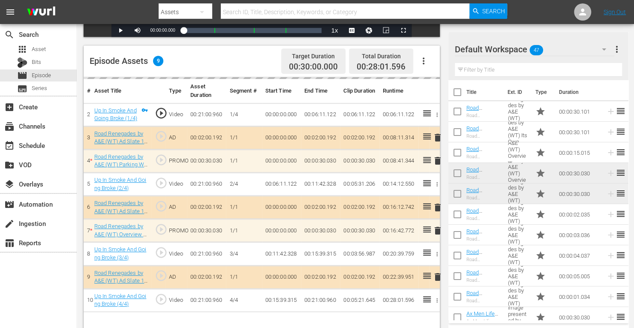
scroll to position [213, 0]
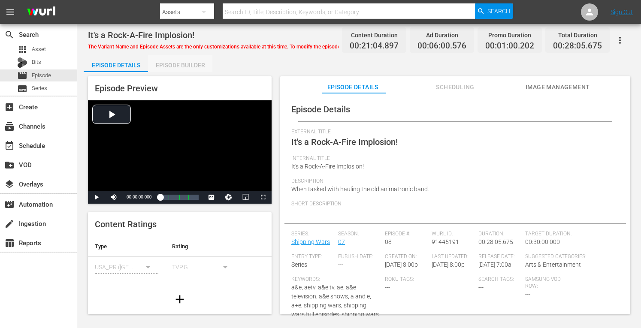
click at [192, 65] on div "Episode Builder" at bounding box center [180, 65] width 64 height 21
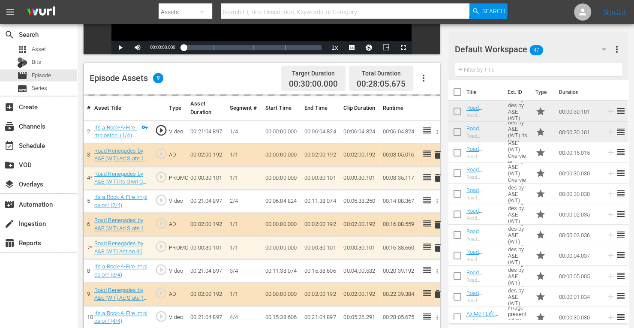
scroll to position [187, 0]
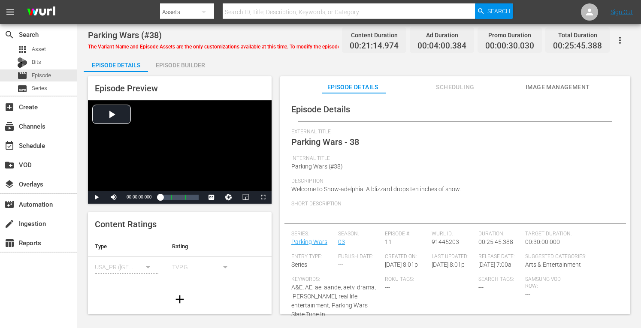
click at [192, 64] on div "Episode Builder" at bounding box center [180, 65] width 64 height 21
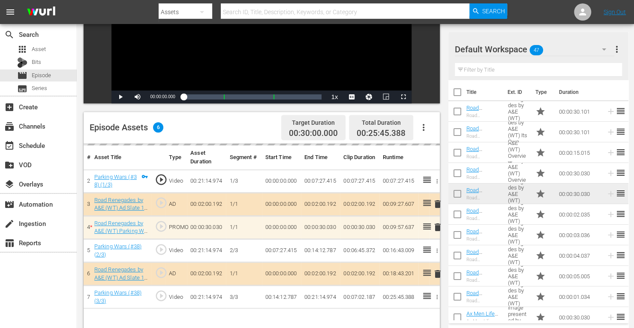
scroll to position [223, 0]
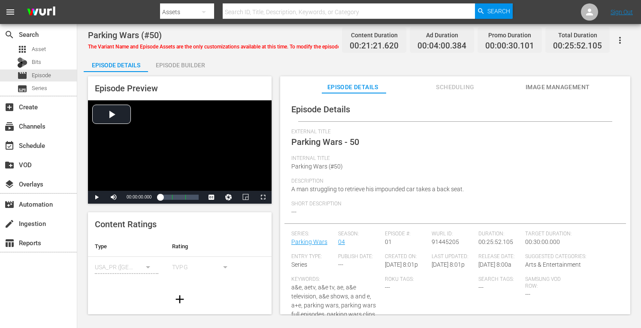
click at [201, 66] on div "Episode Builder" at bounding box center [180, 65] width 64 height 21
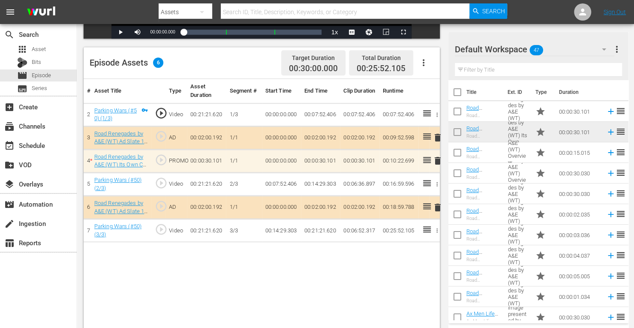
scroll to position [223, 0]
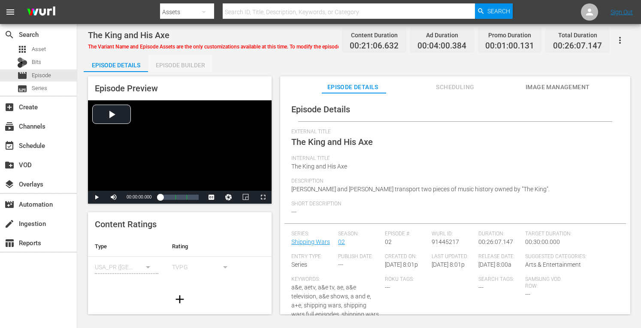
click at [201, 65] on div "Episode Builder" at bounding box center [180, 65] width 64 height 21
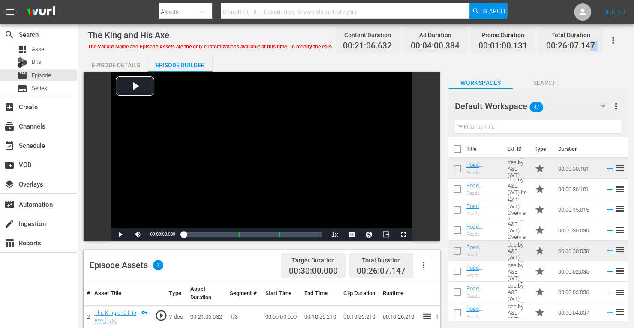
drag, startPoint x: 590, startPoint y: 51, endPoint x: 638, endPoint y: 37, distance: 50.5
click at [634, 37] on html "menu Search By Assets Search ID, Title, Description, Keywords, or Category Sear…" at bounding box center [317, 164] width 634 height 328
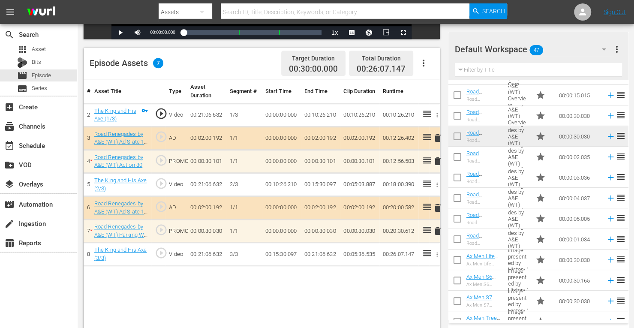
scroll to position [60, 0]
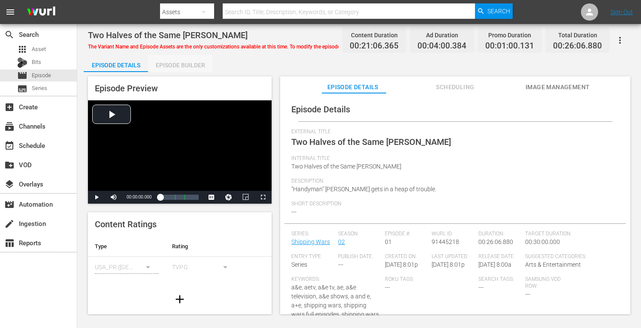
click at [196, 66] on div "Episode Builder" at bounding box center [180, 65] width 64 height 21
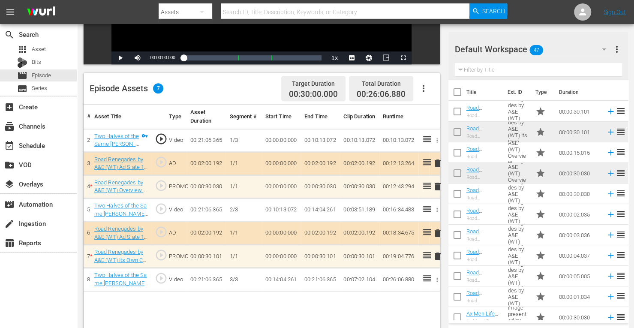
scroll to position [177, 0]
